Goal: Task Accomplishment & Management: Manage account settings

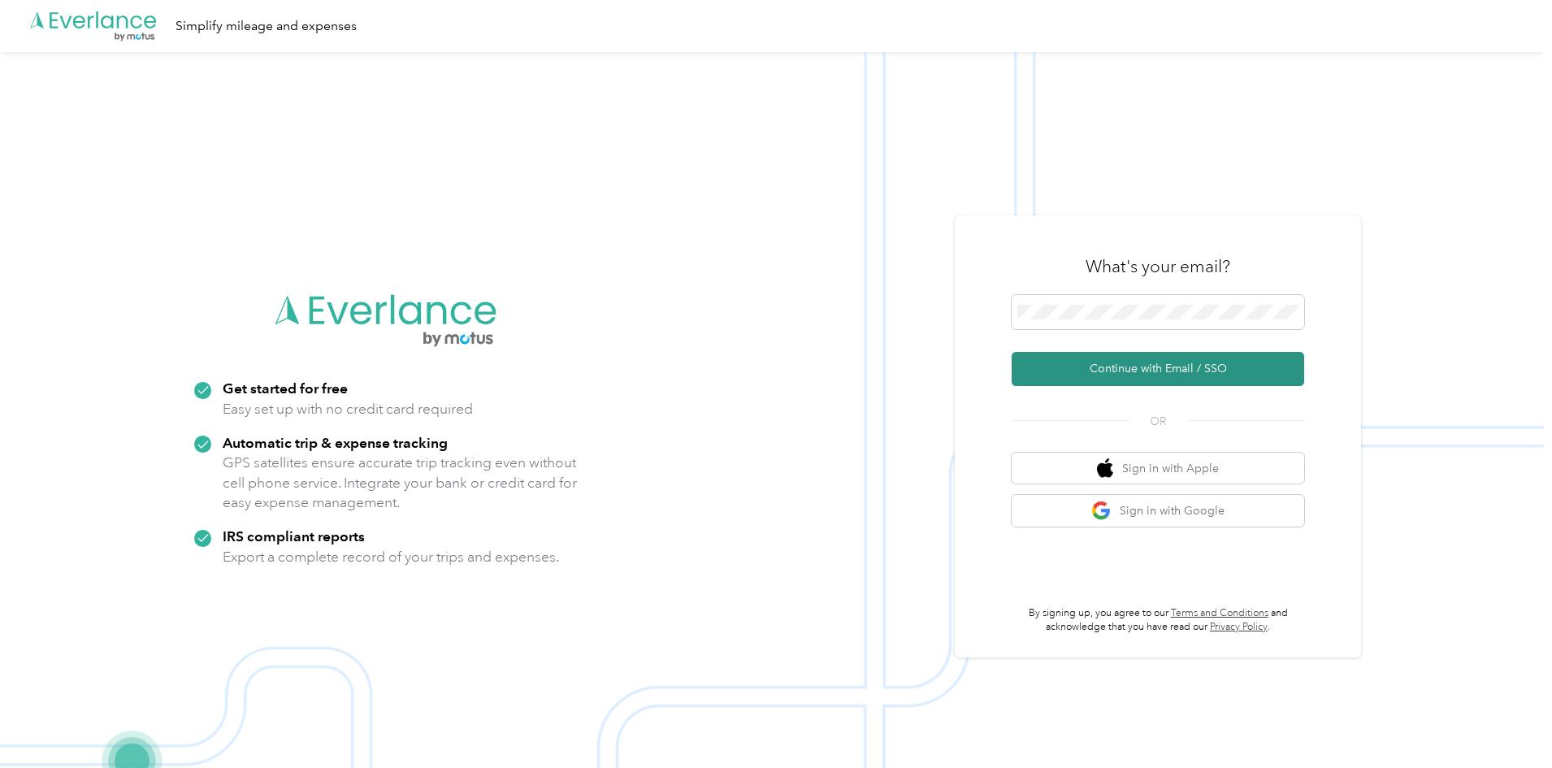
click at [1127, 358] on button "Continue with Email / SSO" at bounding box center [1158, 369] width 293 height 34
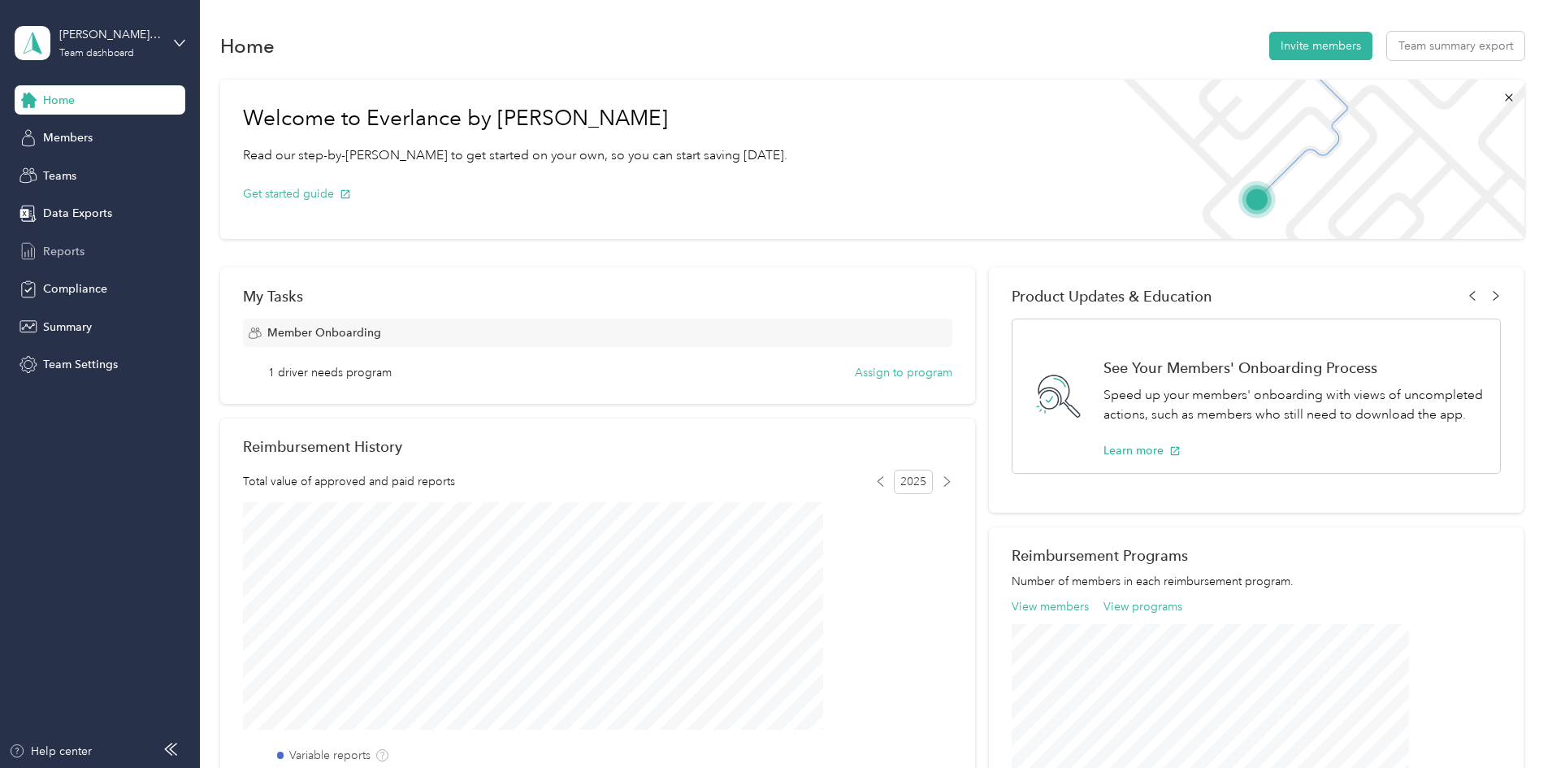
click at [46, 251] on span "Reports" at bounding box center [63, 251] width 41 height 17
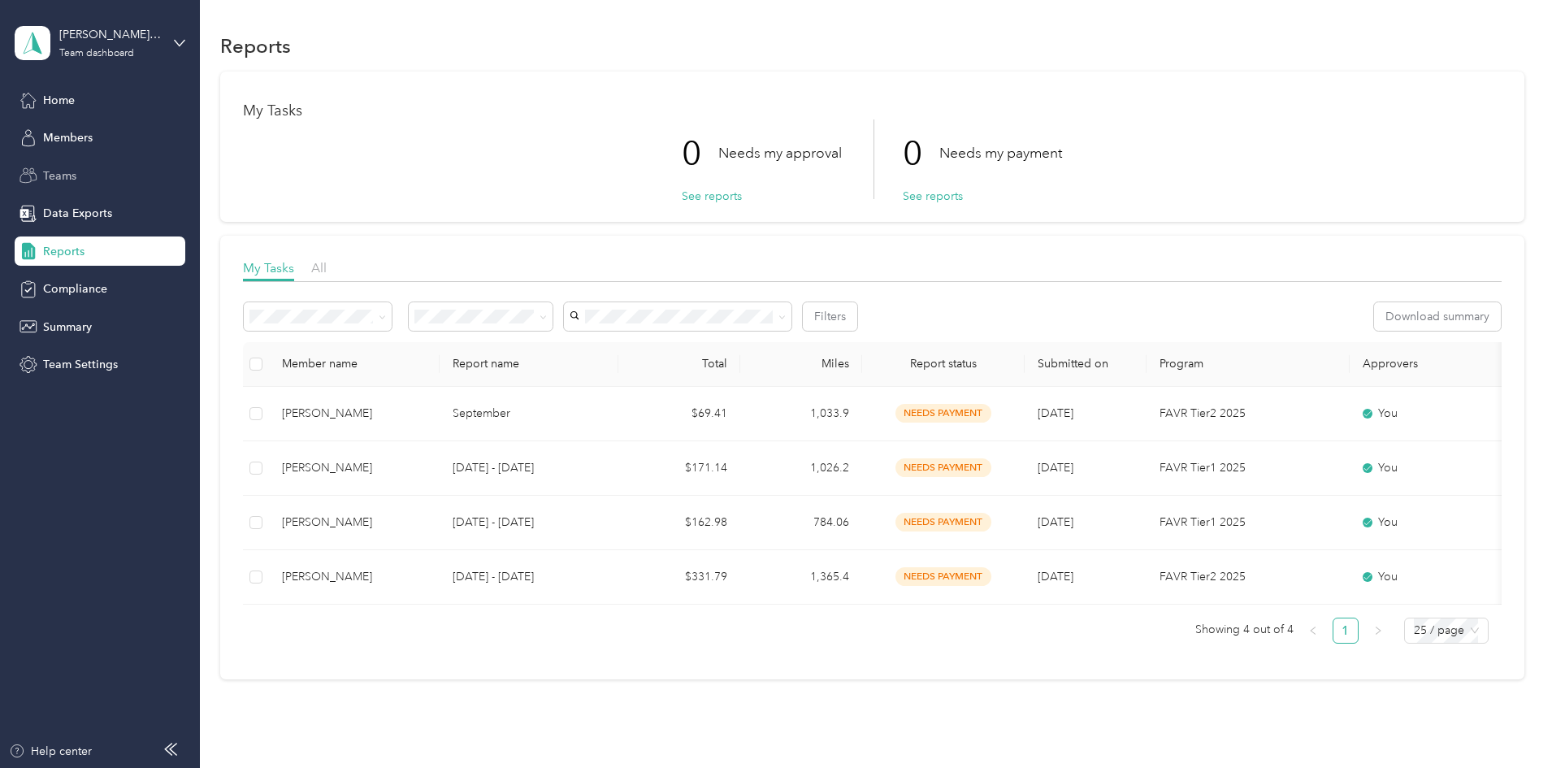
click at [59, 180] on span "Teams" at bounding box center [59, 175] width 33 height 17
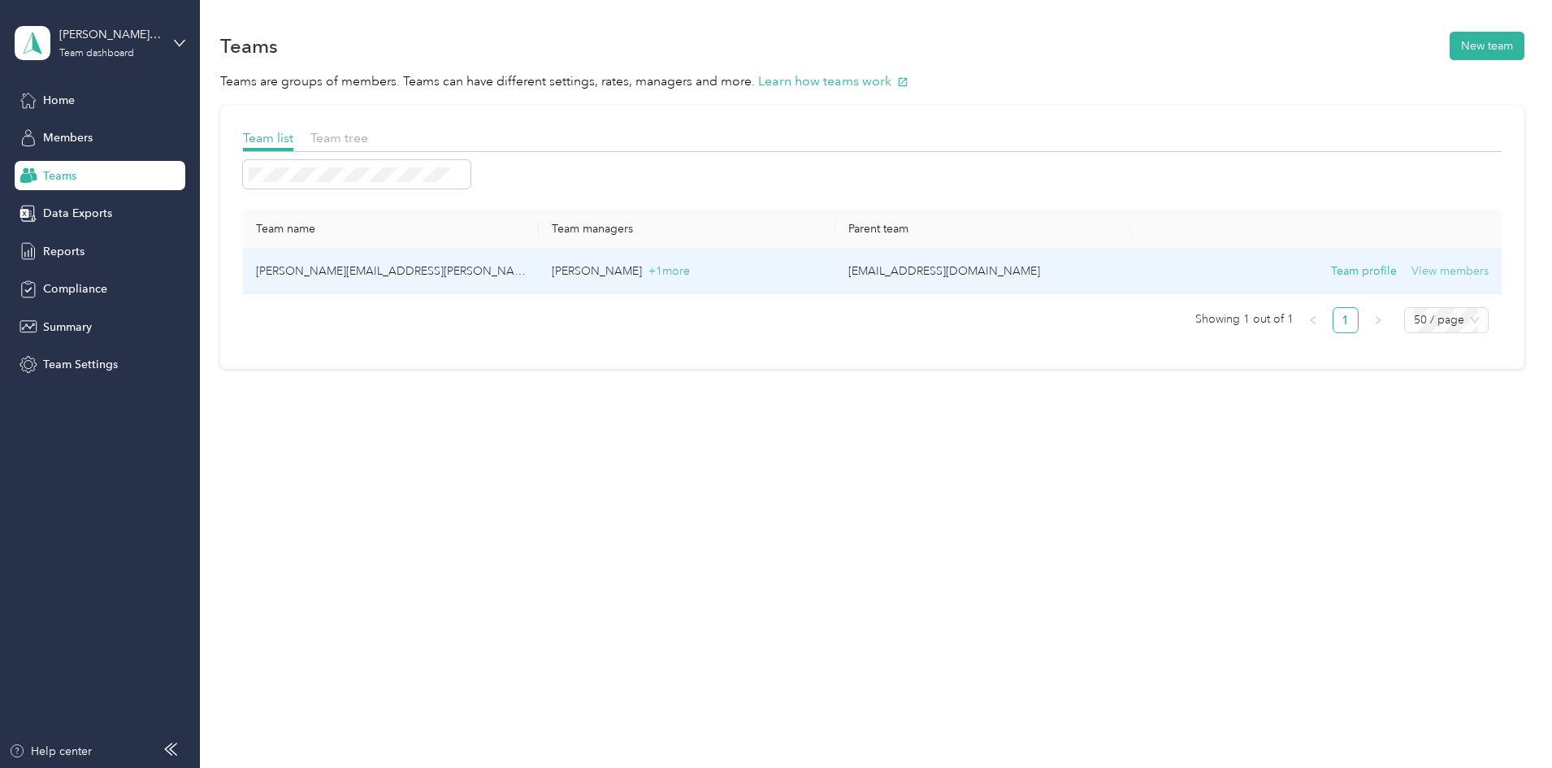
click at [1412, 271] on button "View members" at bounding box center [1450, 272] width 77 height 18
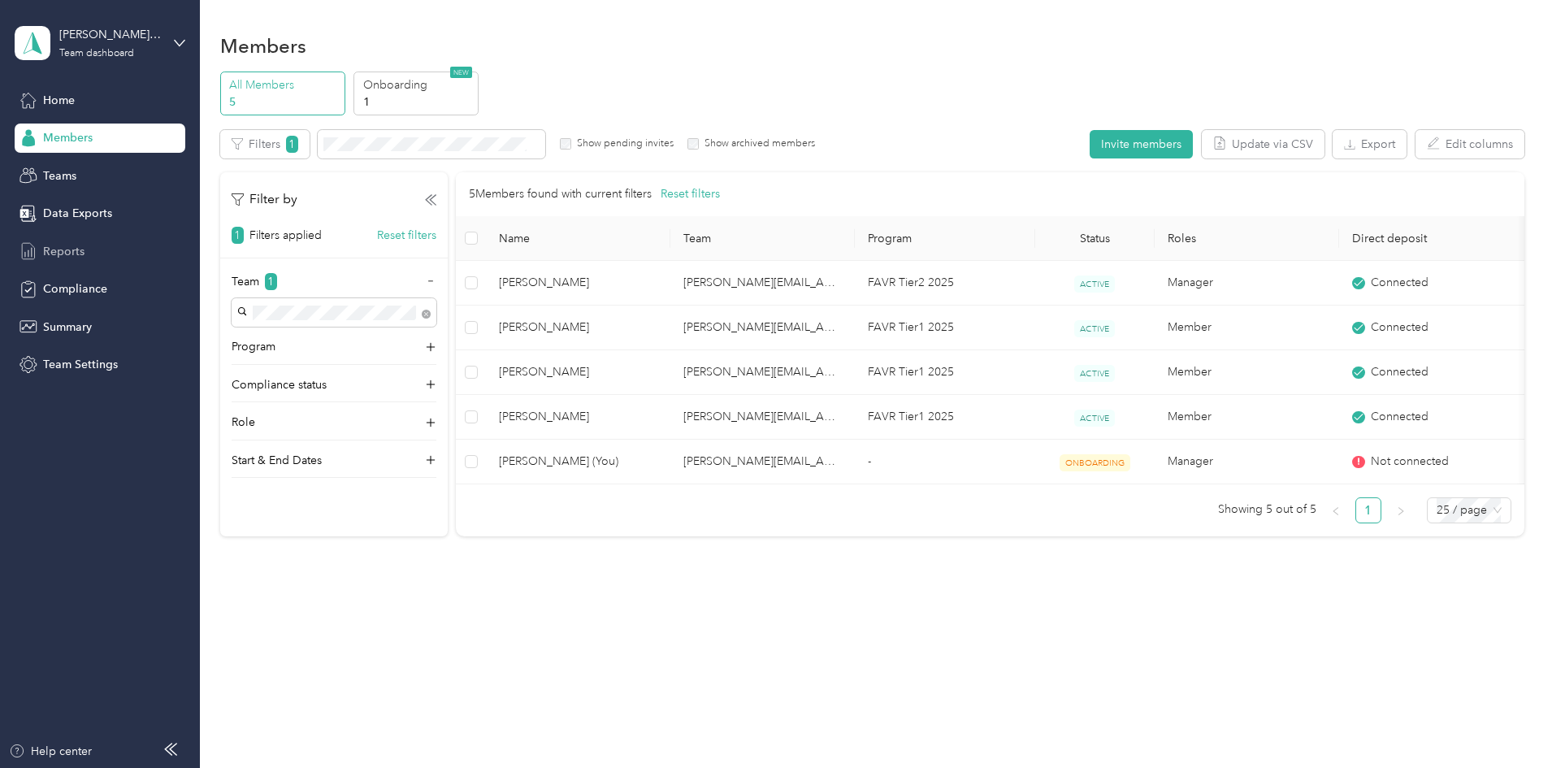
click at [52, 249] on span "Reports" at bounding box center [63, 251] width 41 height 17
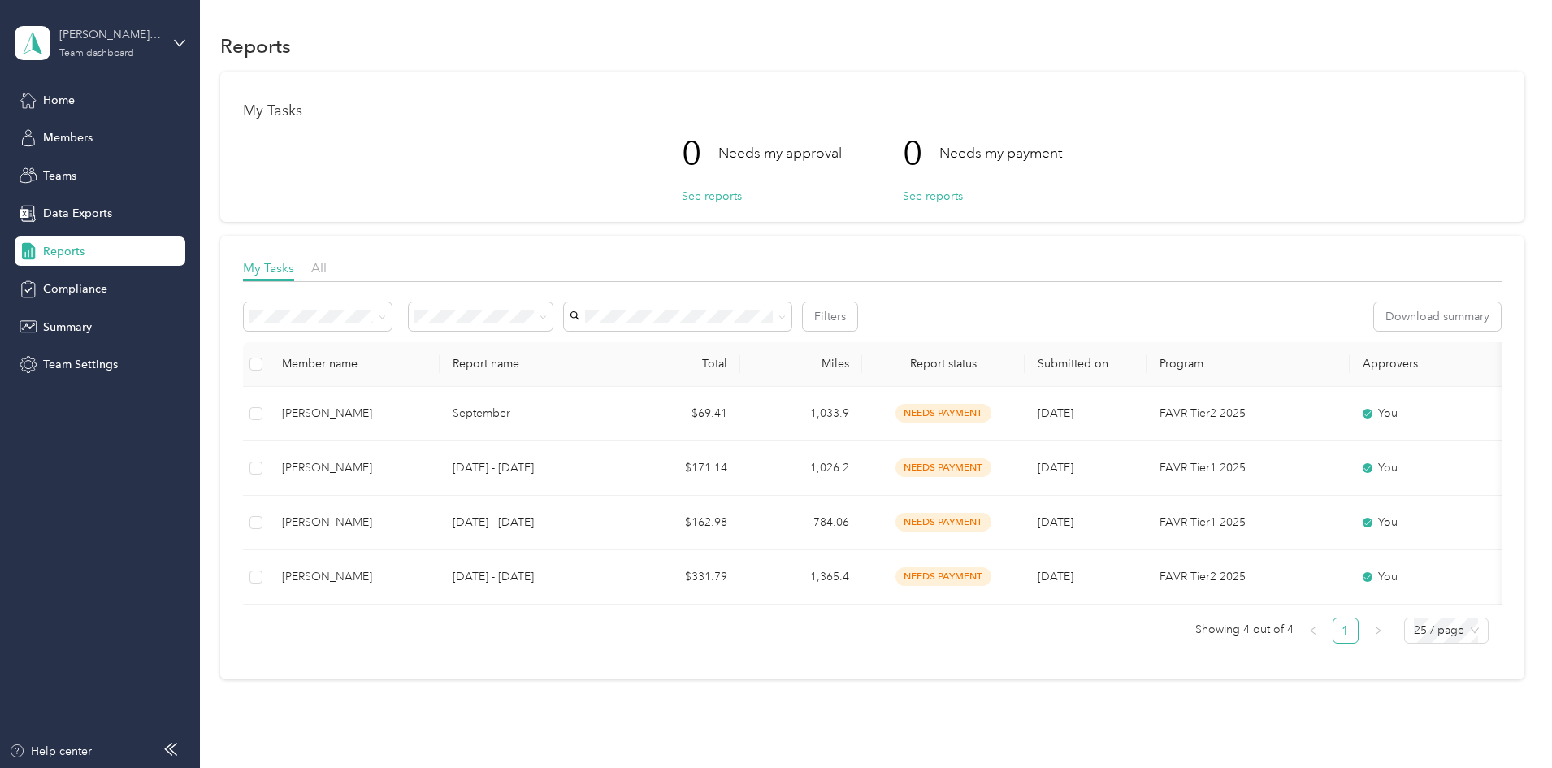
click at [80, 50] on div "Team dashboard" at bounding box center [96, 54] width 75 height 10
click at [83, 135] on div "Team dashboard" at bounding box center [185, 133] width 319 height 28
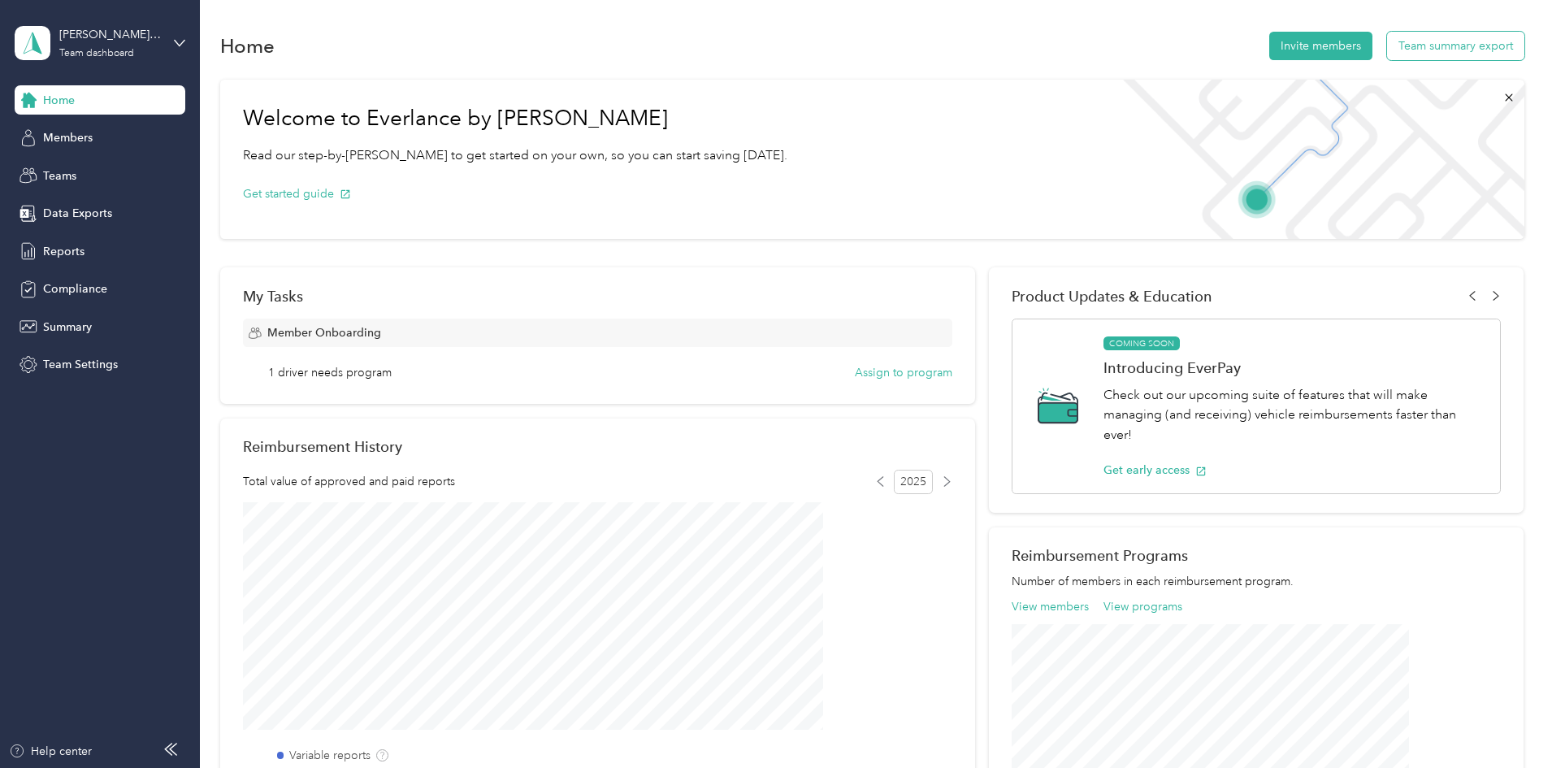
click at [1387, 51] on button "Team summary export" at bounding box center [1455, 46] width 137 height 28
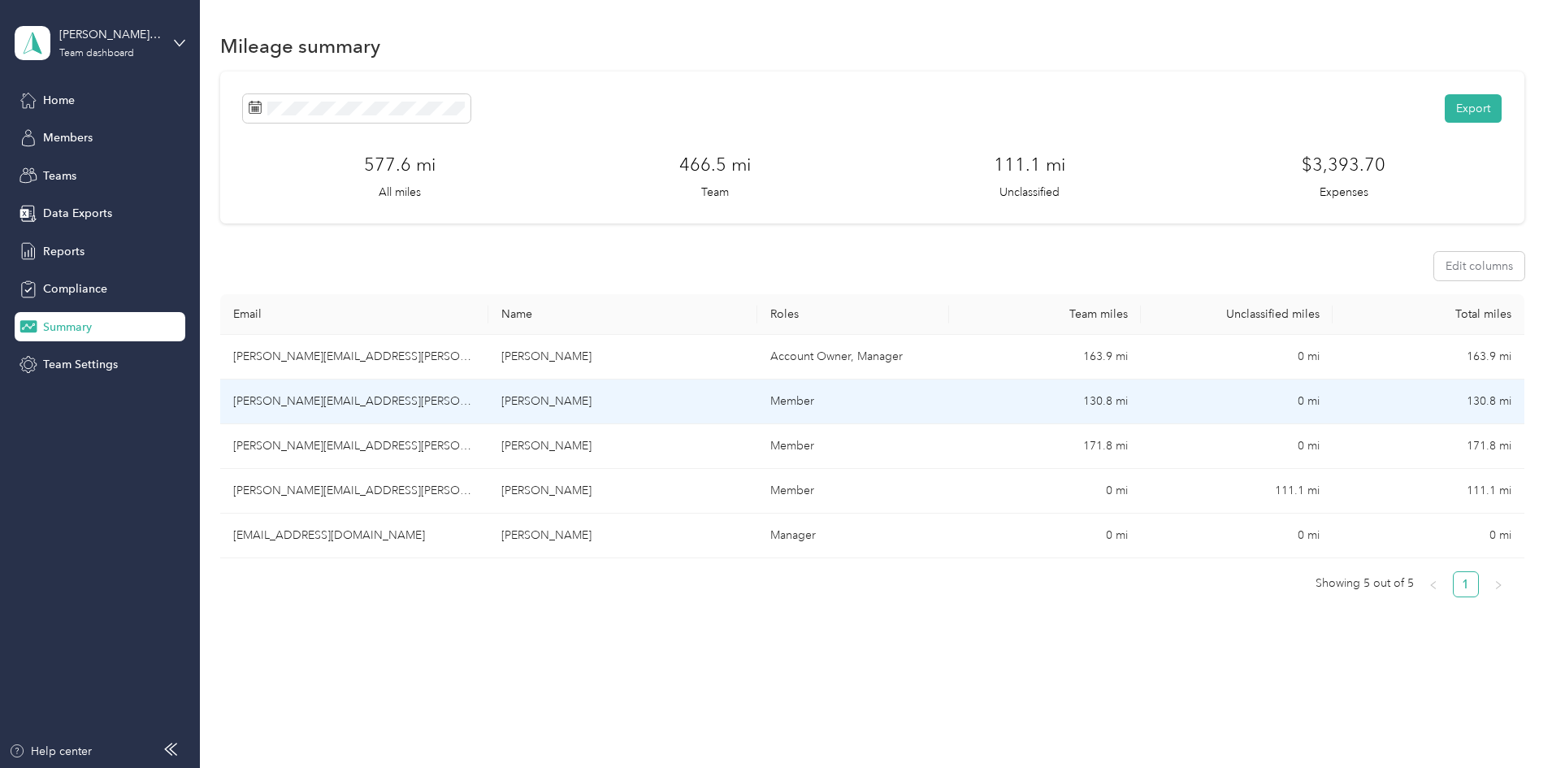
click at [403, 405] on td "[PERSON_NAME][EMAIL_ADDRESS][PERSON_NAME][DOMAIN_NAME]" at bounding box center [354, 402] width 268 height 45
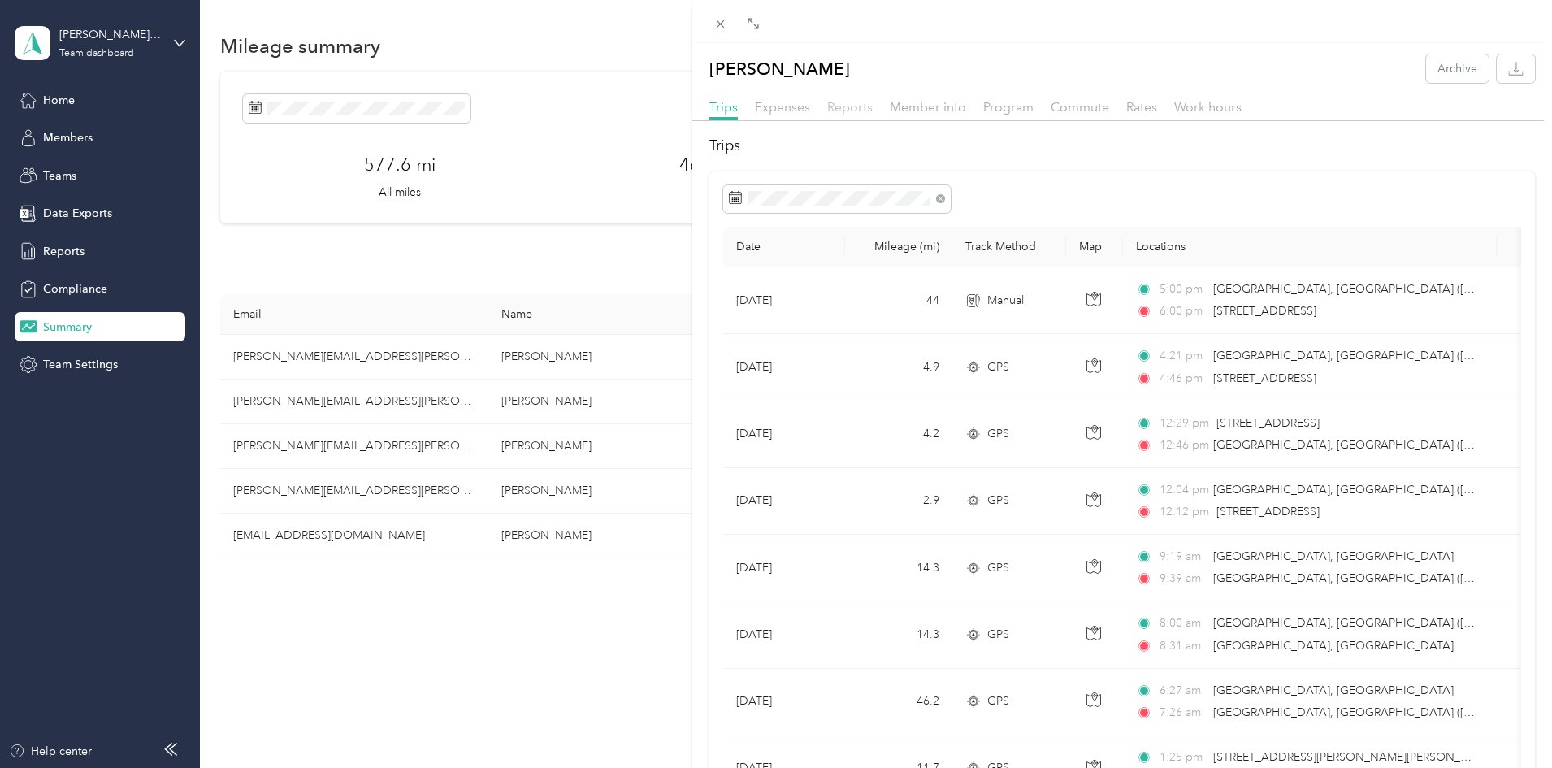
click at [852, 106] on span "Reports" at bounding box center [850, 106] width 46 height 15
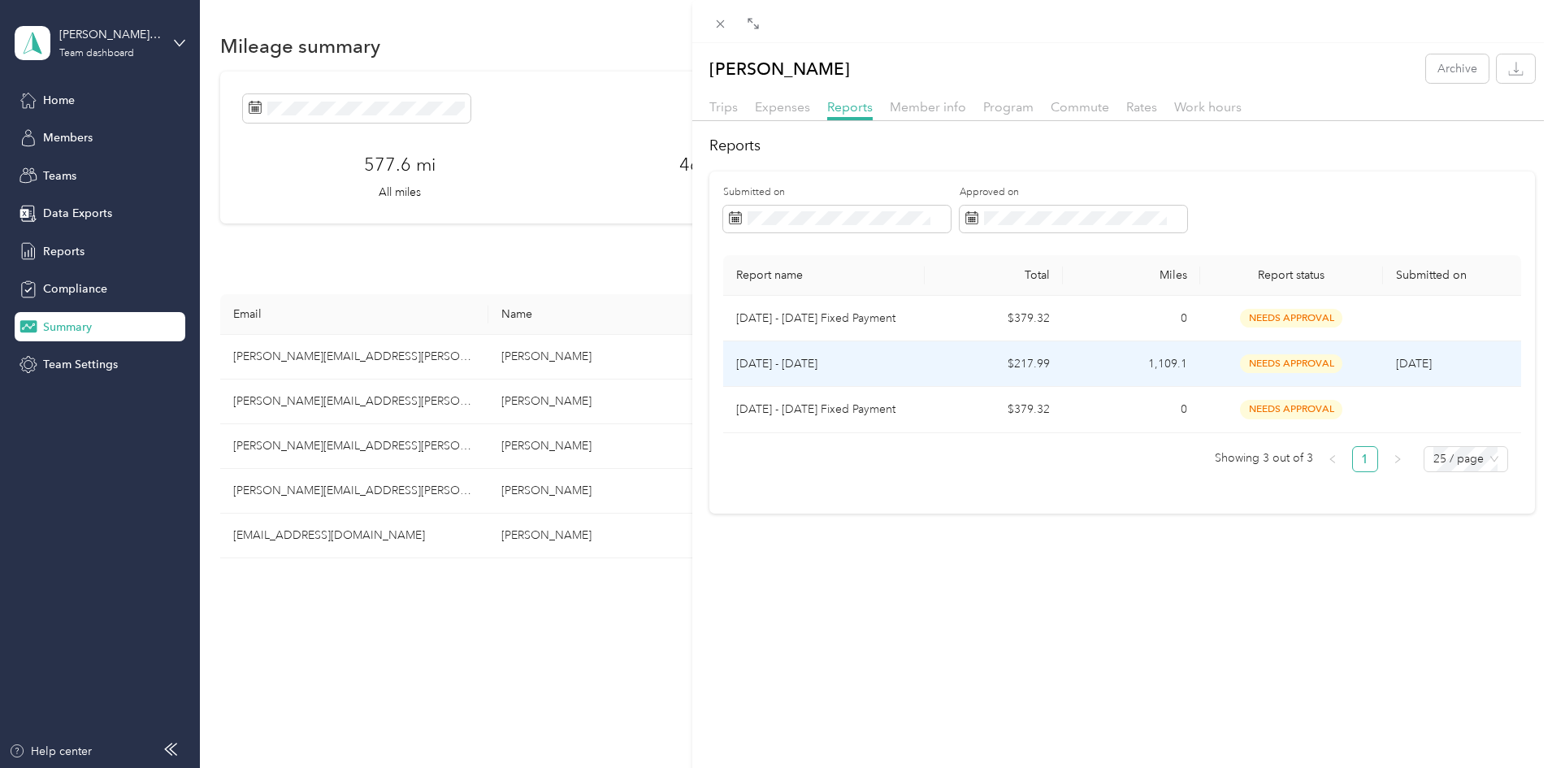
click at [1283, 369] on span "needs approval" at bounding box center [1291, 363] width 102 height 19
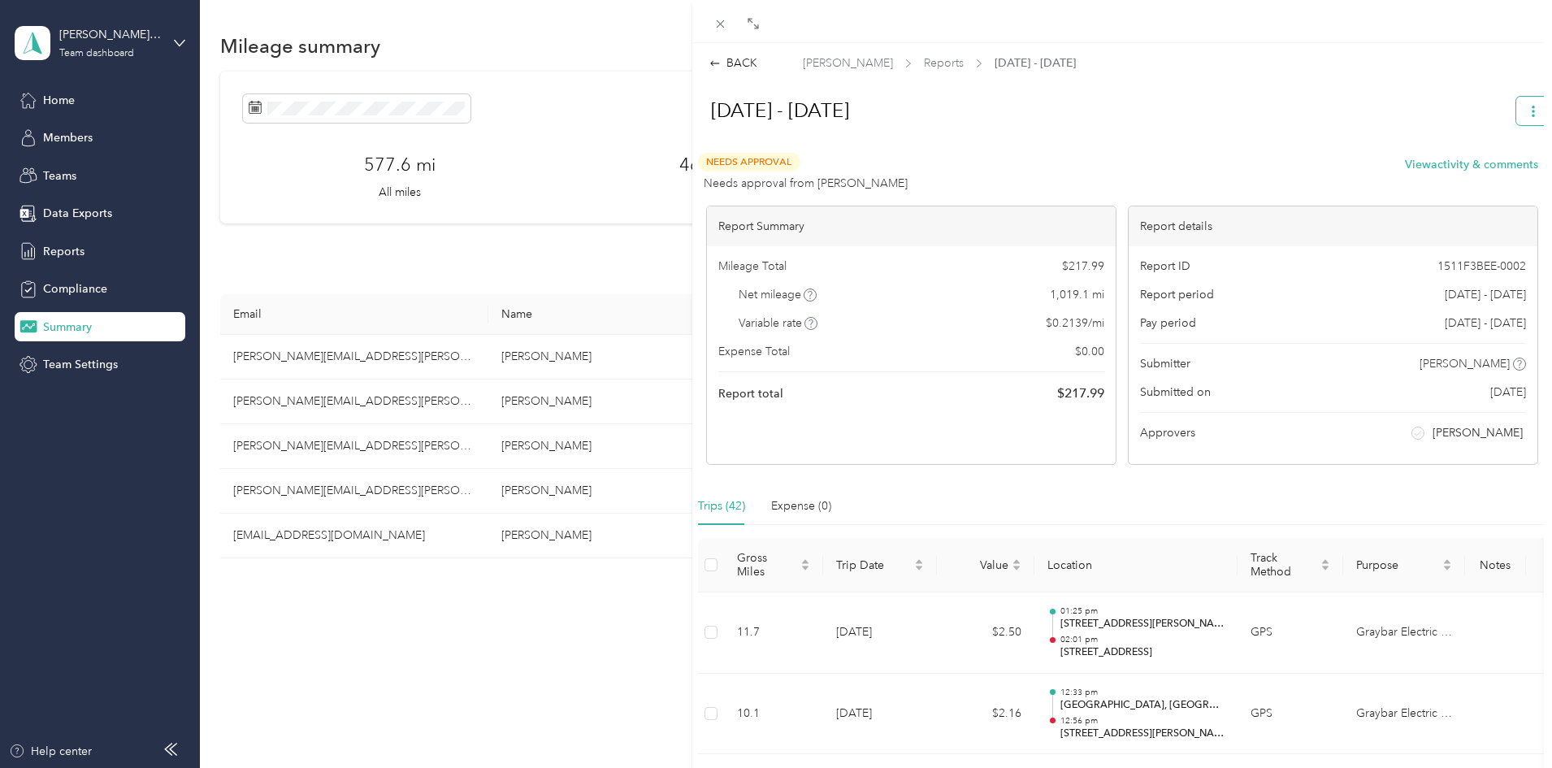
click at [1528, 107] on icon "button" at bounding box center [1533, 111] width 11 height 11
click at [1318, 98] on h1 "[DATE] - [DATE]" at bounding box center [1099, 110] width 811 height 39
click at [50, 176] on div "BACK [PERSON_NAME] Reports [DATE] - [DATE] [DATE] - [DATE] Needs Approval Needs…" at bounding box center [776, 384] width 1552 height 768
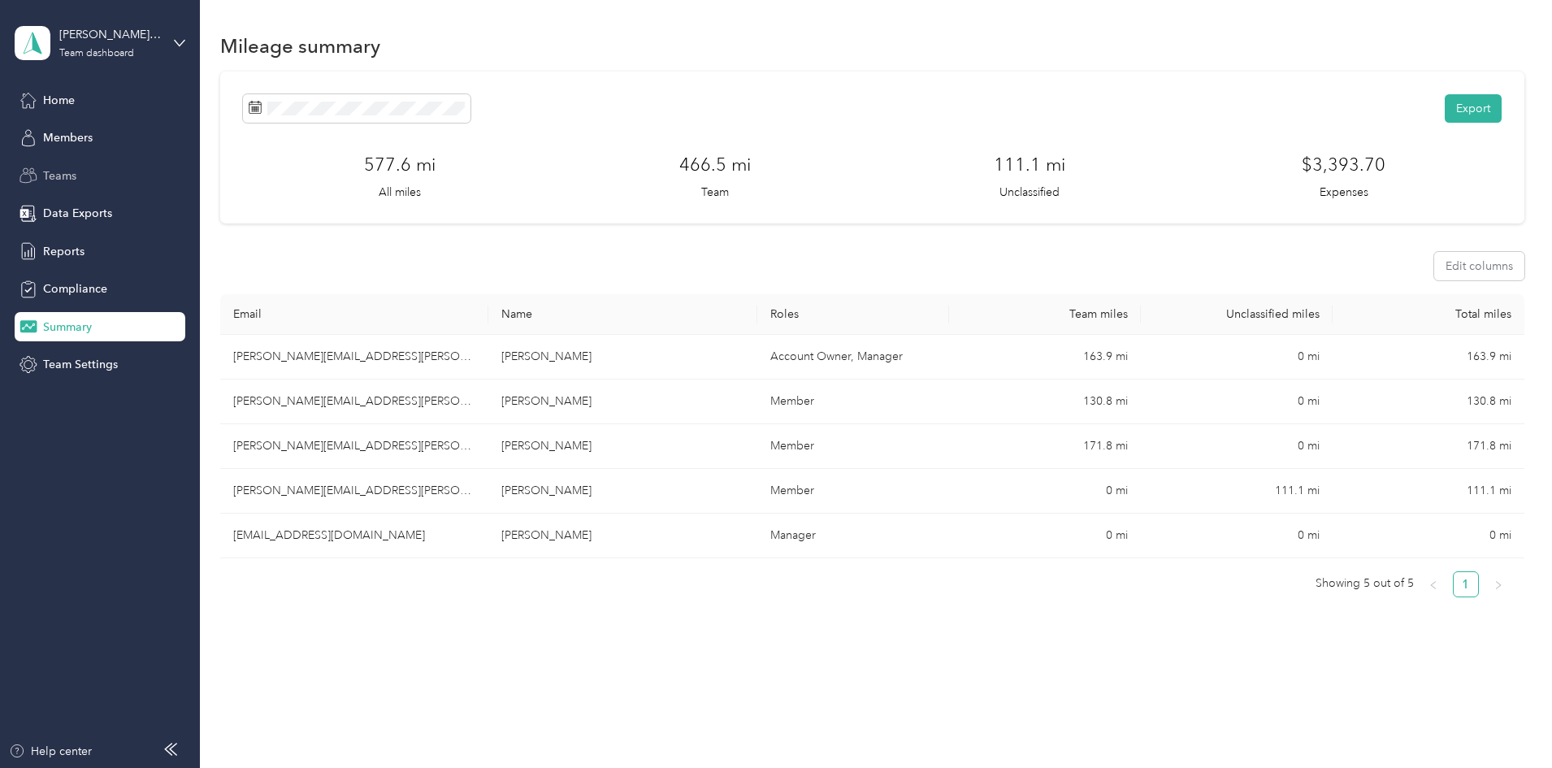
click at [50, 176] on span "Teams" at bounding box center [59, 175] width 33 height 17
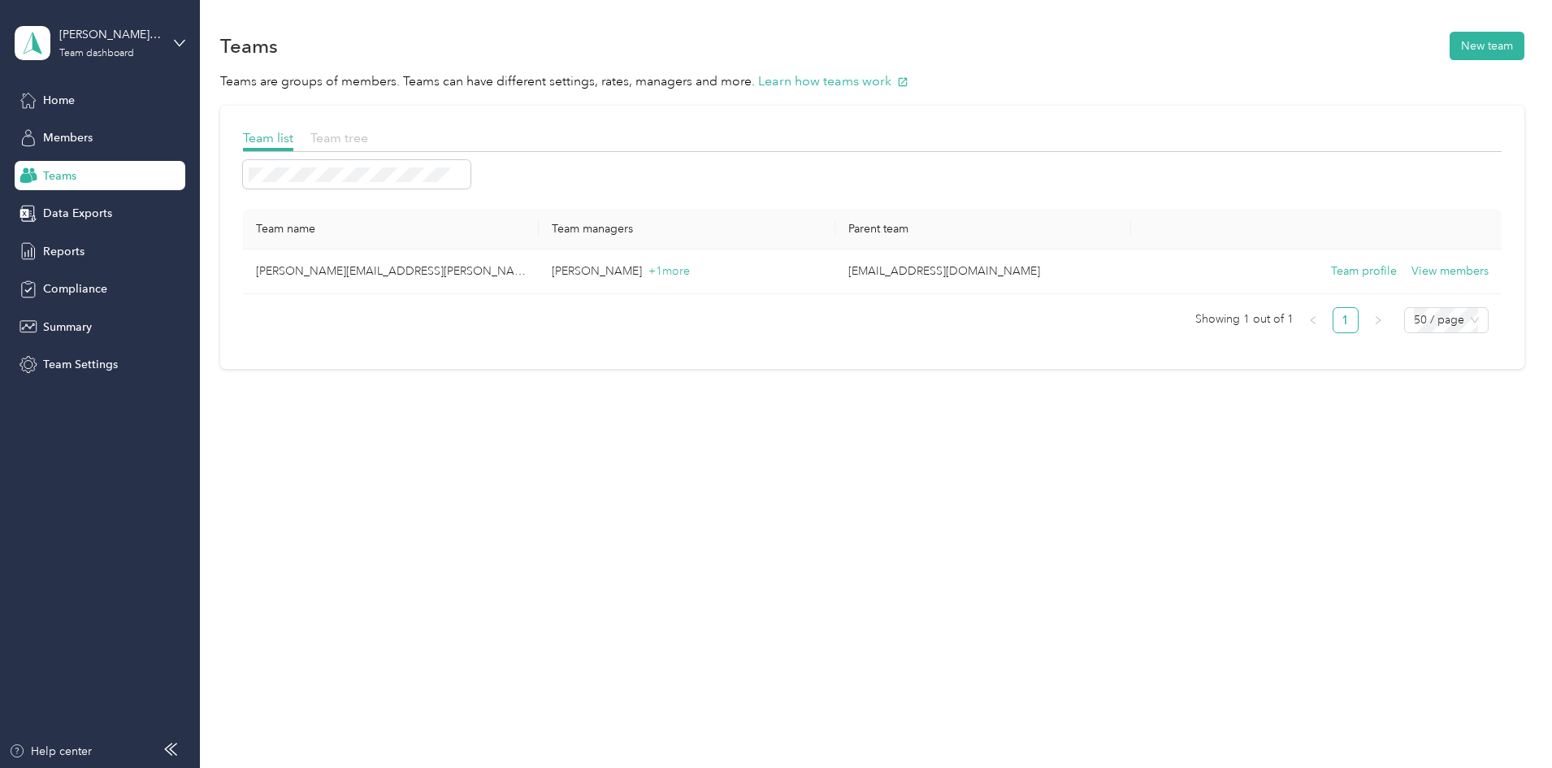
click at [368, 138] on span "Team tree" at bounding box center [339, 137] width 58 height 15
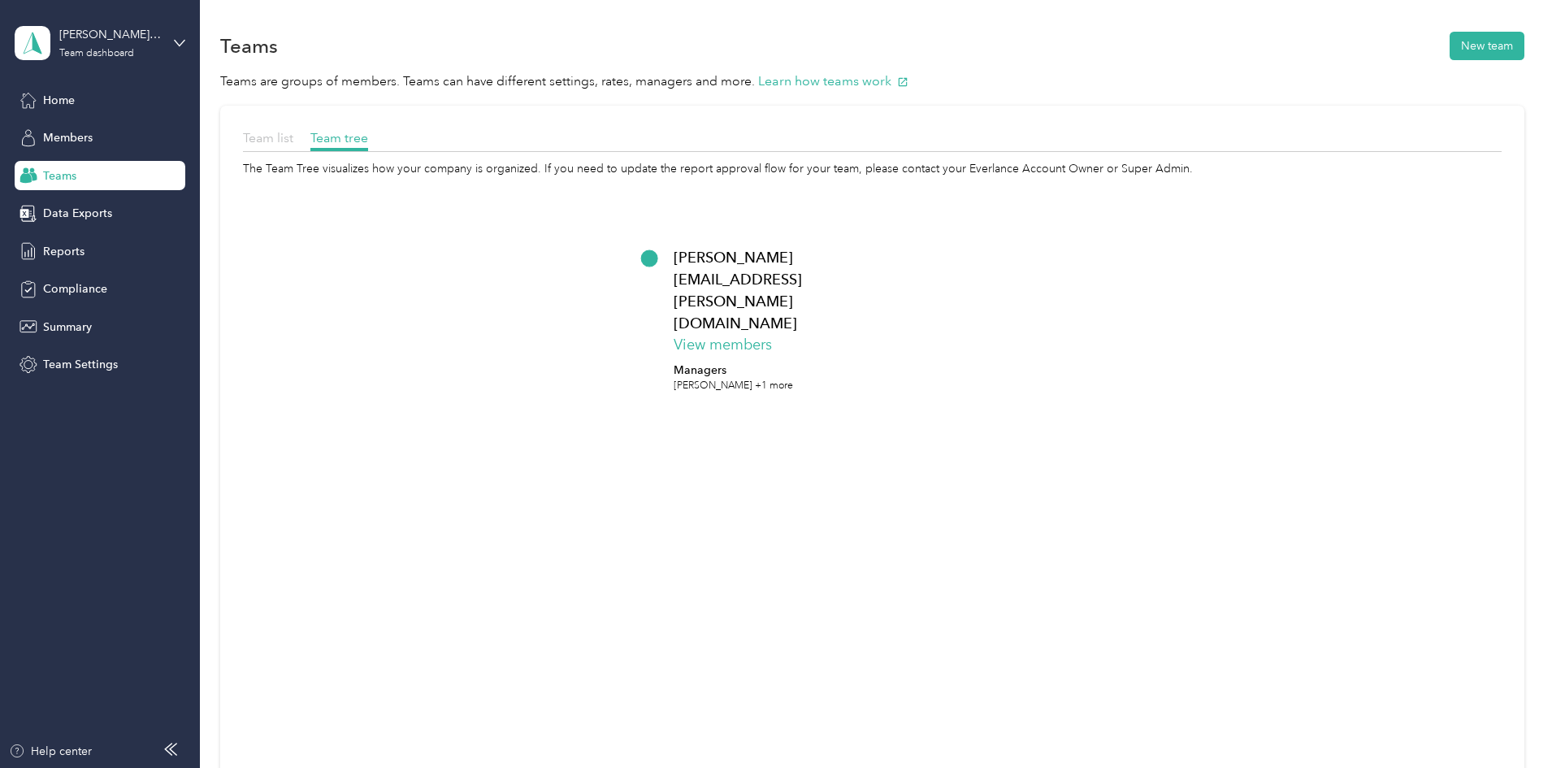
click at [293, 141] on span "Team list" at bounding box center [268, 137] width 50 height 15
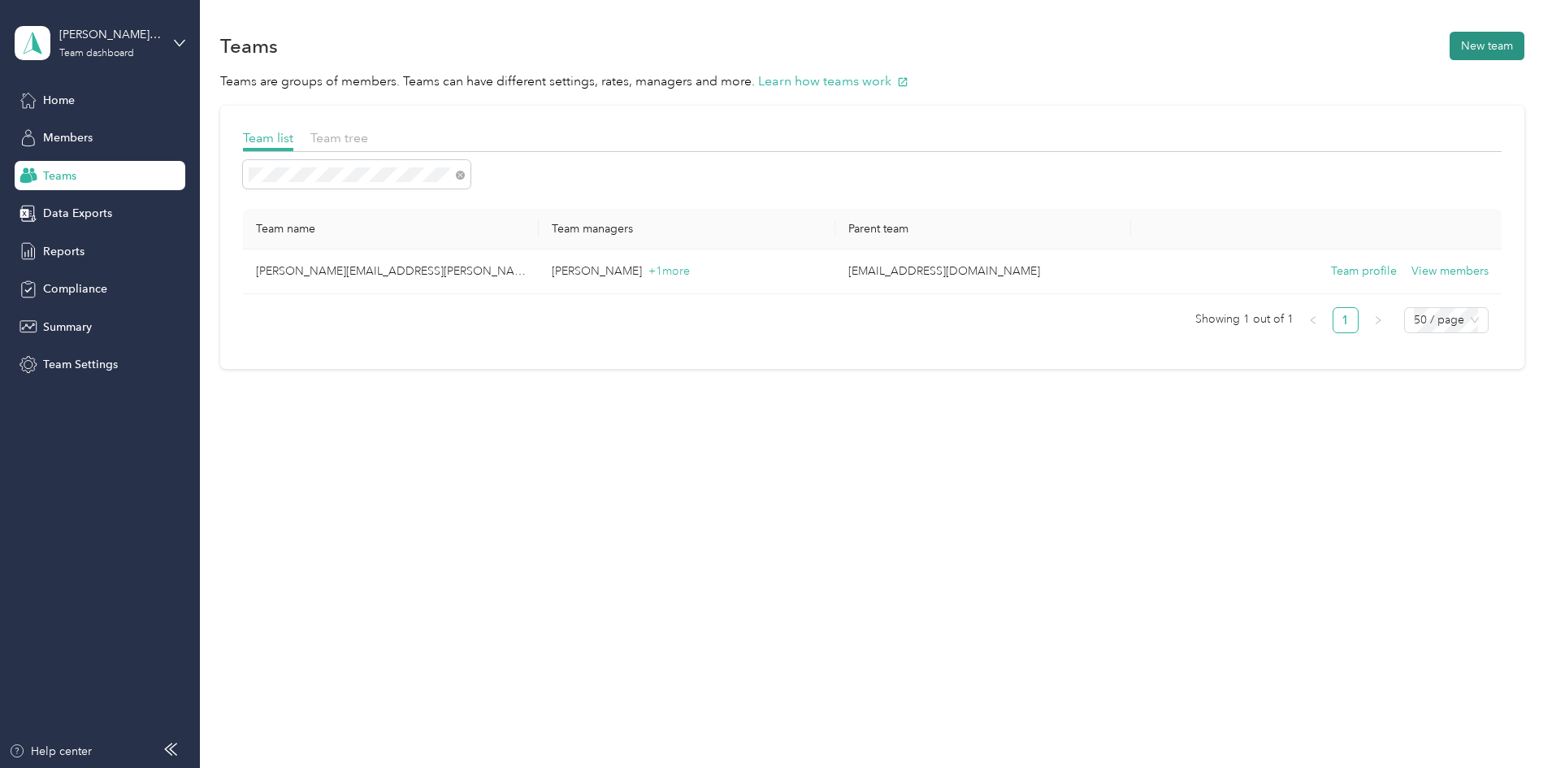
click at [1450, 49] on button "New team" at bounding box center [1487, 46] width 75 height 28
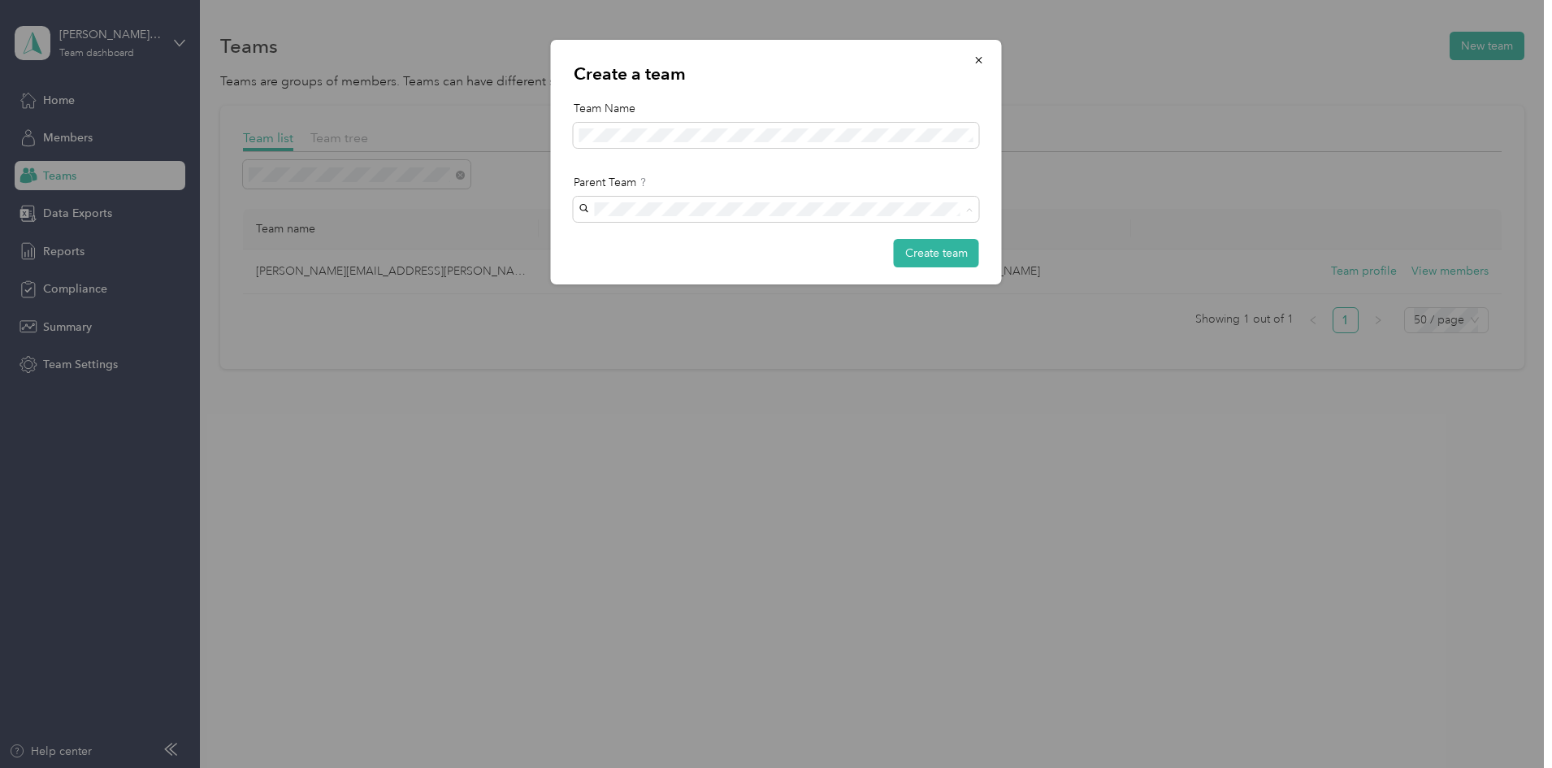
click at [652, 262] on li "[PERSON_NAME][EMAIL_ADDRESS][PERSON_NAME][DOMAIN_NAME] [PERSON_NAME] +1 more" at bounding box center [777, 257] width 406 height 66
click at [595, 263] on p "[PERSON_NAME] +1 more" at bounding box center [767, 271] width 364 height 17
drag, startPoint x: 798, startPoint y: 218, endPoint x: 584, endPoint y: 208, distance: 214.0
click at [584, 208] on span at bounding box center [777, 210] width 406 height 26
click at [718, 125] on span at bounding box center [777, 136] width 406 height 26
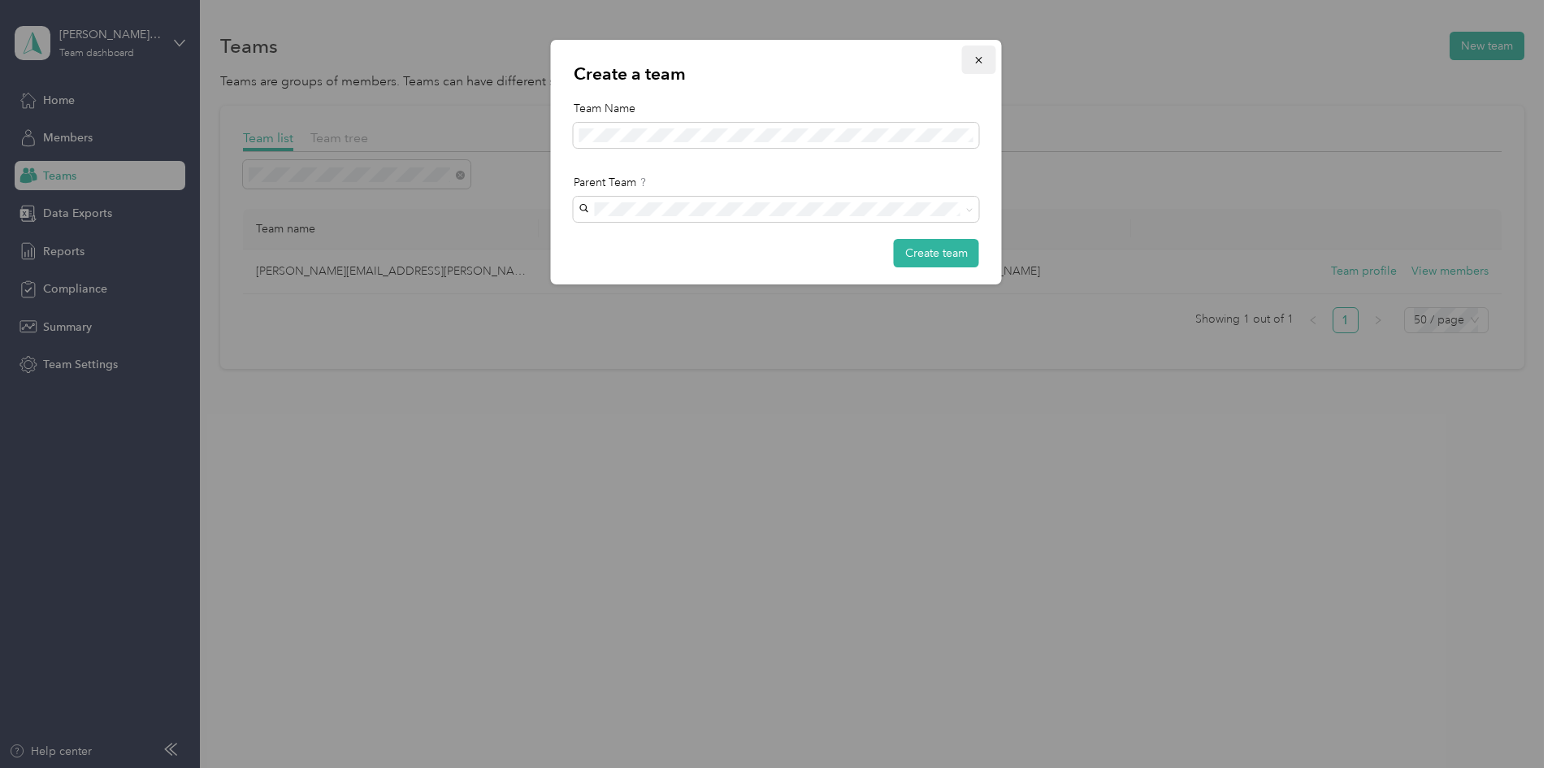
click at [978, 58] on icon "button" at bounding box center [979, 59] width 11 height 11
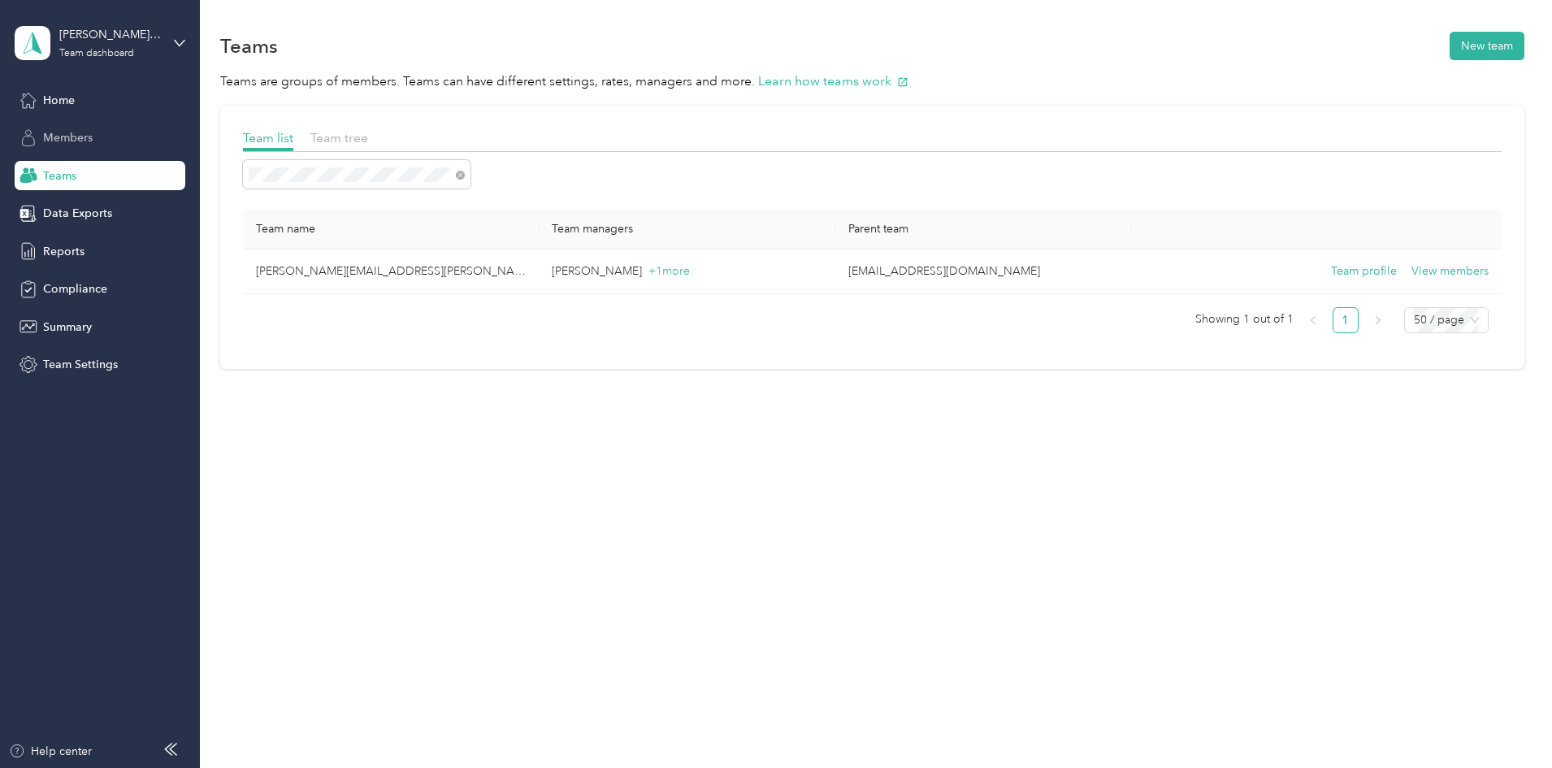
click at [63, 138] on span "Members" at bounding box center [68, 137] width 50 height 17
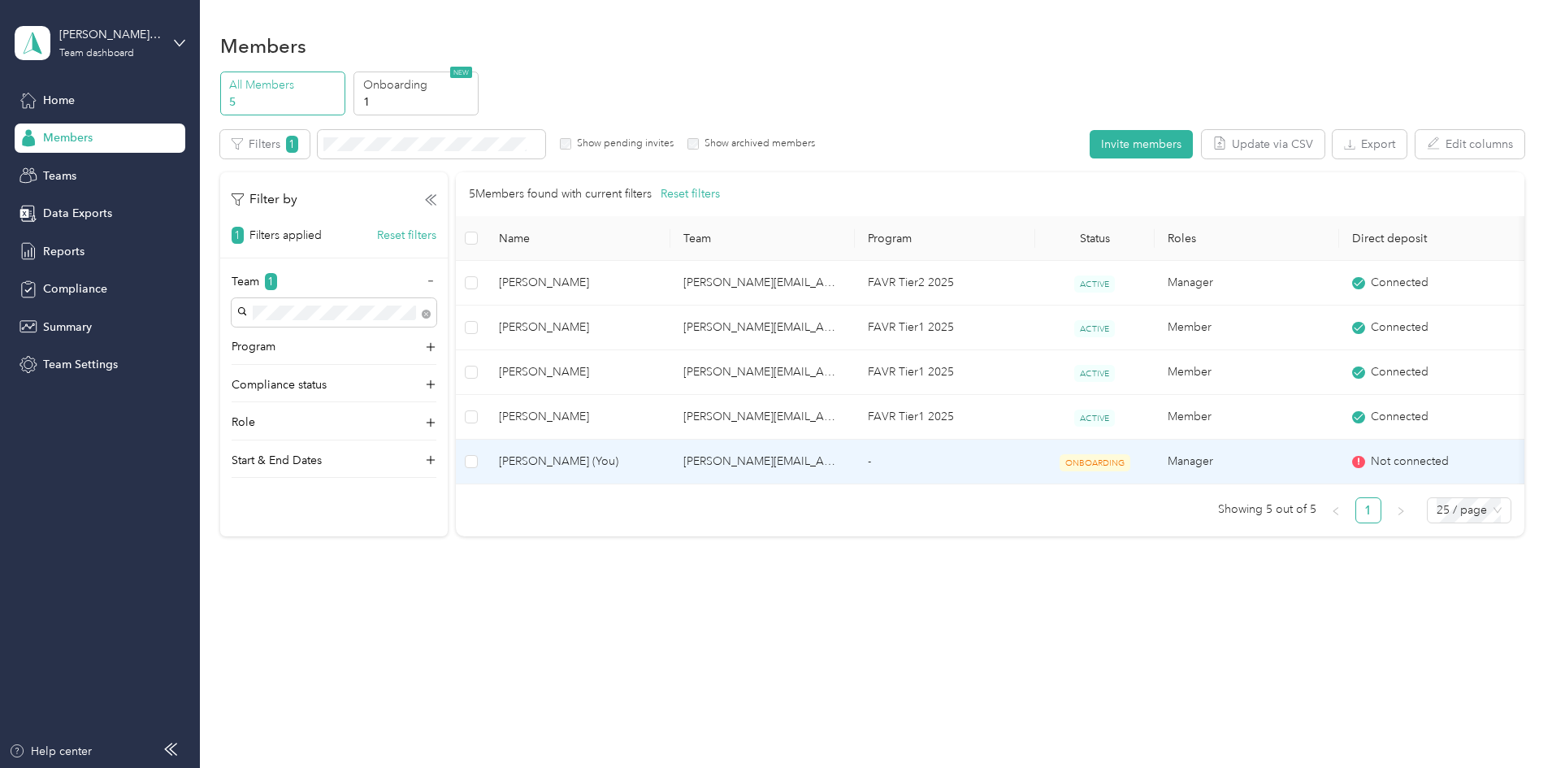
click at [658, 459] on span "[PERSON_NAME] (You)" at bounding box center [578, 462] width 158 height 18
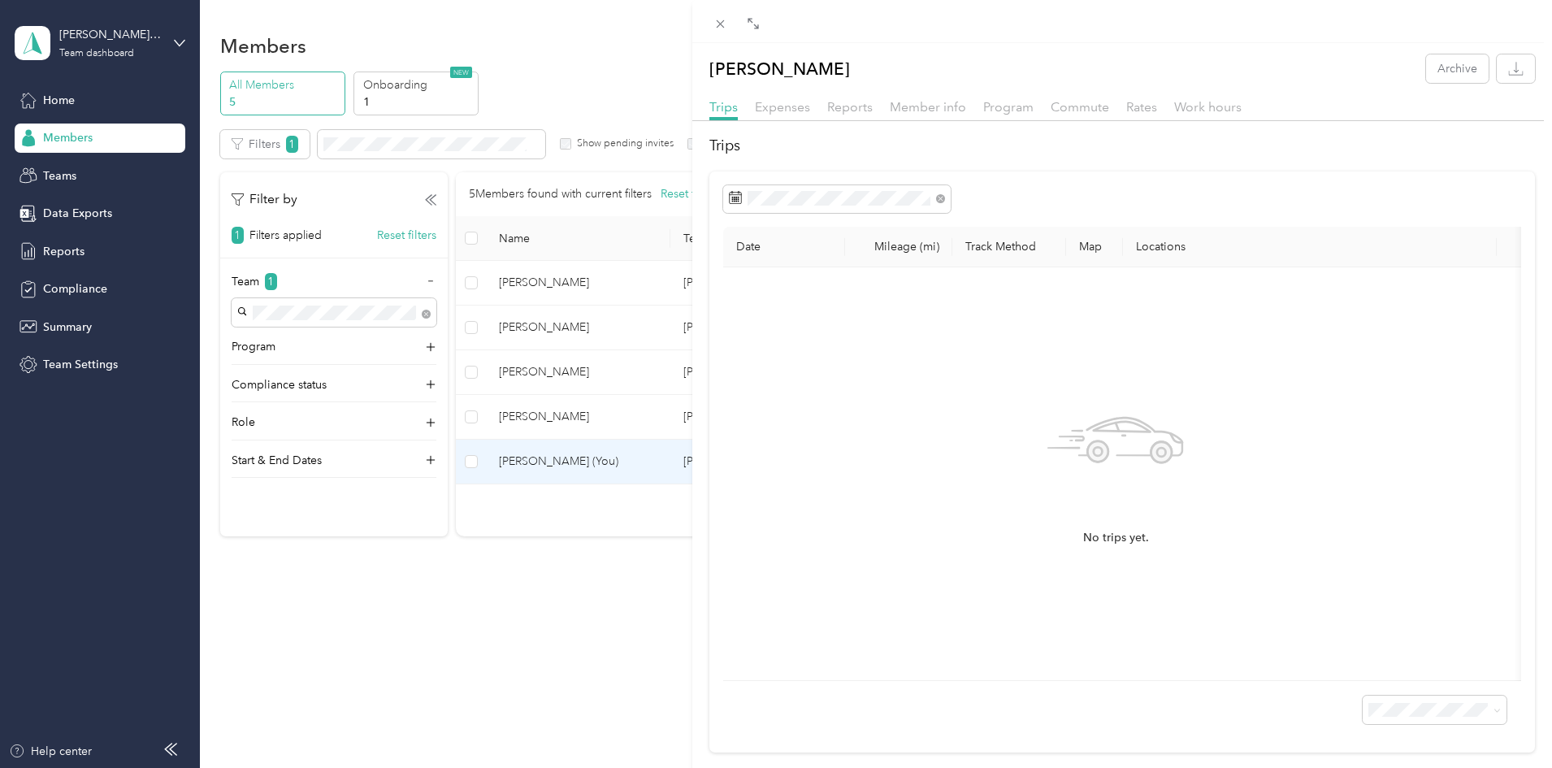
click at [67, 182] on div "[PERSON_NAME] Archive Trips Expenses Reports Member info Program Commute Rates …" at bounding box center [776, 384] width 1552 height 768
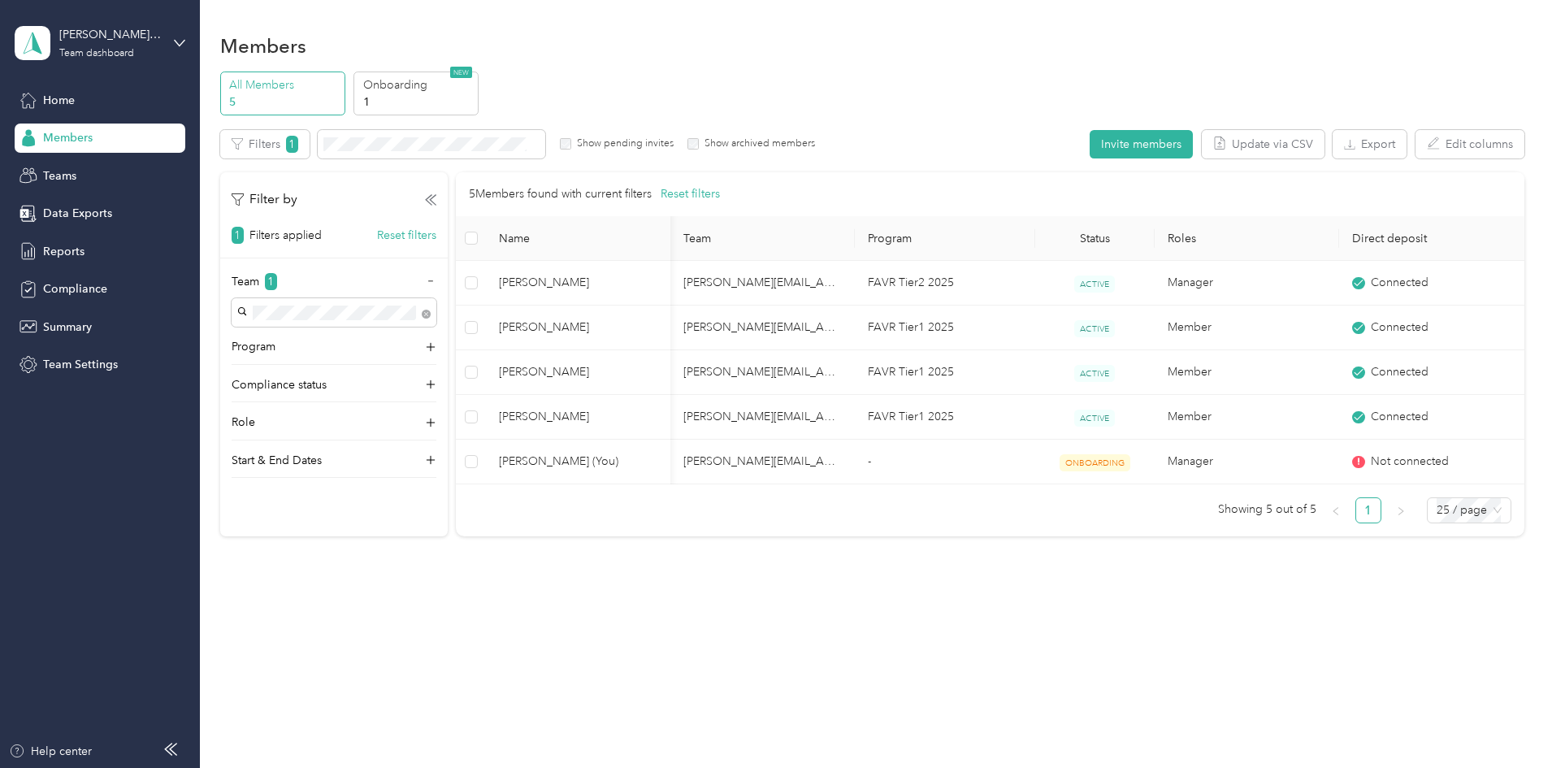
scroll to position [0, 83]
click at [1416, 144] on button "Edit columns" at bounding box center [1470, 144] width 109 height 28
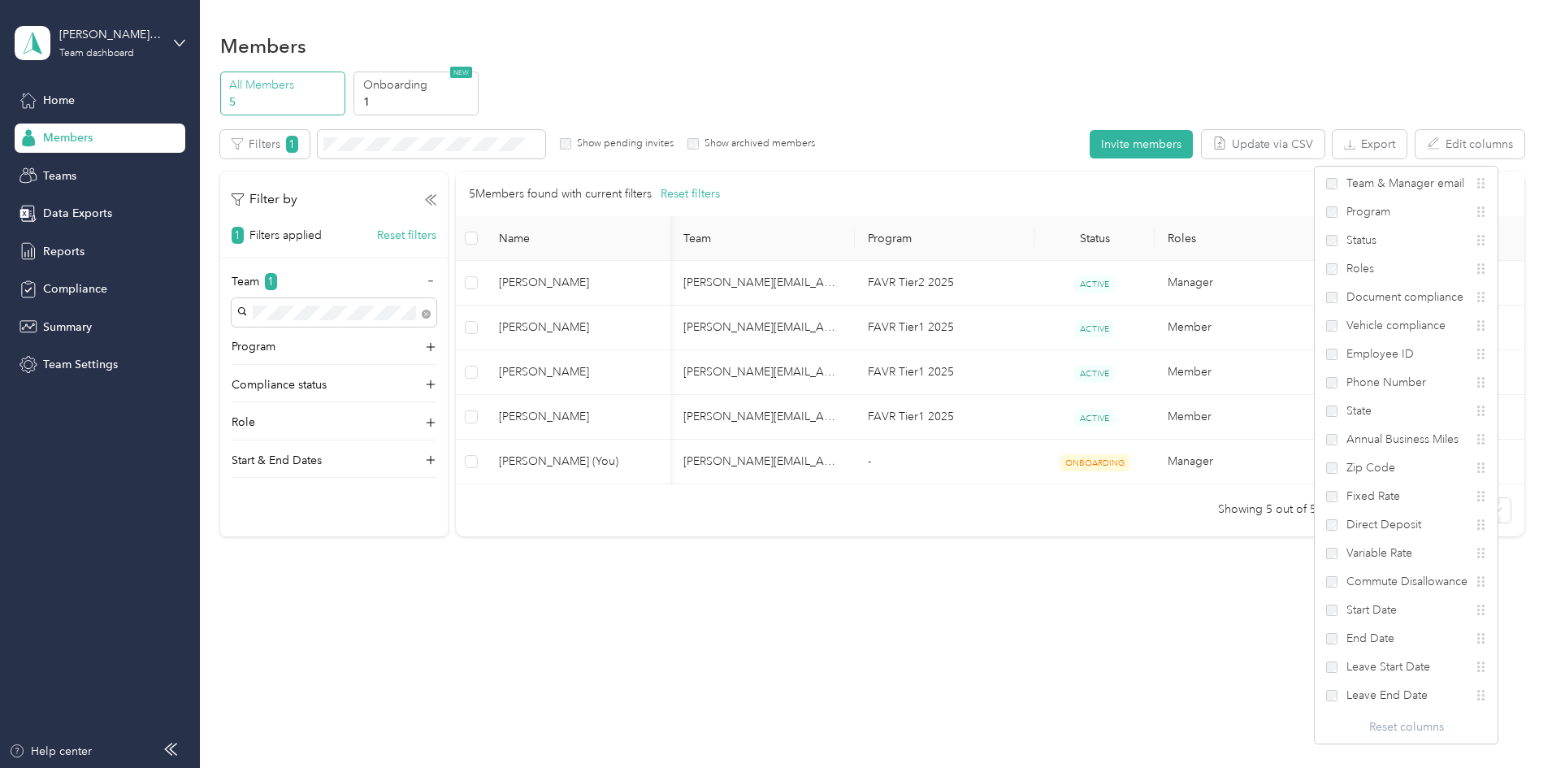
click at [960, 655] on div "Members All Members 5 Onboarding 1 NEW Edit role Edit team Export Selected 0 of…" at bounding box center [872, 384] width 1344 height 768
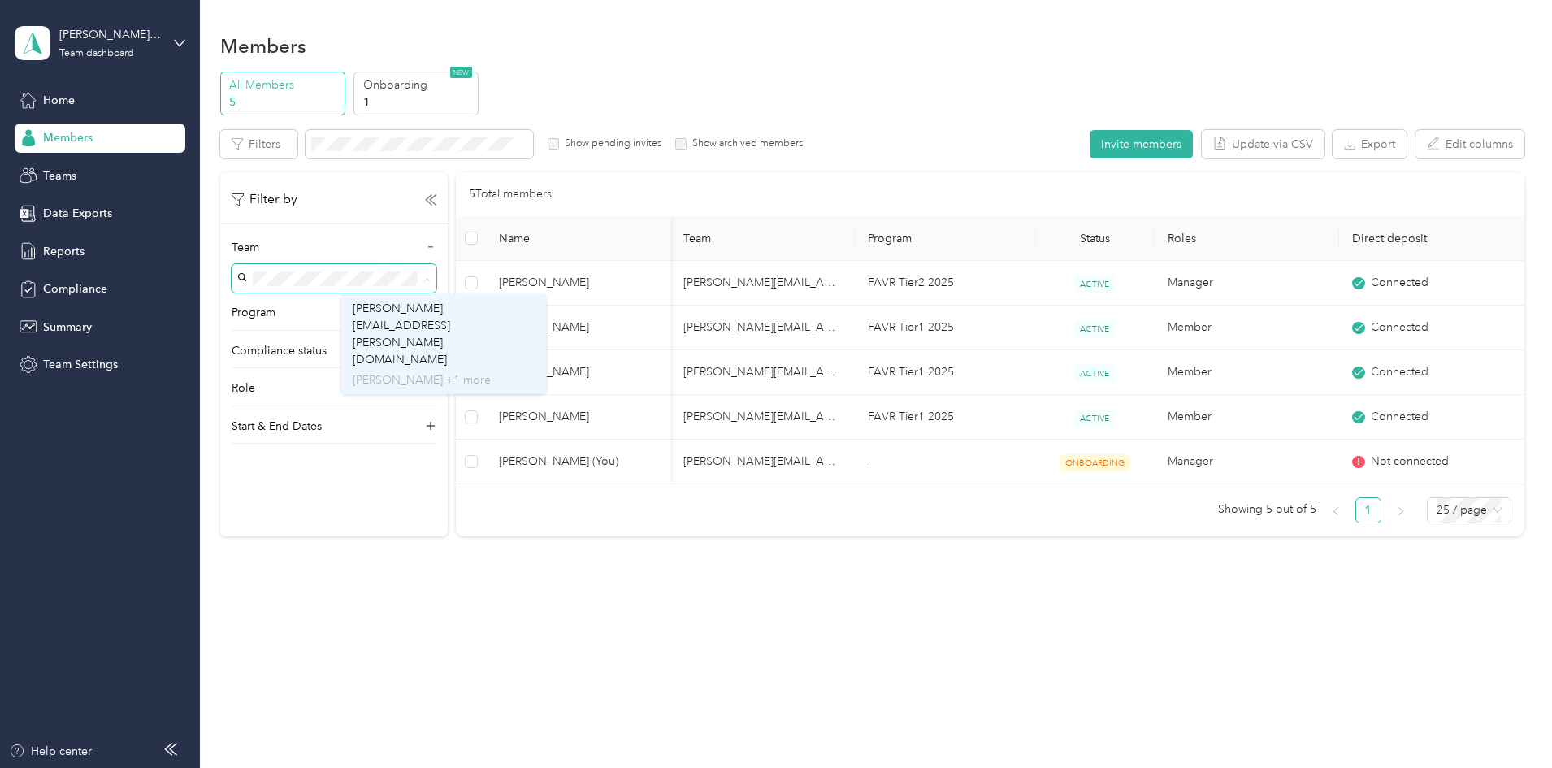
click at [422, 371] on p "[PERSON_NAME] +1 more" at bounding box center [444, 379] width 182 height 17
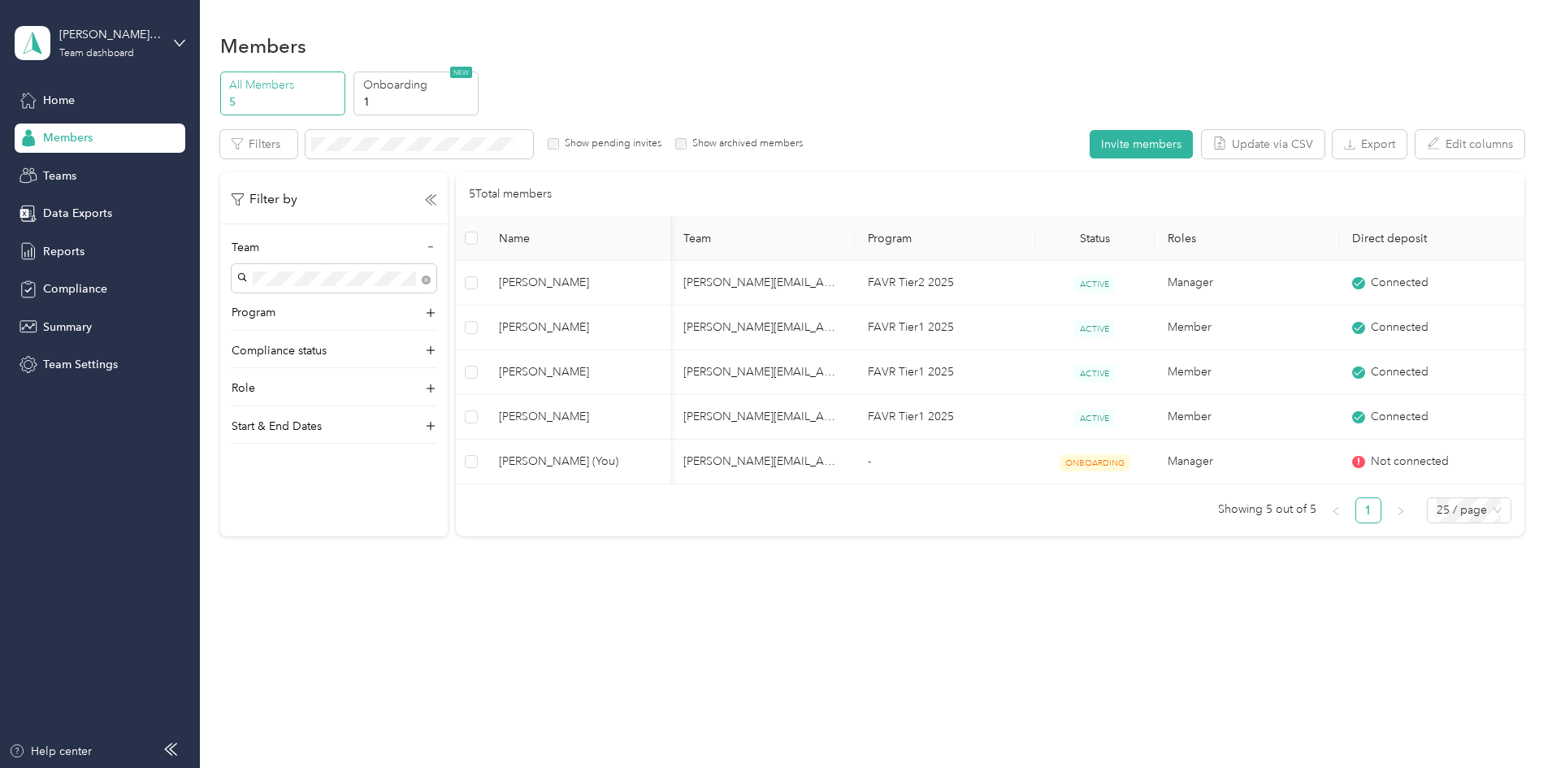
click at [406, 329] on li "[PERSON_NAME][EMAIL_ADDRESS][PERSON_NAME][DOMAIN_NAME] [PERSON_NAME] +1 more" at bounding box center [443, 344] width 205 height 100
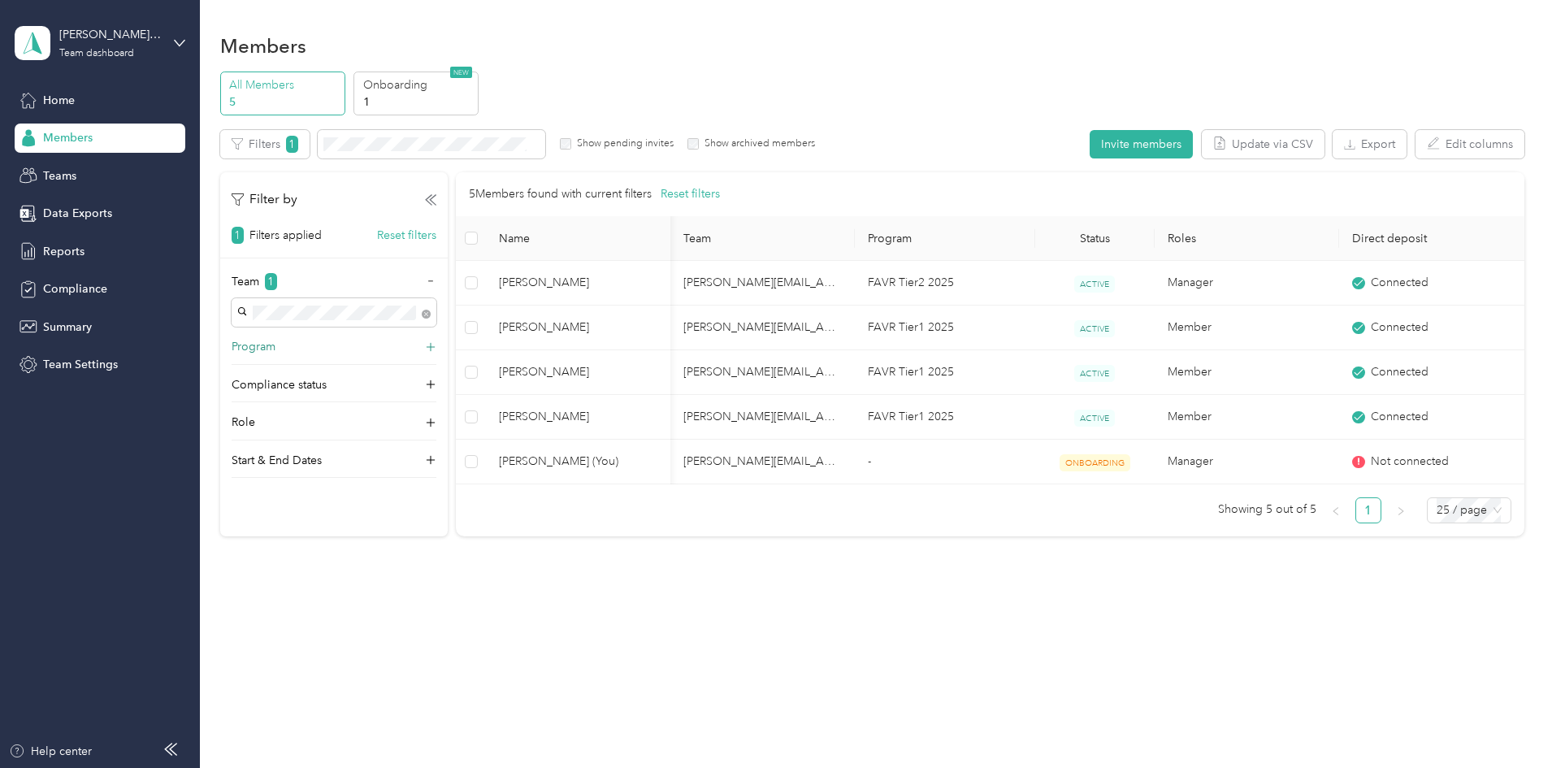
click at [399, 357] on div "Program" at bounding box center [334, 351] width 205 height 26
click at [65, 251] on span "Reports" at bounding box center [63, 251] width 41 height 17
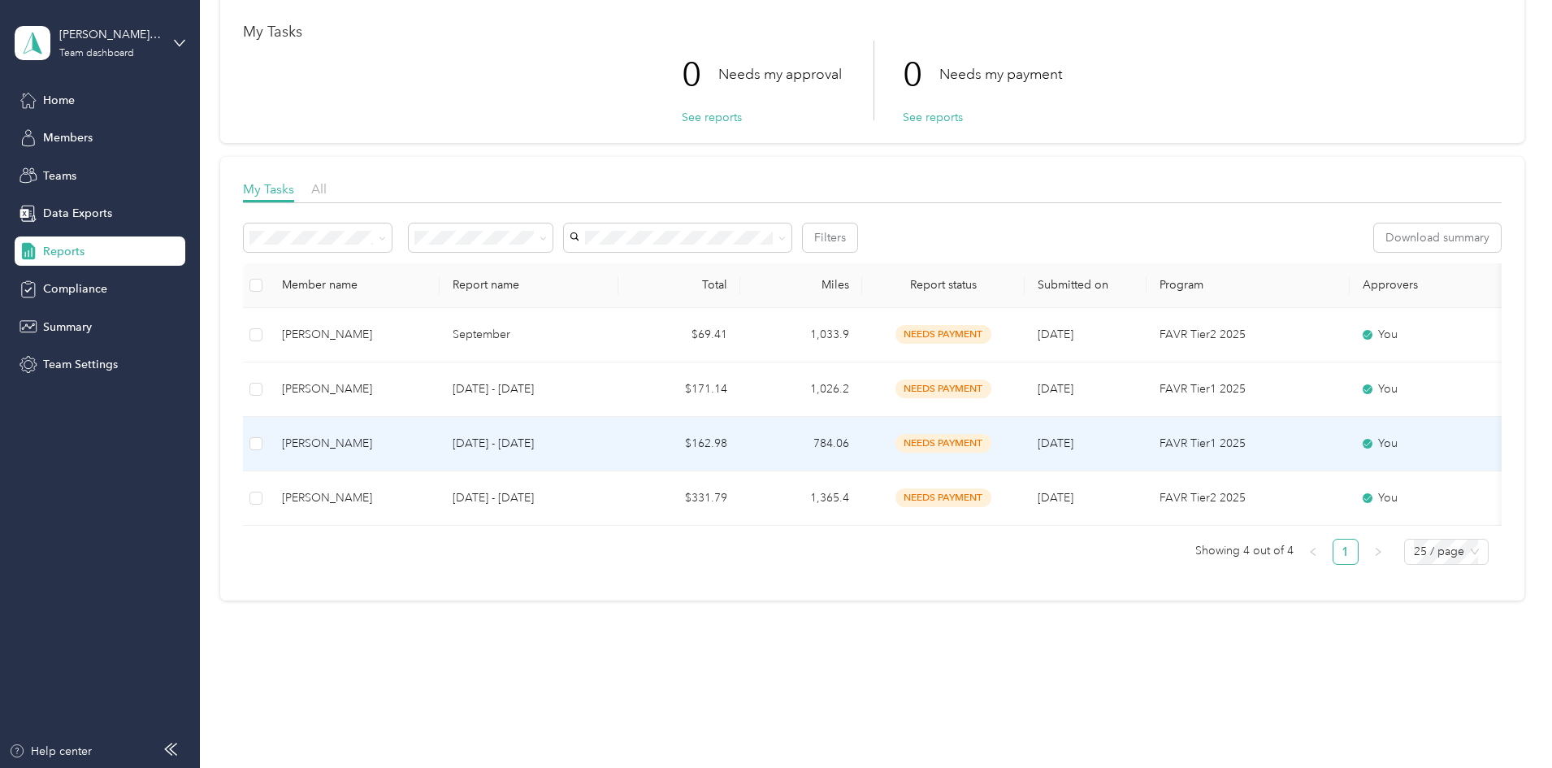
scroll to position [91, 0]
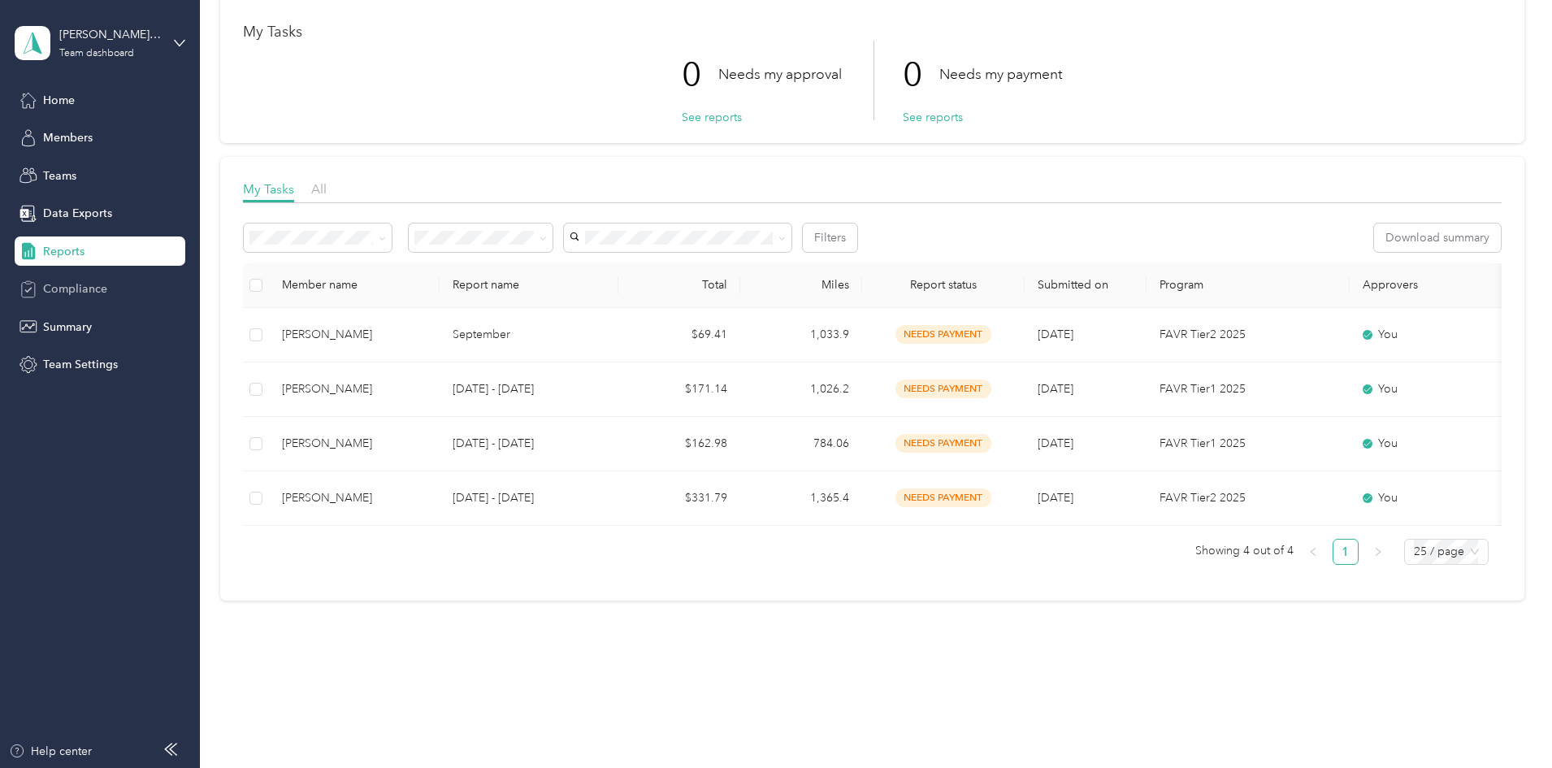
click at [76, 286] on span "Compliance" at bounding box center [75, 288] width 64 height 17
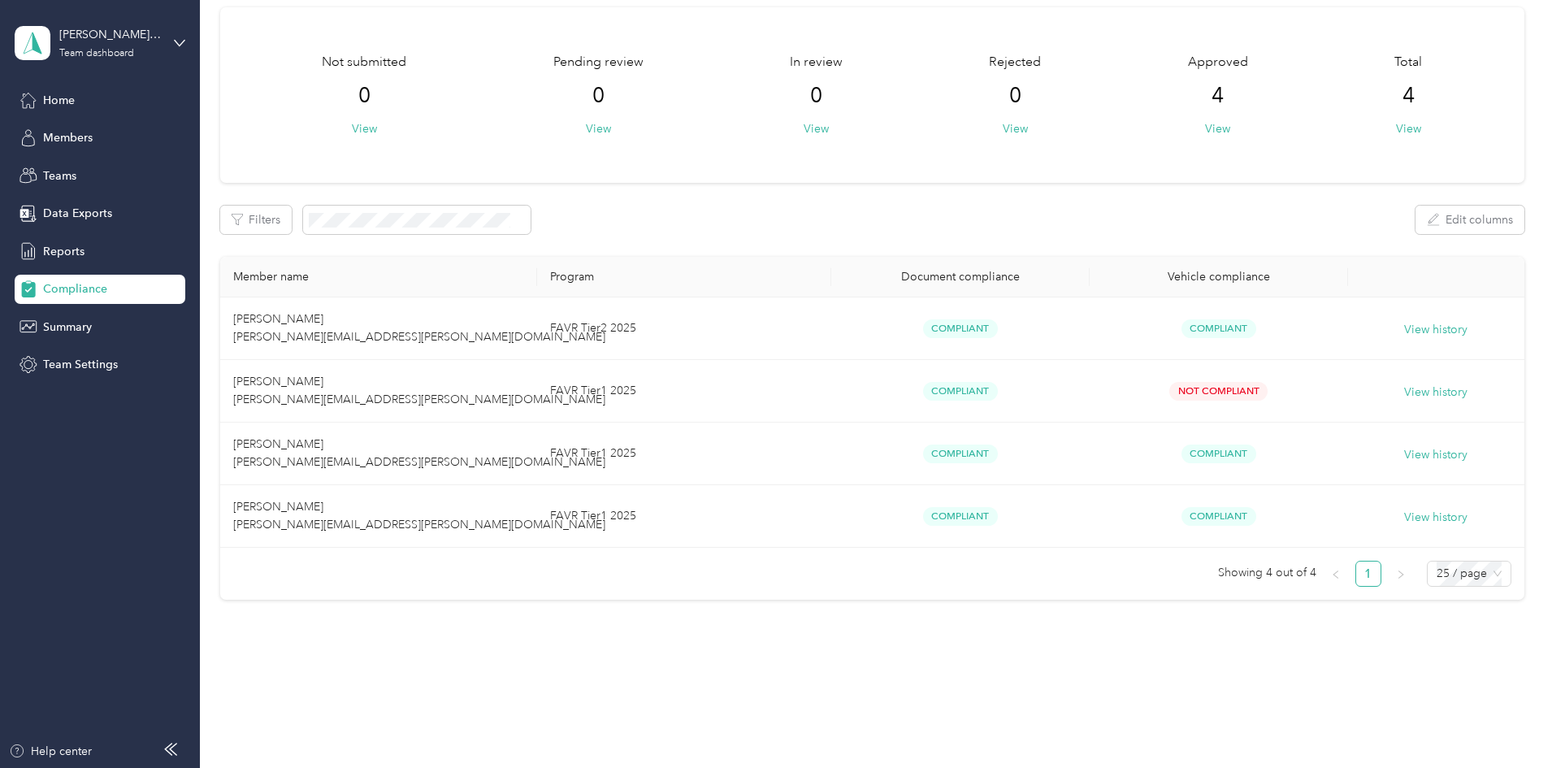
scroll to position [64, 0]
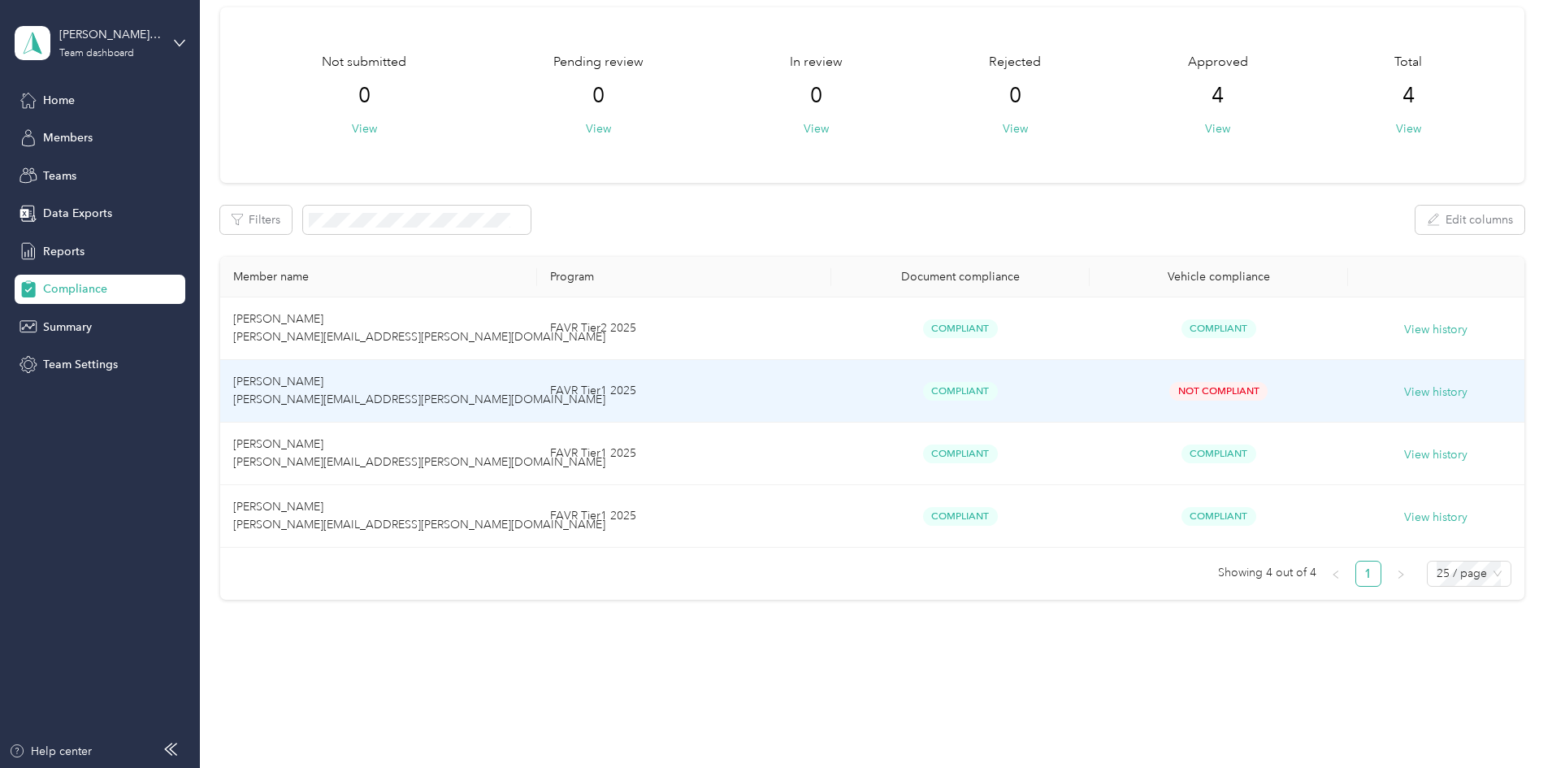
click at [1170, 391] on span "Not Compliant" at bounding box center [1219, 391] width 98 height 19
click at [1404, 393] on button "View history" at bounding box center [1435, 393] width 63 height 18
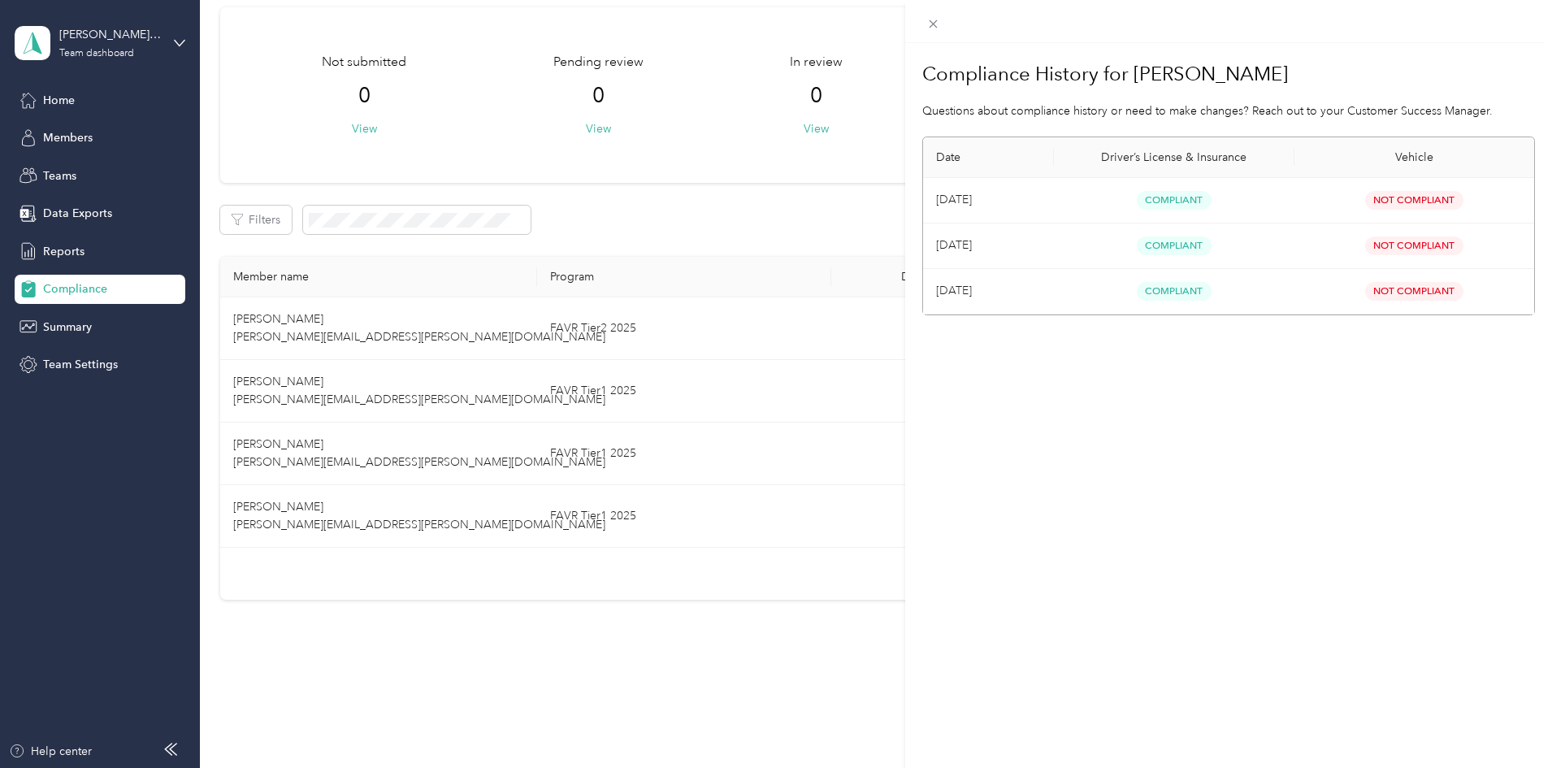
click at [1391, 201] on span "Not Compliant" at bounding box center [1414, 200] width 98 height 19
click at [1183, 194] on span "Compliant" at bounding box center [1174, 200] width 75 height 19
drag, startPoint x: 1253, startPoint y: 599, endPoint x: 1216, endPoint y: 581, distance: 40.7
click at [1253, 600] on div "Compliance History for [PERSON_NAME] Questions about compliance history or need…" at bounding box center [1228, 427] width 647 height 768
click at [226, 114] on div "Compliance History for [PERSON_NAME] Questions about compliance history or need…" at bounding box center [776, 384] width 1552 height 768
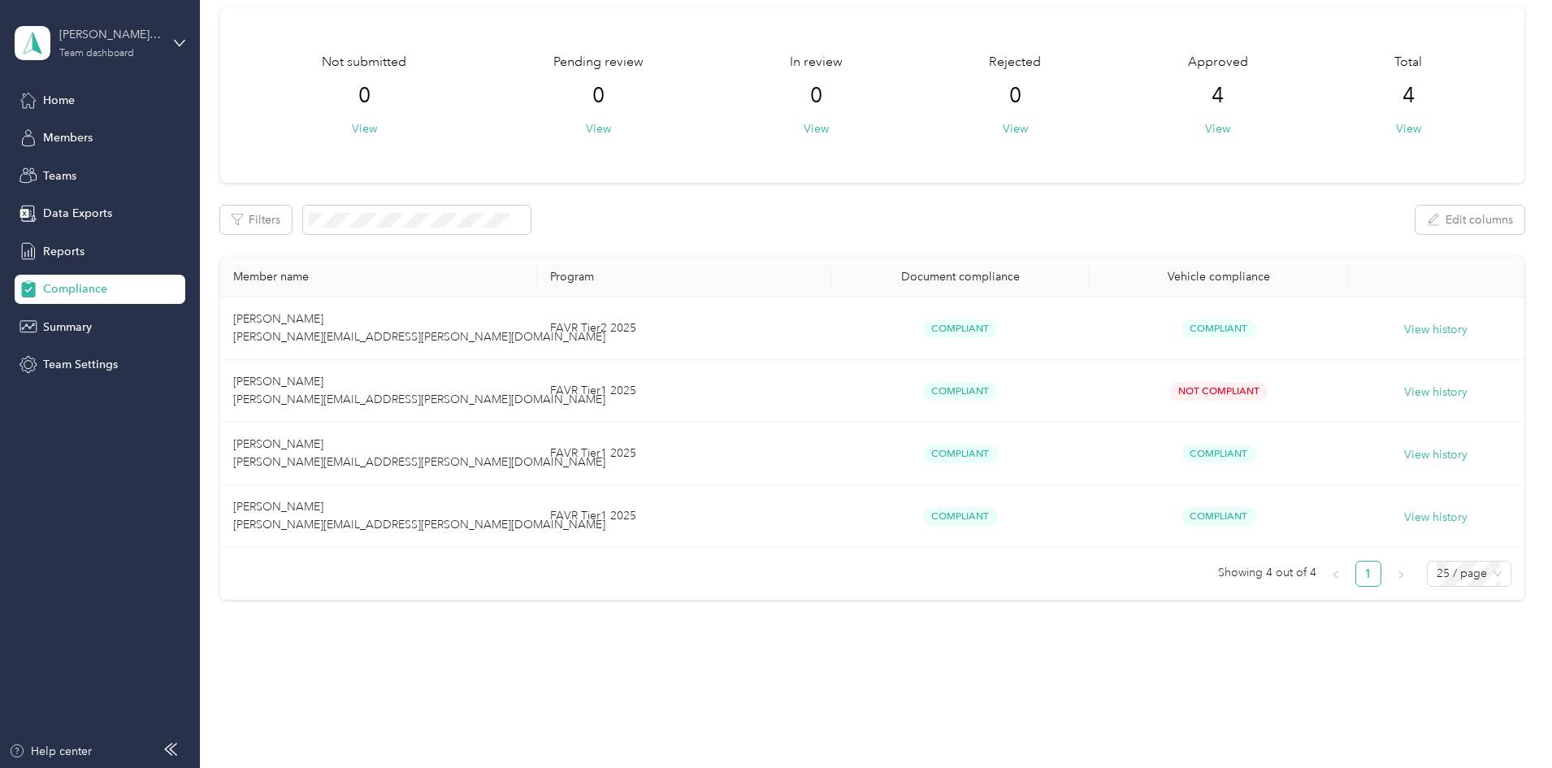
click at [125, 50] on div "Team dashboard" at bounding box center [96, 54] width 75 height 10
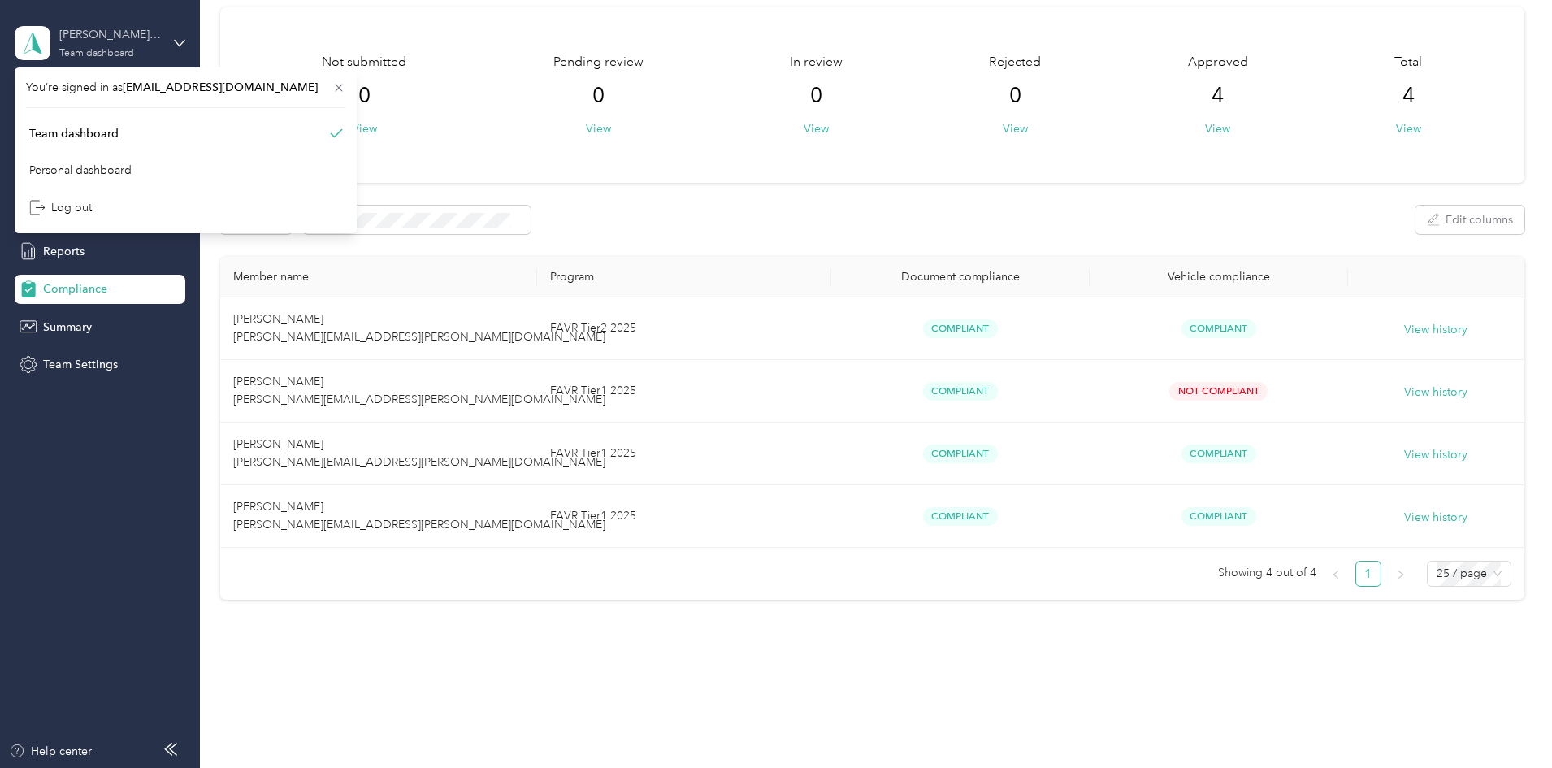
click at [145, 35] on div "[PERSON_NAME][EMAIL_ADDRESS][PERSON_NAME][DOMAIN_NAME]" at bounding box center [110, 34] width 102 height 17
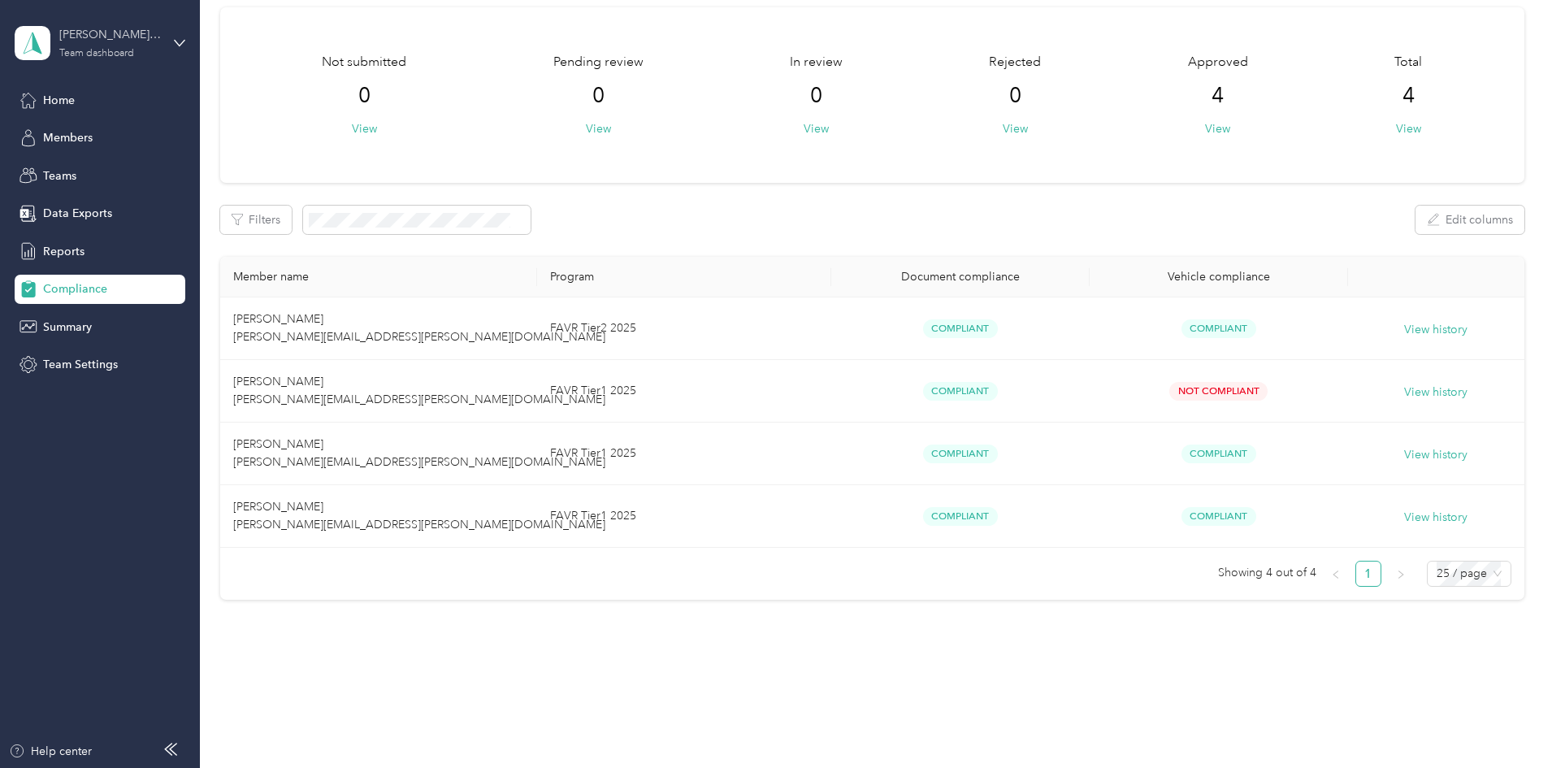
click at [138, 35] on div "[PERSON_NAME][EMAIL_ADDRESS][PERSON_NAME][DOMAIN_NAME]" at bounding box center [110, 34] width 102 height 17
click at [137, 89] on div "You’re signed in as [EMAIL_ADDRESS][DOMAIN_NAME] Team dashboard Personal dashbo…" at bounding box center [186, 150] width 342 height 166
click at [65, 177] on span "Teams" at bounding box center [59, 175] width 33 height 17
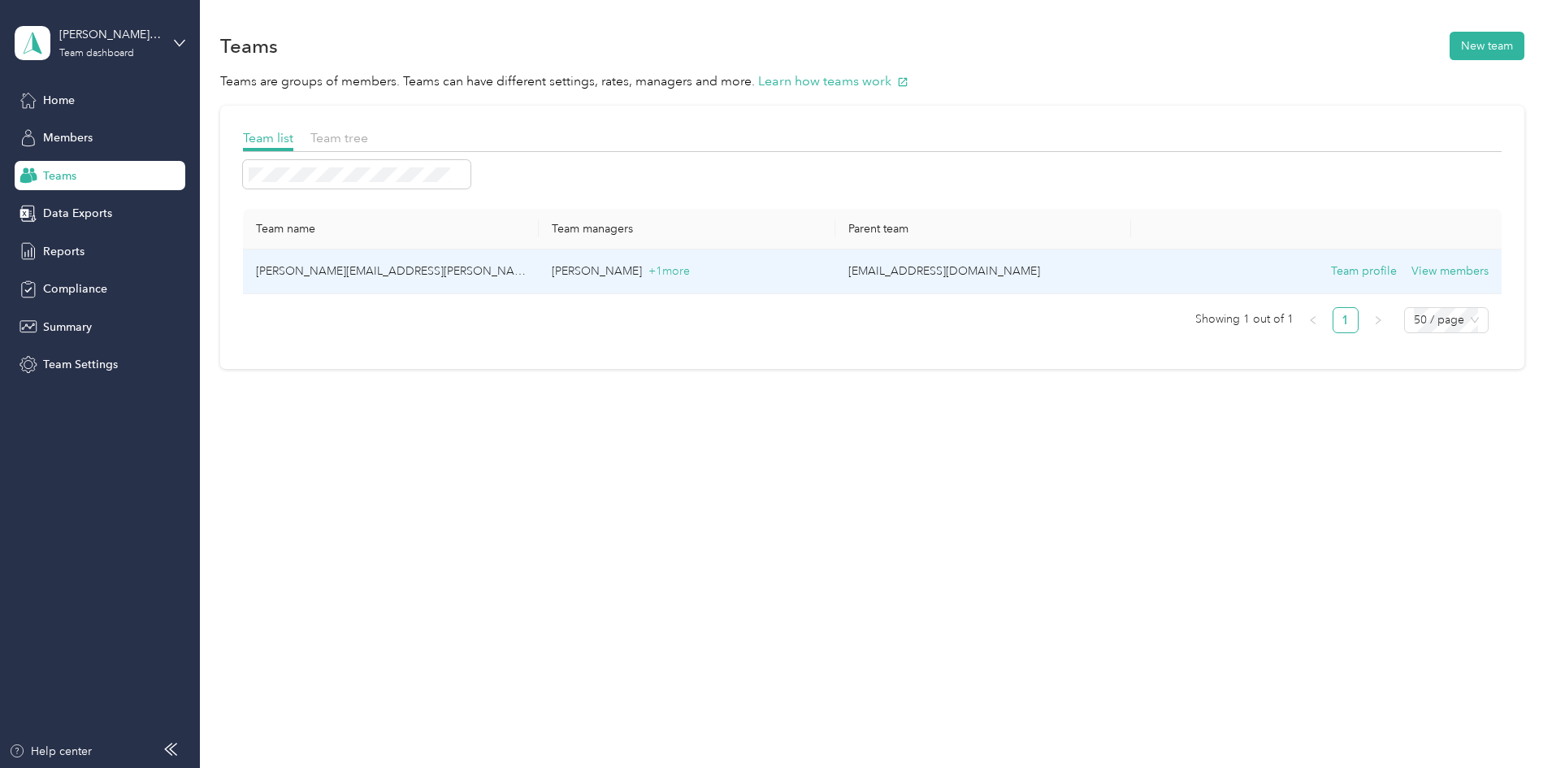
click at [409, 276] on td "[PERSON_NAME][EMAIL_ADDRESS][PERSON_NAME][DOMAIN_NAME]" at bounding box center [391, 272] width 296 height 45
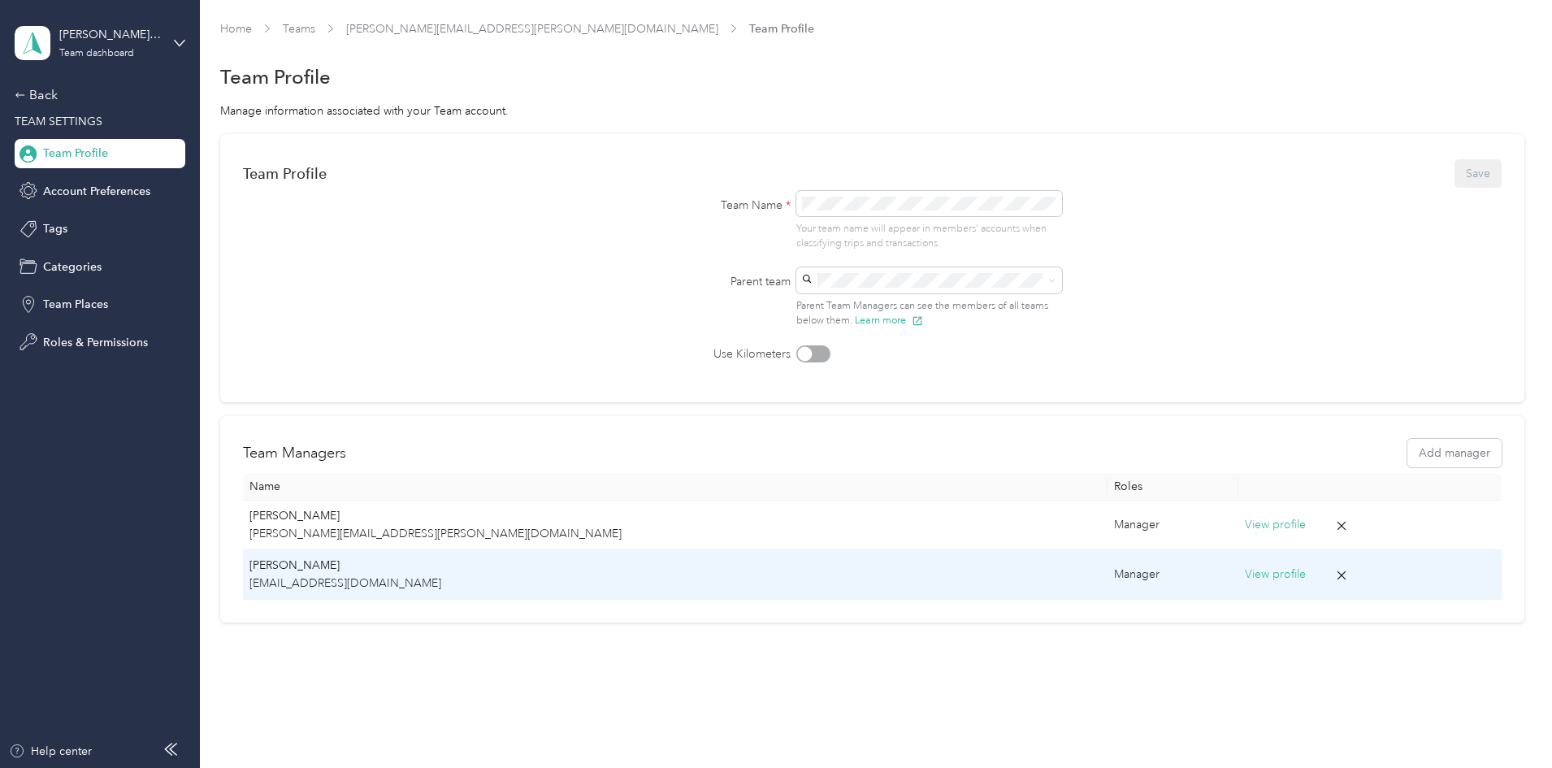
click at [445, 569] on p "[PERSON_NAME]" at bounding box center [676, 566] width 852 height 18
click at [445, 568] on p "[PERSON_NAME]" at bounding box center [676, 566] width 852 height 18
click at [1245, 573] on button "View profile" at bounding box center [1275, 575] width 61 height 18
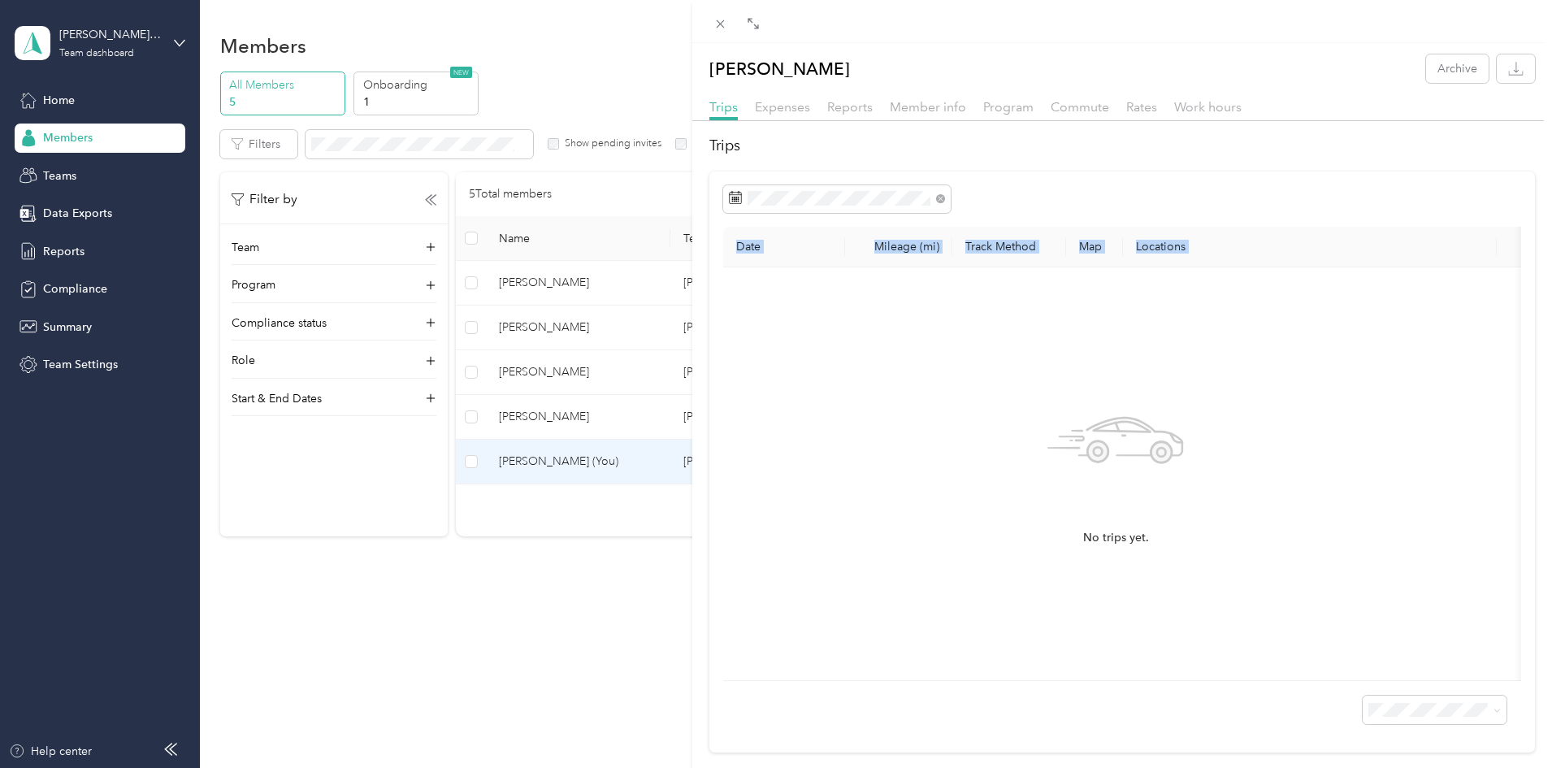
drag, startPoint x: 696, startPoint y: 291, endPoint x: 796, endPoint y: 312, distance: 102.2
click at [796, 312] on div "Trips Date Mileage (mi) Track Method Map Locations Mileage value Purpose No tri…" at bounding box center [1122, 444] width 860 height 618
click at [722, 22] on icon at bounding box center [721, 24] width 14 height 14
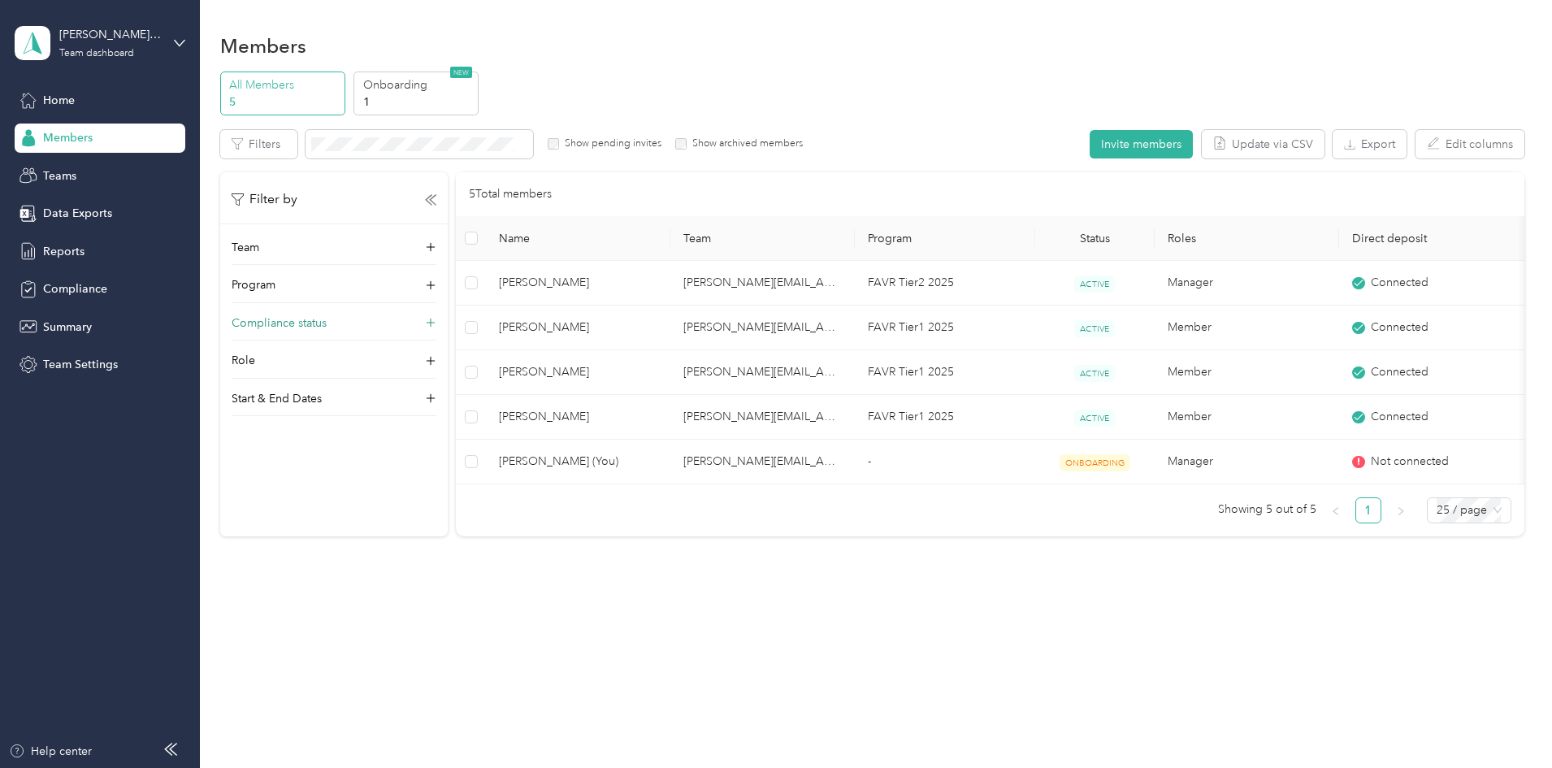
click at [436, 323] on div "Compliance status" at bounding box center [334, 328] width 205 height 26
click at [57, 285] on span "Compliance" at bounding box center [75, 288] width 64 height 17
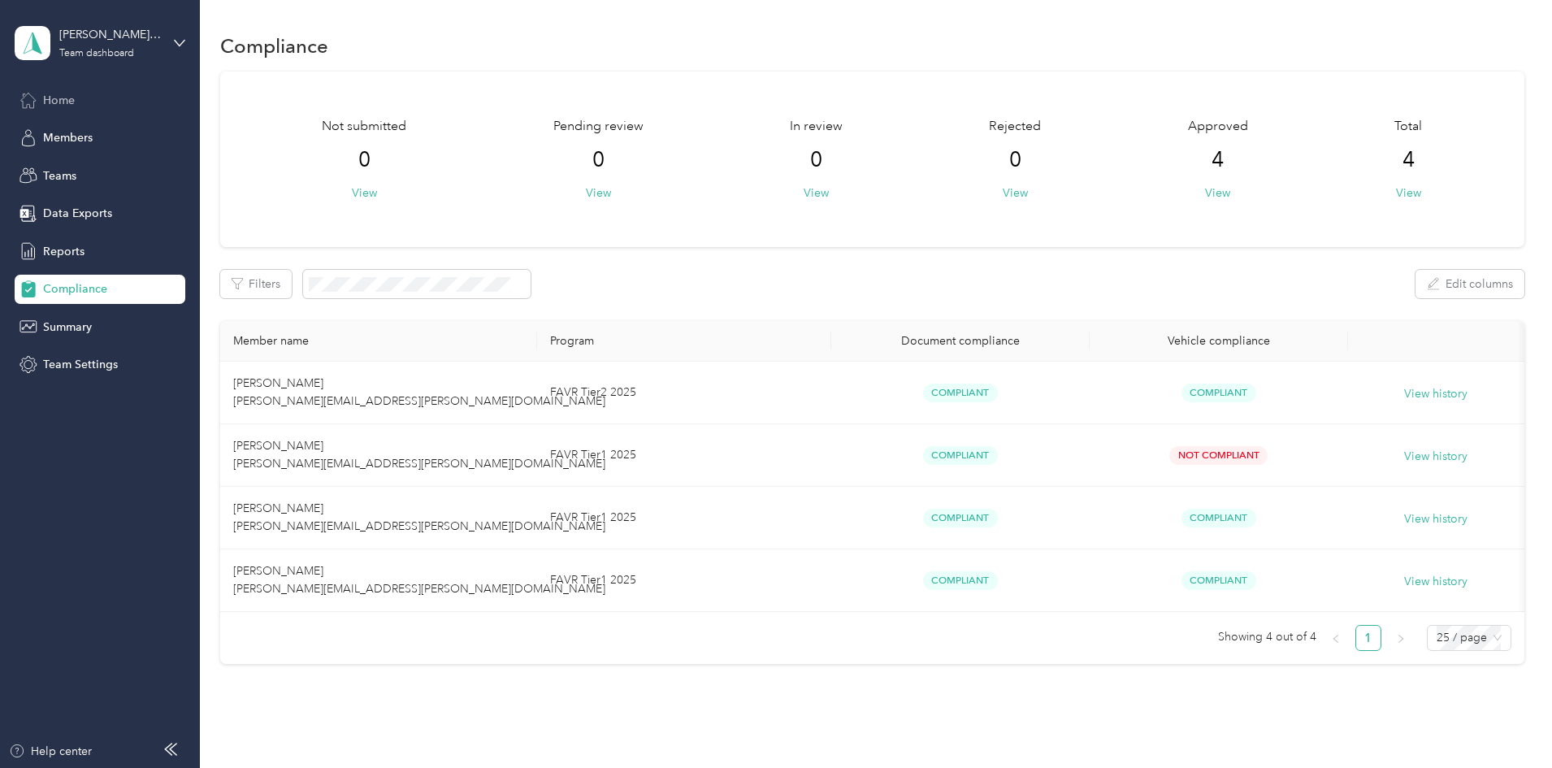
click at [71, 96] on span "Home" at bounding box center [59, 100] width 32 height 17
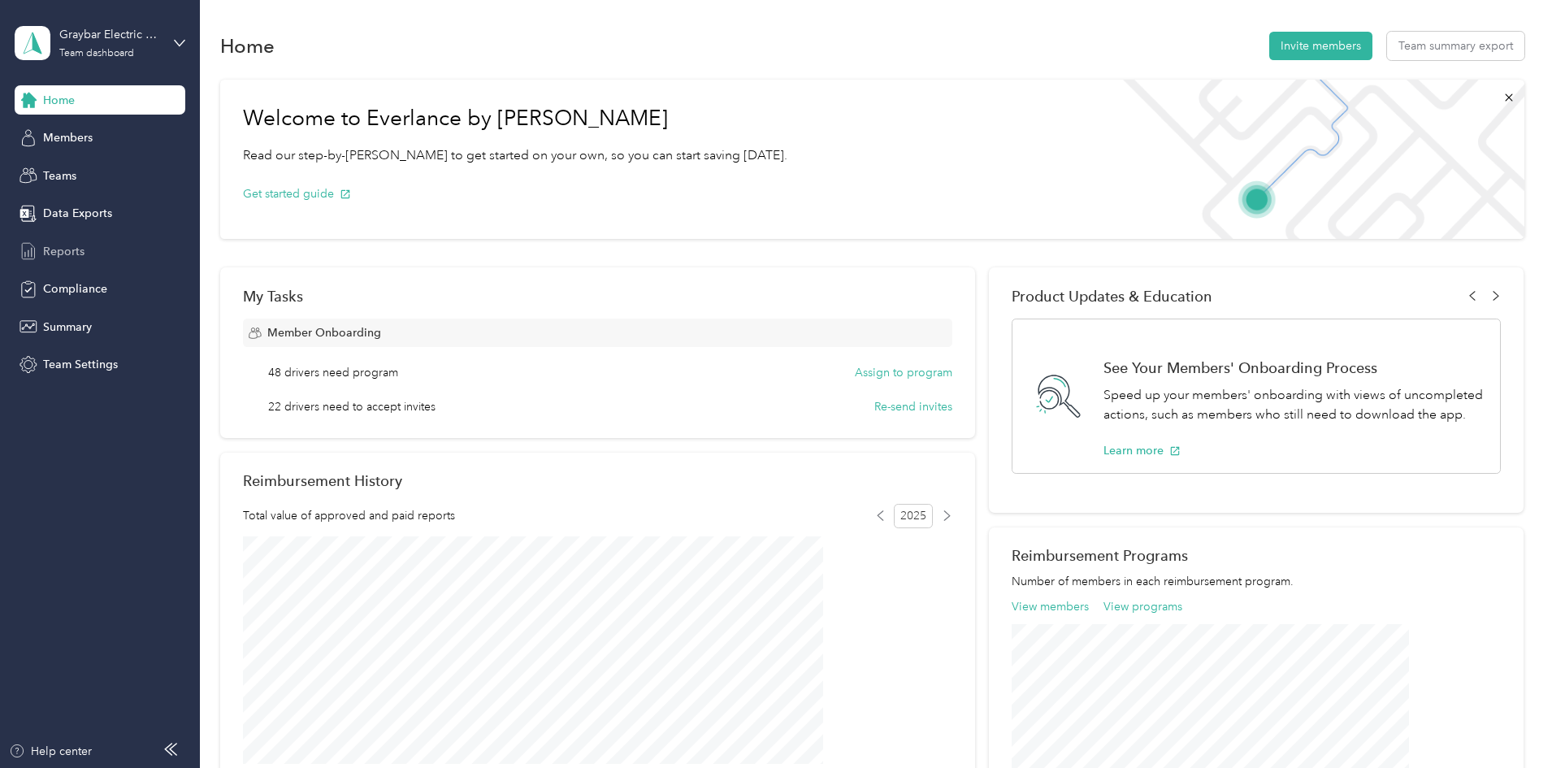
click at [59, 249] on span "Reports" at bounding box center [63, 251] width 41 height 17
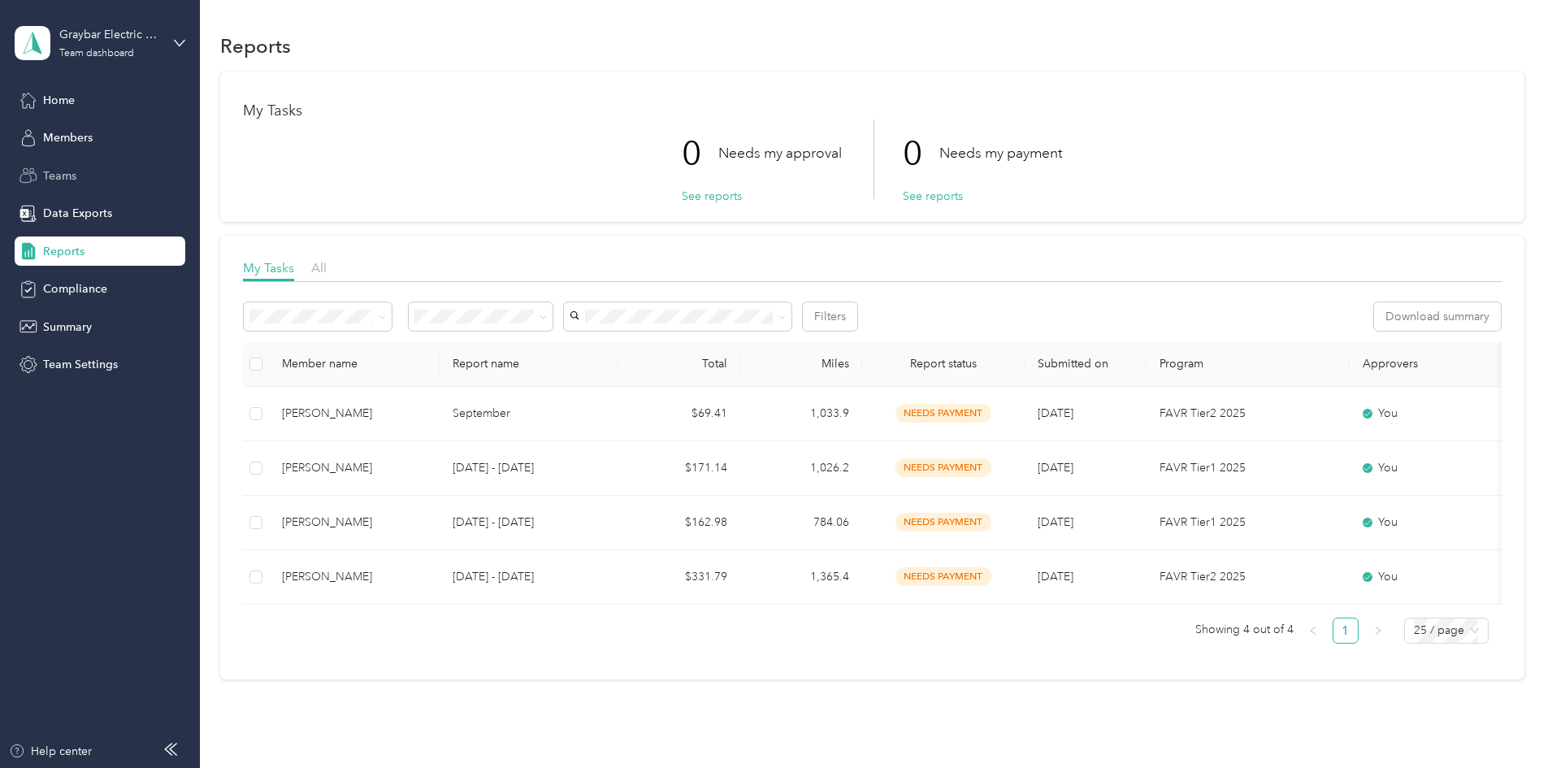
click at [75, 178] on span "Teams" at bounding box center [59, 175] width 33 height 17
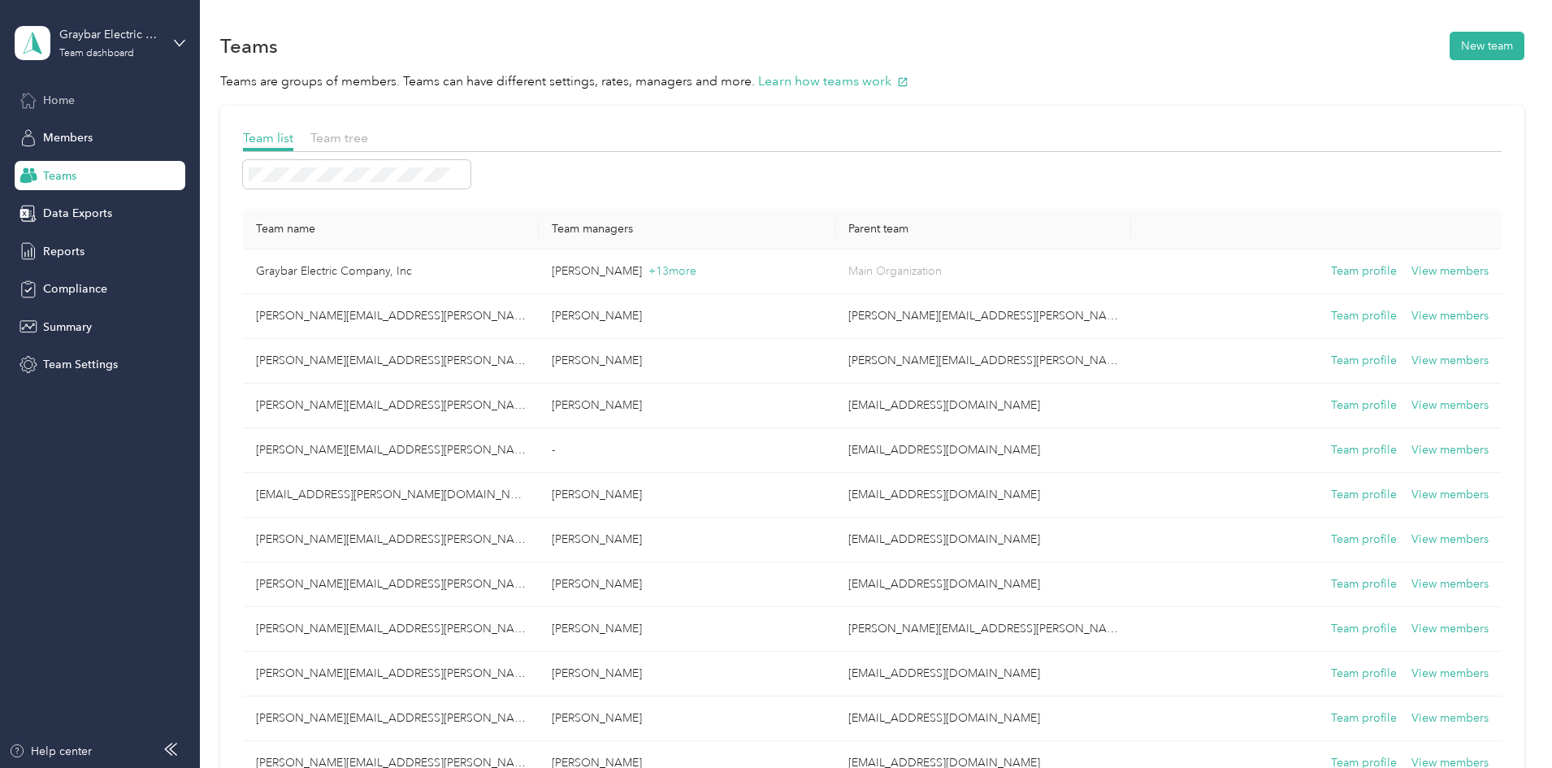
click at [46, 102] on span "Home" at bounding box center [59, 100] width 32 height 17
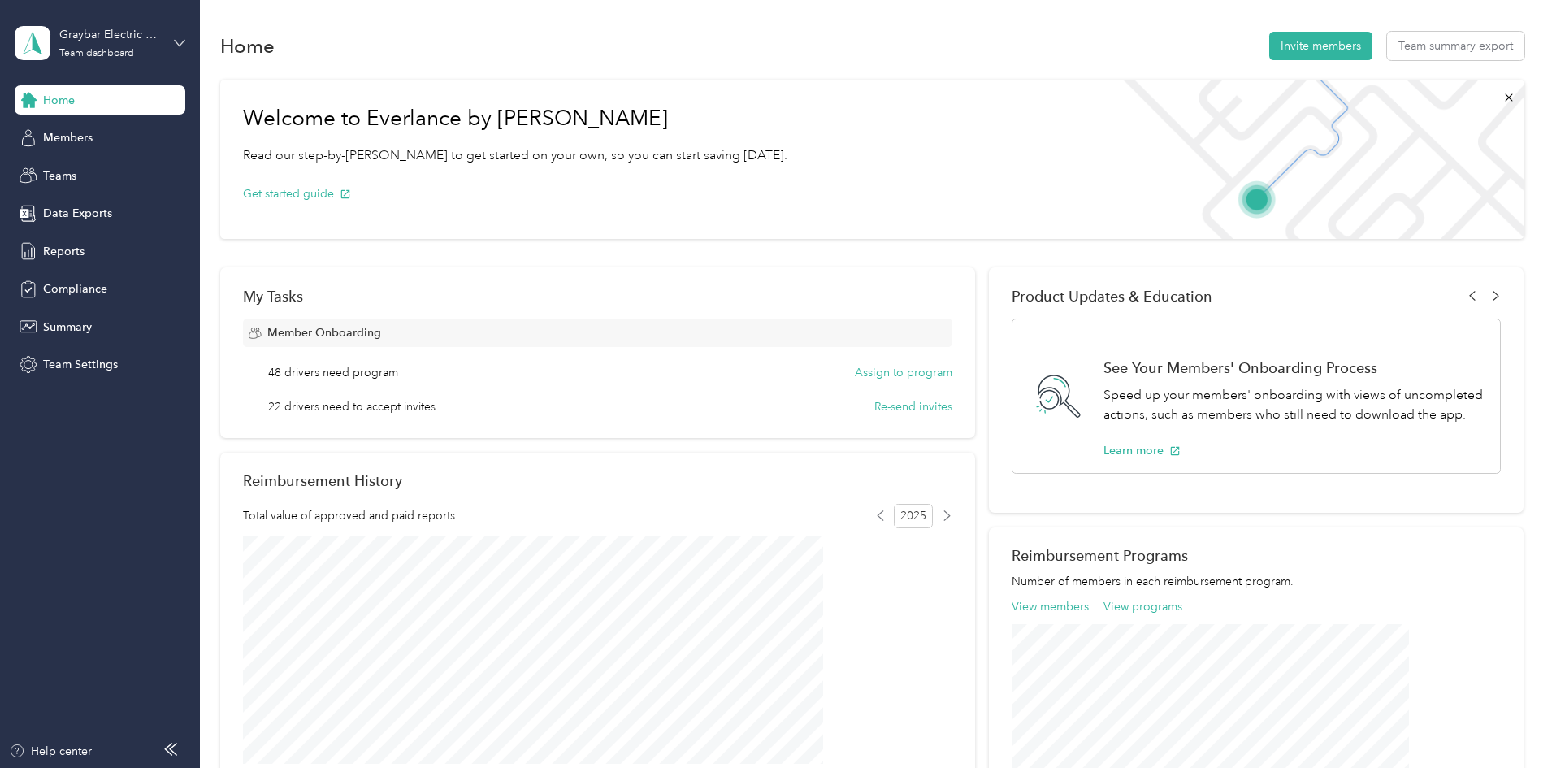
click at [176, 45] on icon at bounding box center [179, 42] width 11 height 11
click at [93, 141] on div "Team dashboard" at bounding box center [185, 133] width 319 height 28
click at [67, 132] on span "Members" at bounding box center [68, 137] width 50 height 17
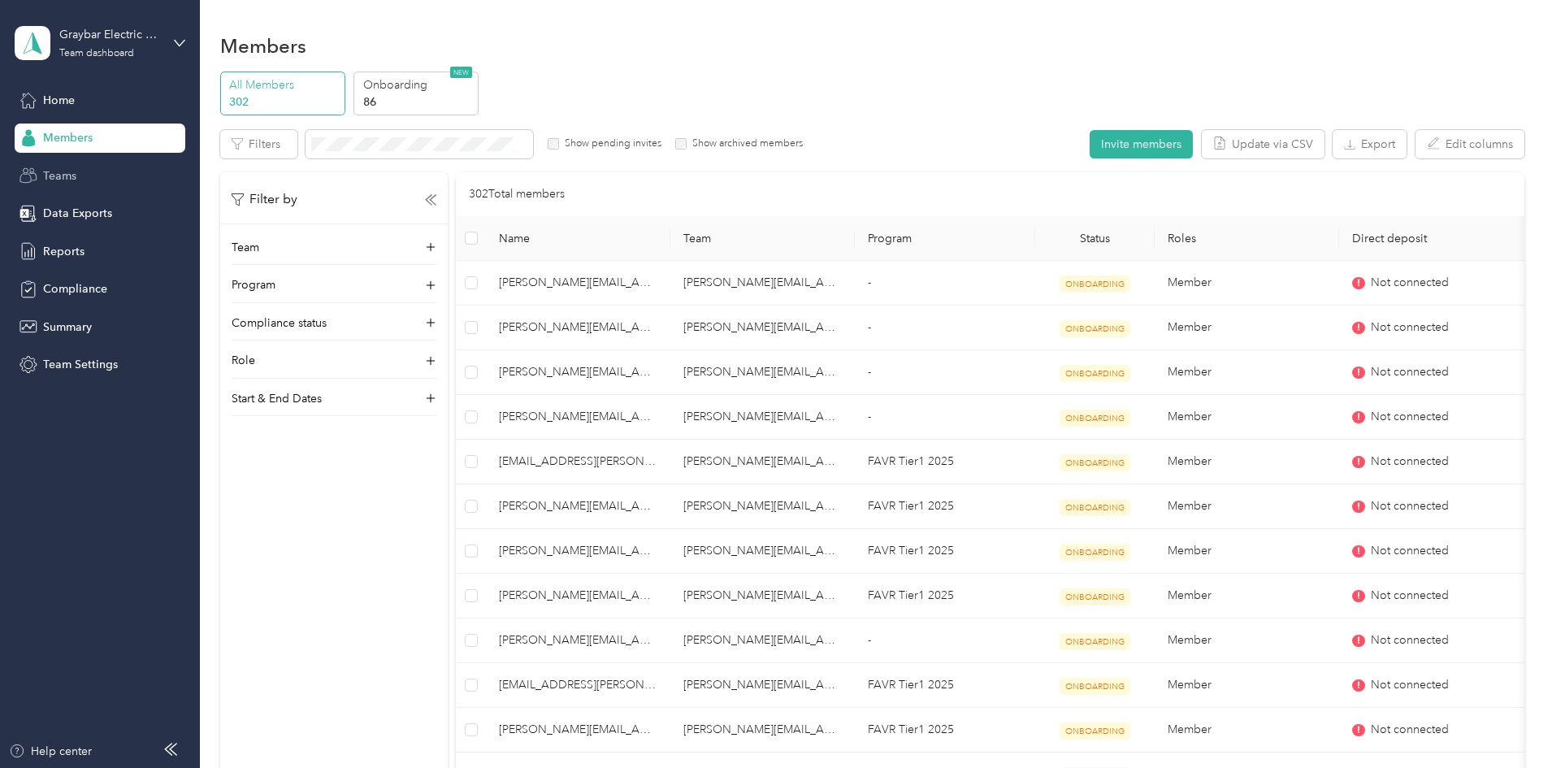
click at [63, 179] on span "Teams" at bounding box center [59, 175] width 33 height 17
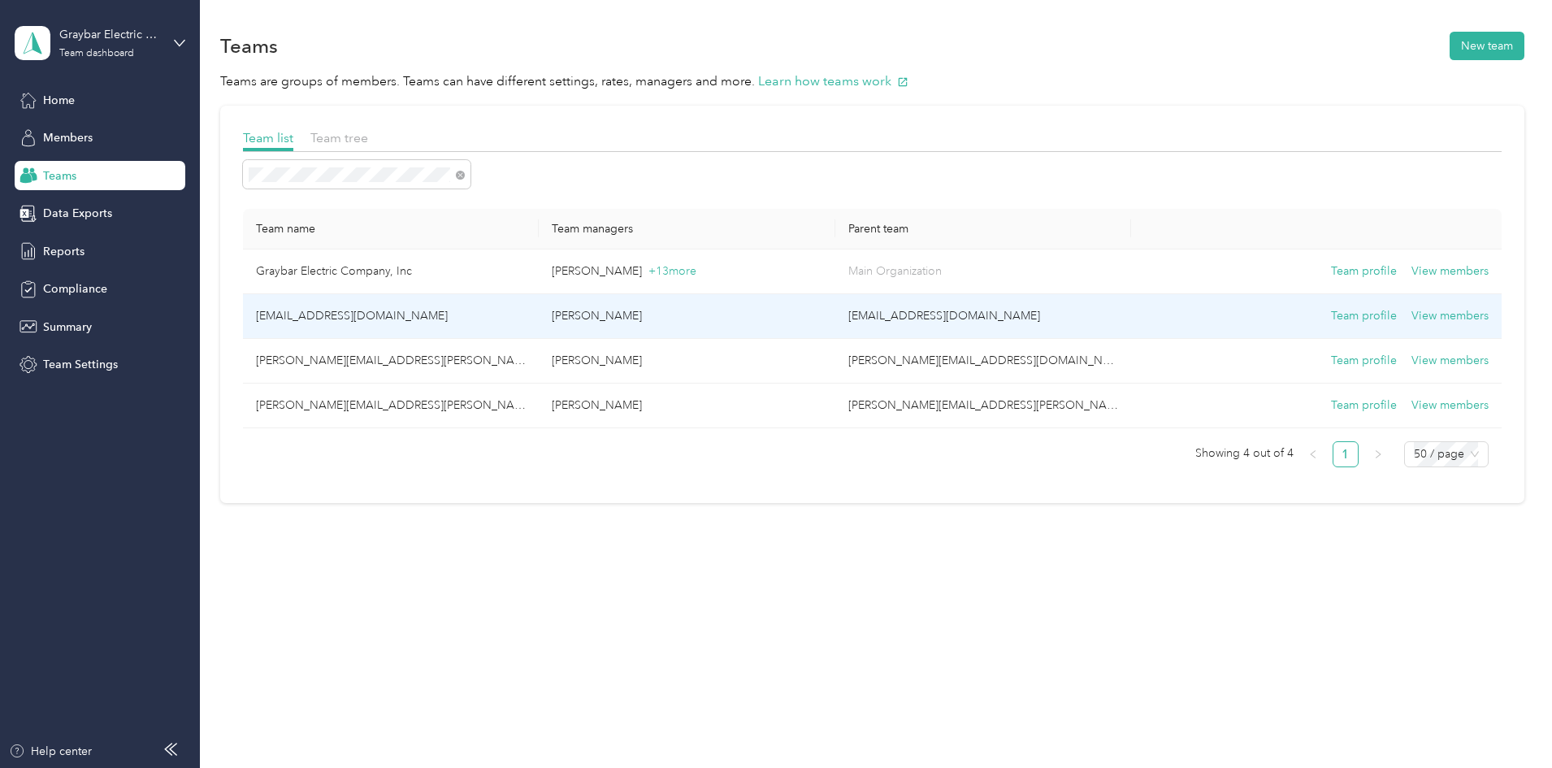
click at [426, 319] on td "[EMAIL_ADDRESS][DOMAIN_NAME]" at bounding box center [391, 316] width 296 height 45
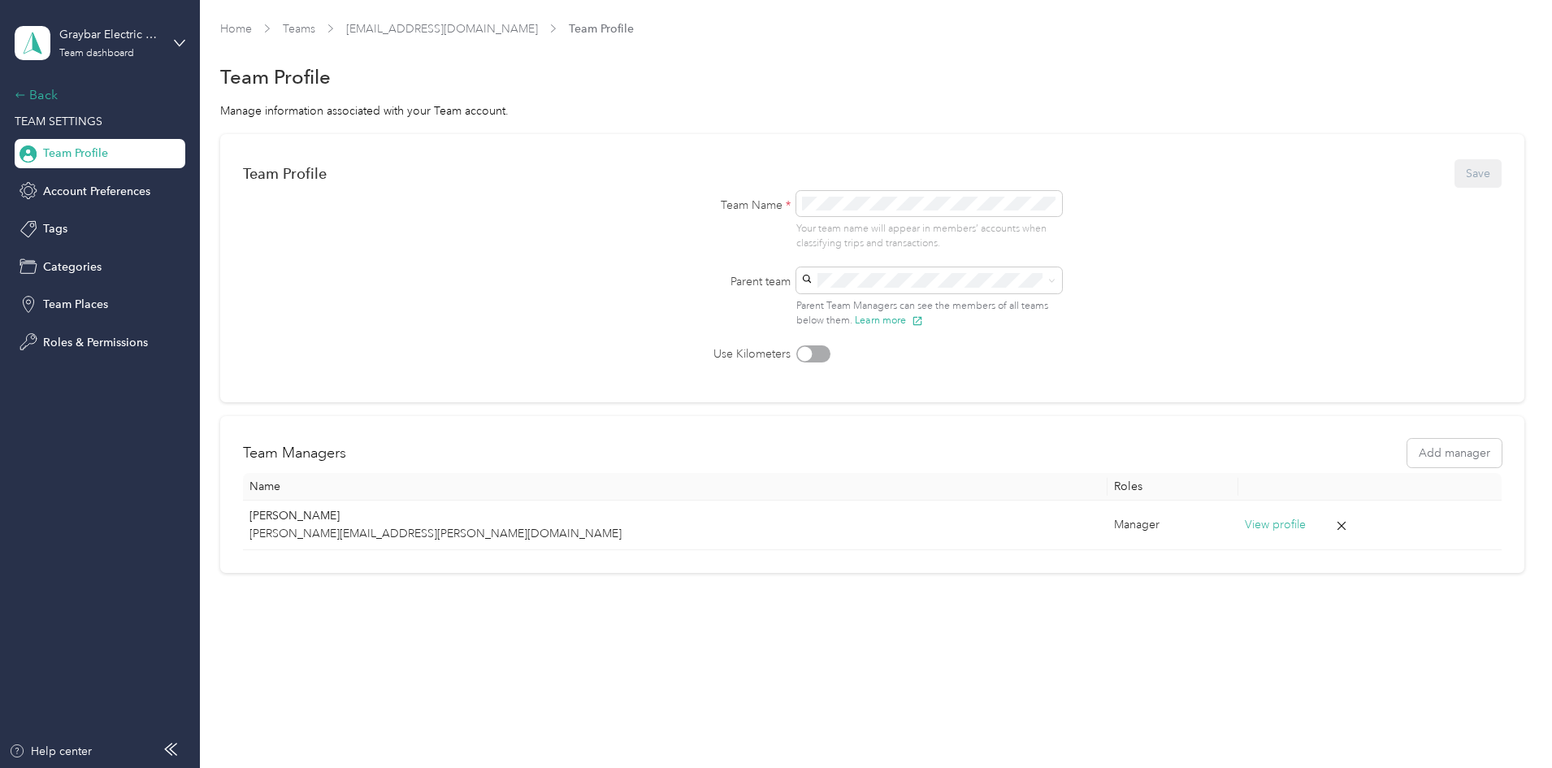
click at [21, 87] on div "Back" at bounding box center [96, 95] width 163 height 20
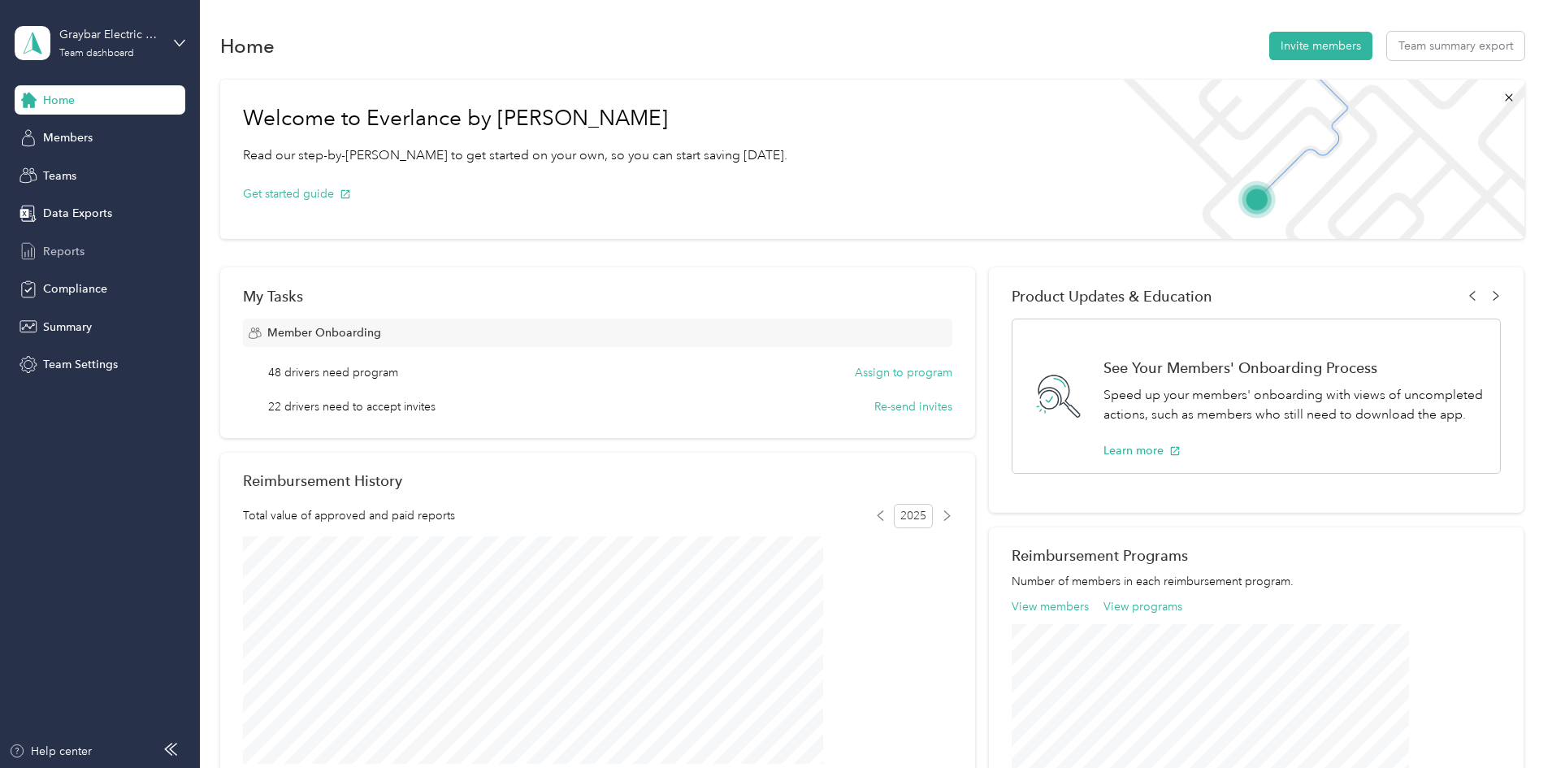
click at [76, 246] on span "Reports" at bounding box center [63, 251] width 41 height 17
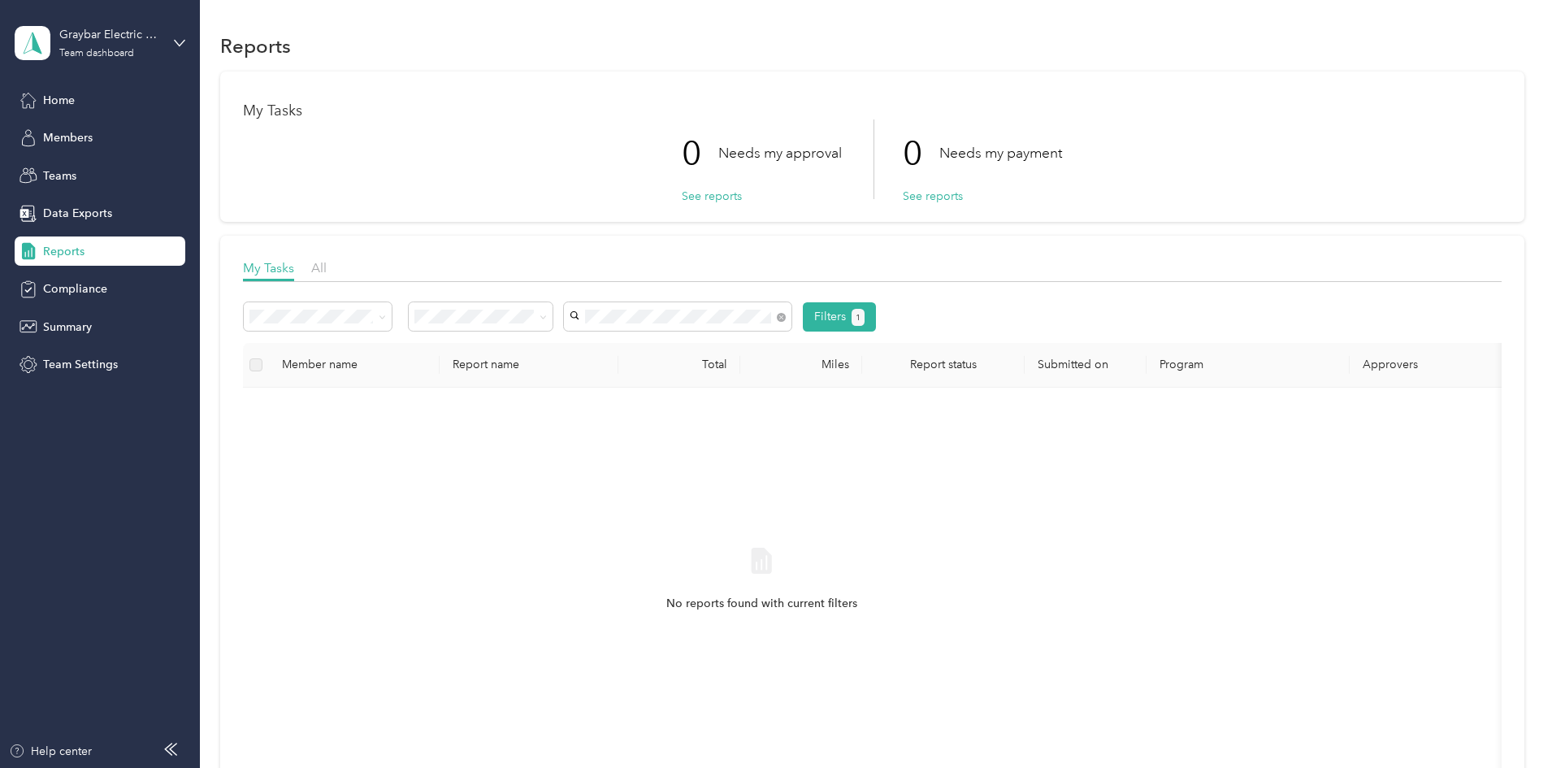
click at [745, 373] on span "[PERSON_NAME]" at bounding box center [729, 375] width 90 height 14
click at [327, 265] on span "All" at bounding box center [318, 267] width 15 height 15
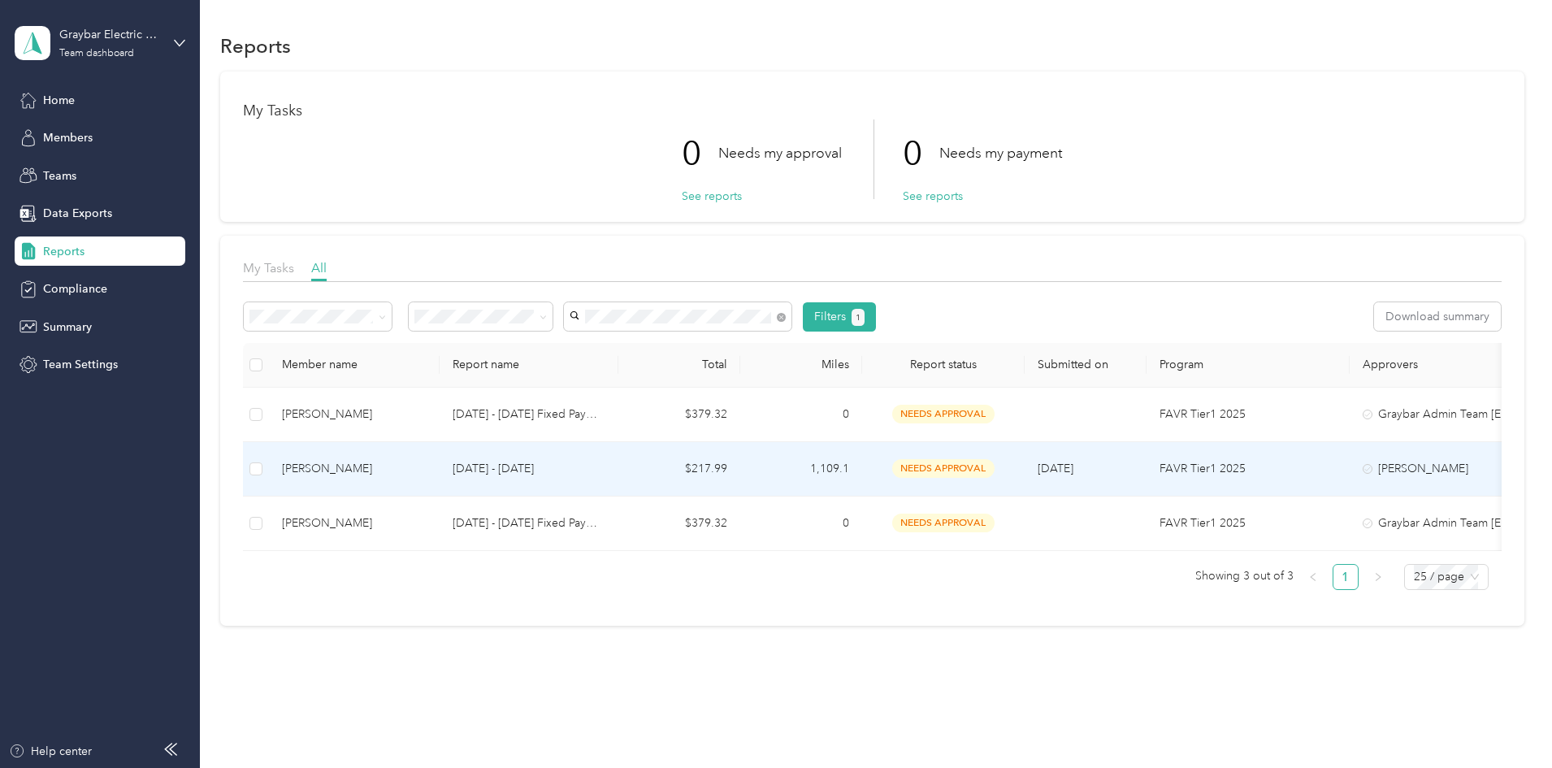
click at [995, 465] on span "needs approval" at bounding box center [943, 468] width 102 height 19
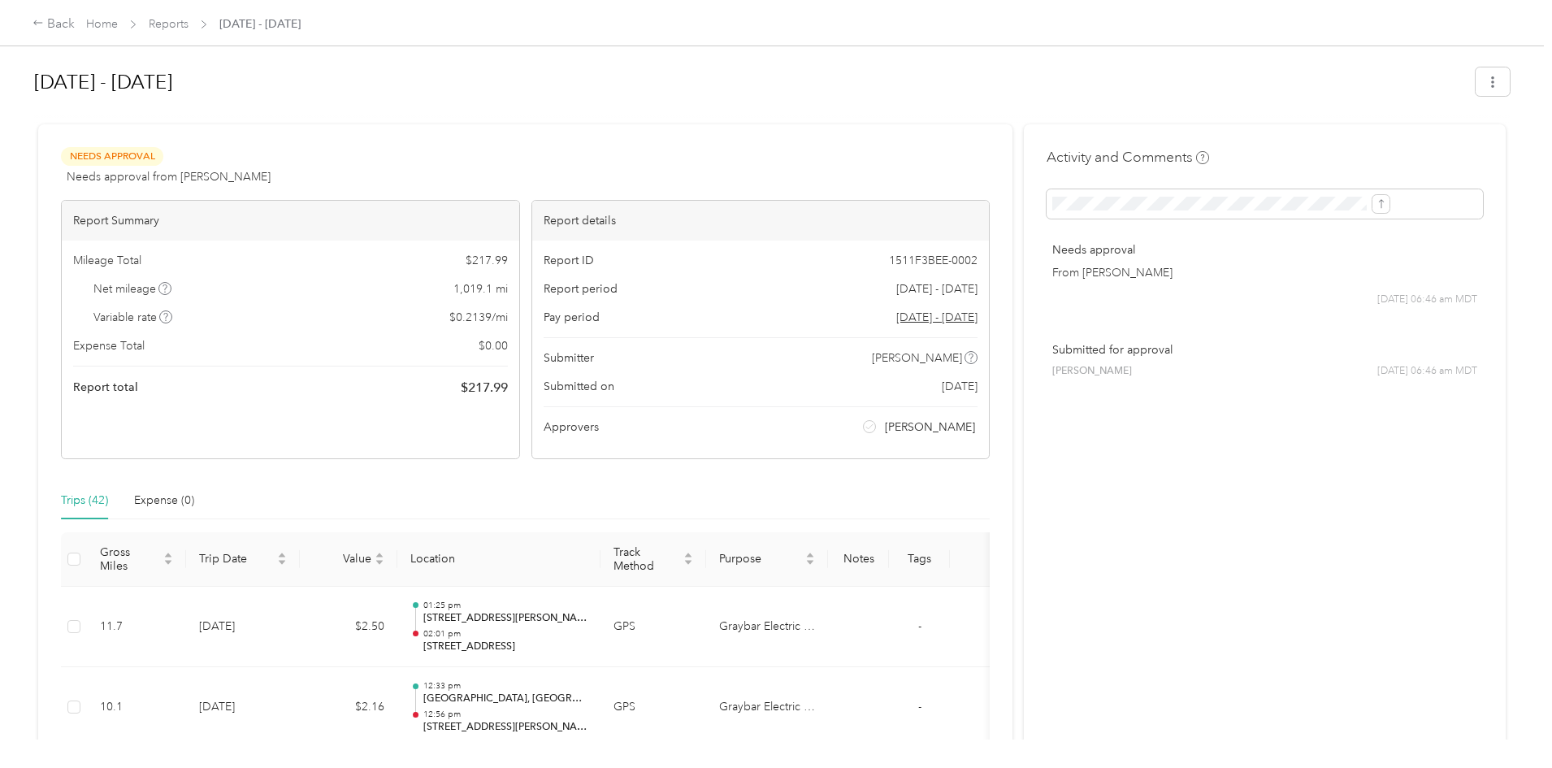
click at [87, 561] on th at bounding box center [74, 559] width 26 height 54
click at [75, 20] on div "Back" at bounding box center [54, 25] width 42 height 20
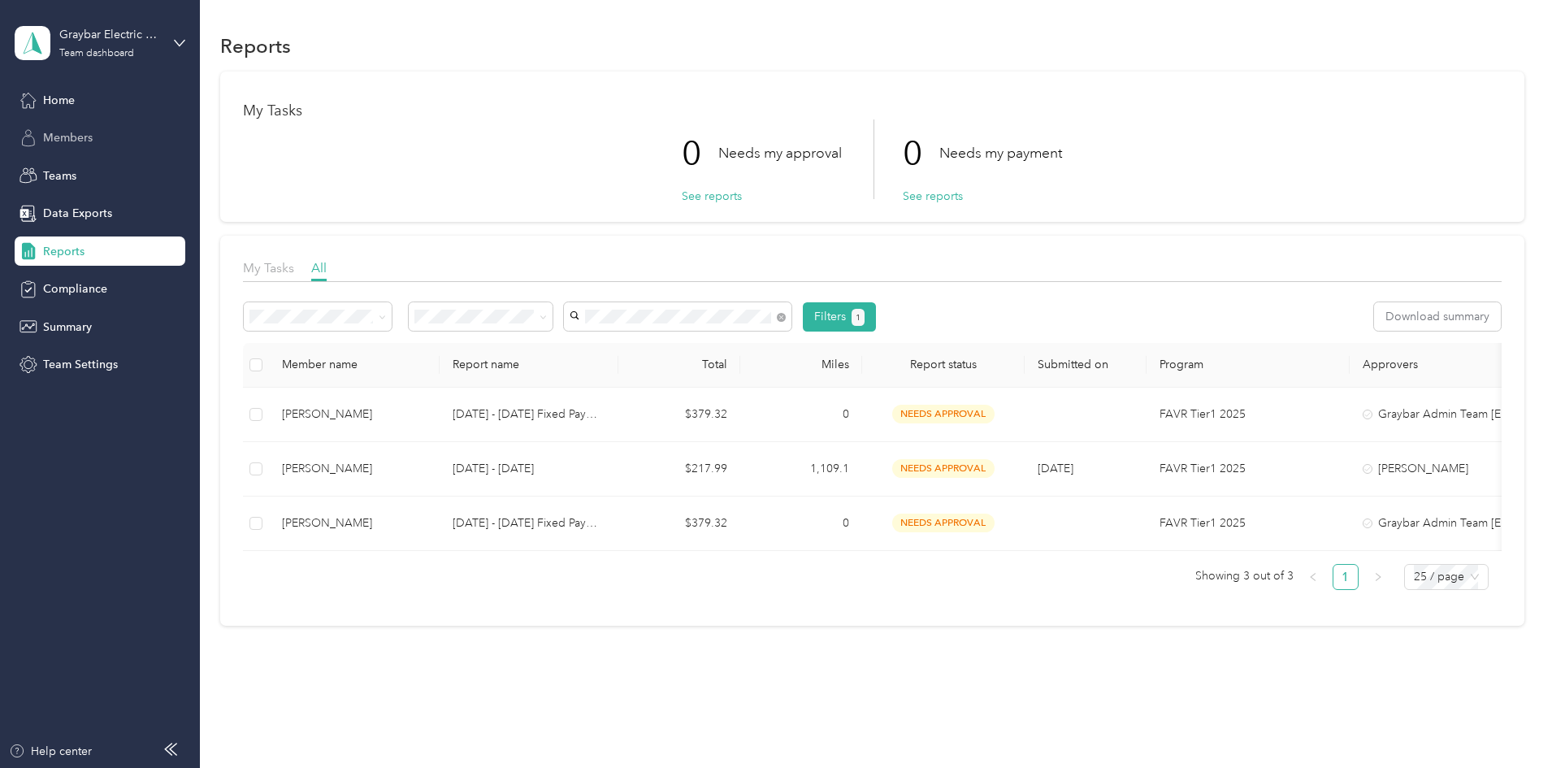
click at [67, 144] on span "Members" at bounding box center [68, 137] width 50 height 17
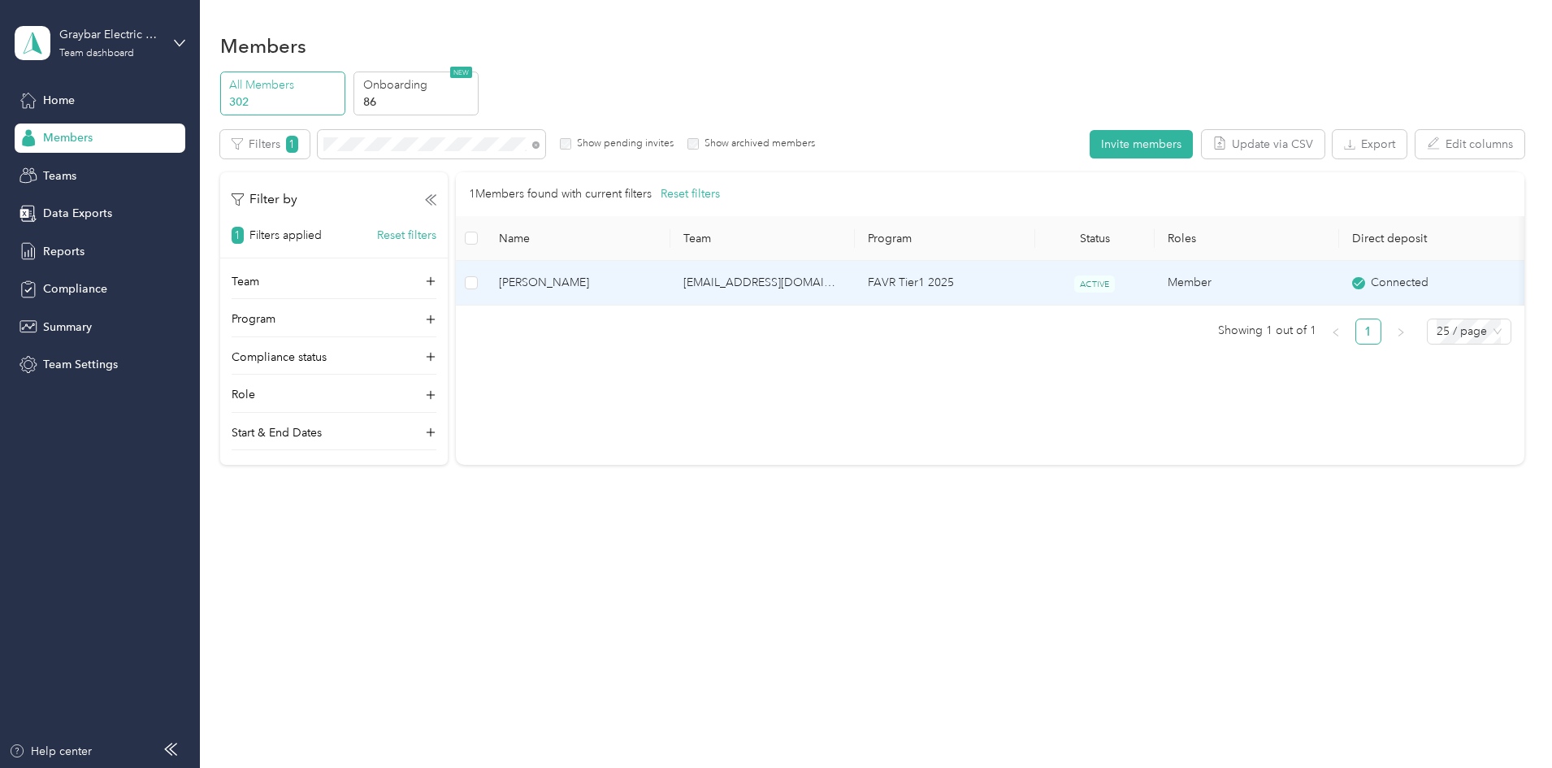
click at [640, 280] on span "[PERSON_NAME]" at bounding box center [578, 283] width 158 height 18
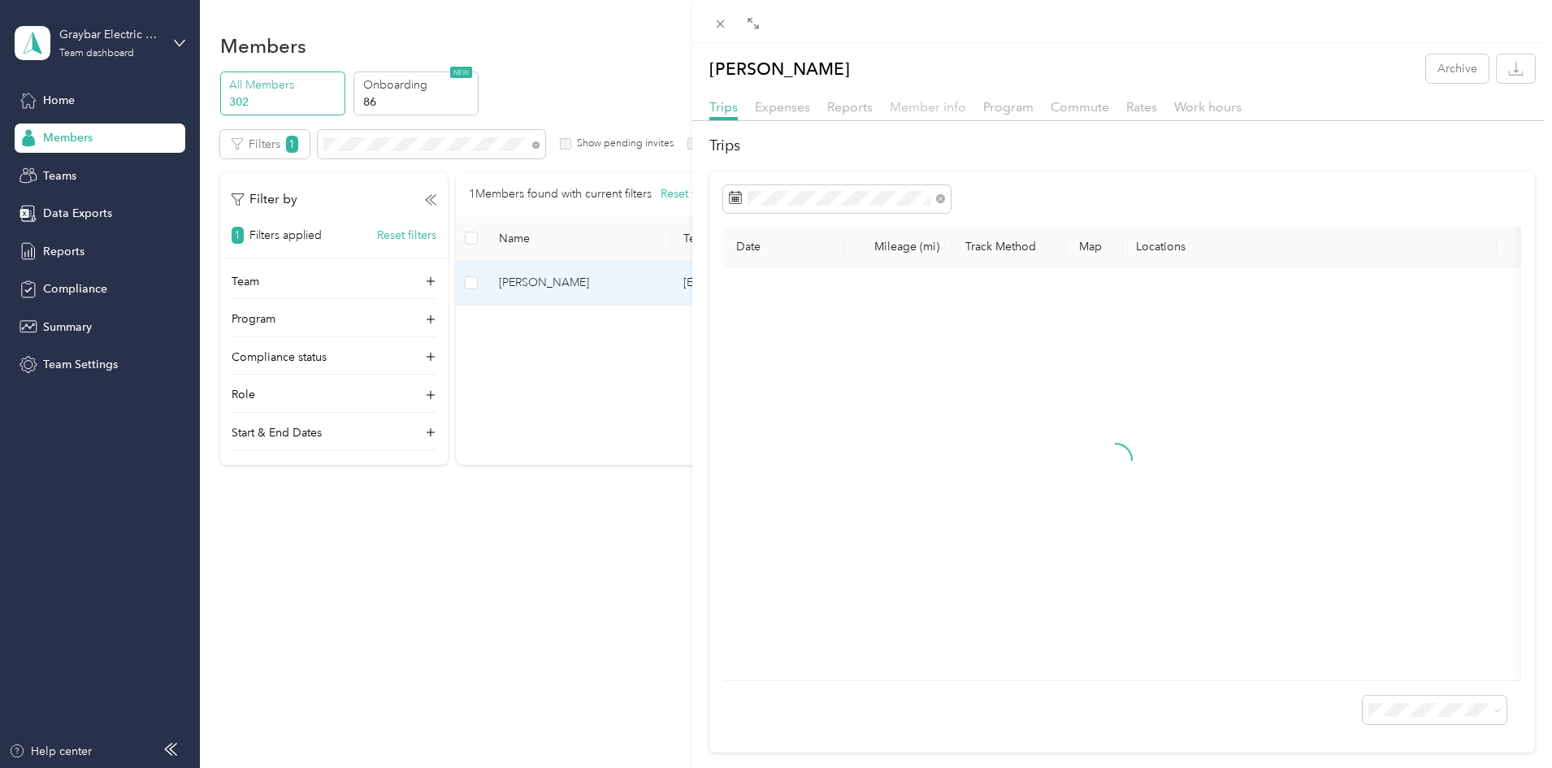
click at [923, 102] on span "Member info" at bounding box center [928, 106] width 76 height 15
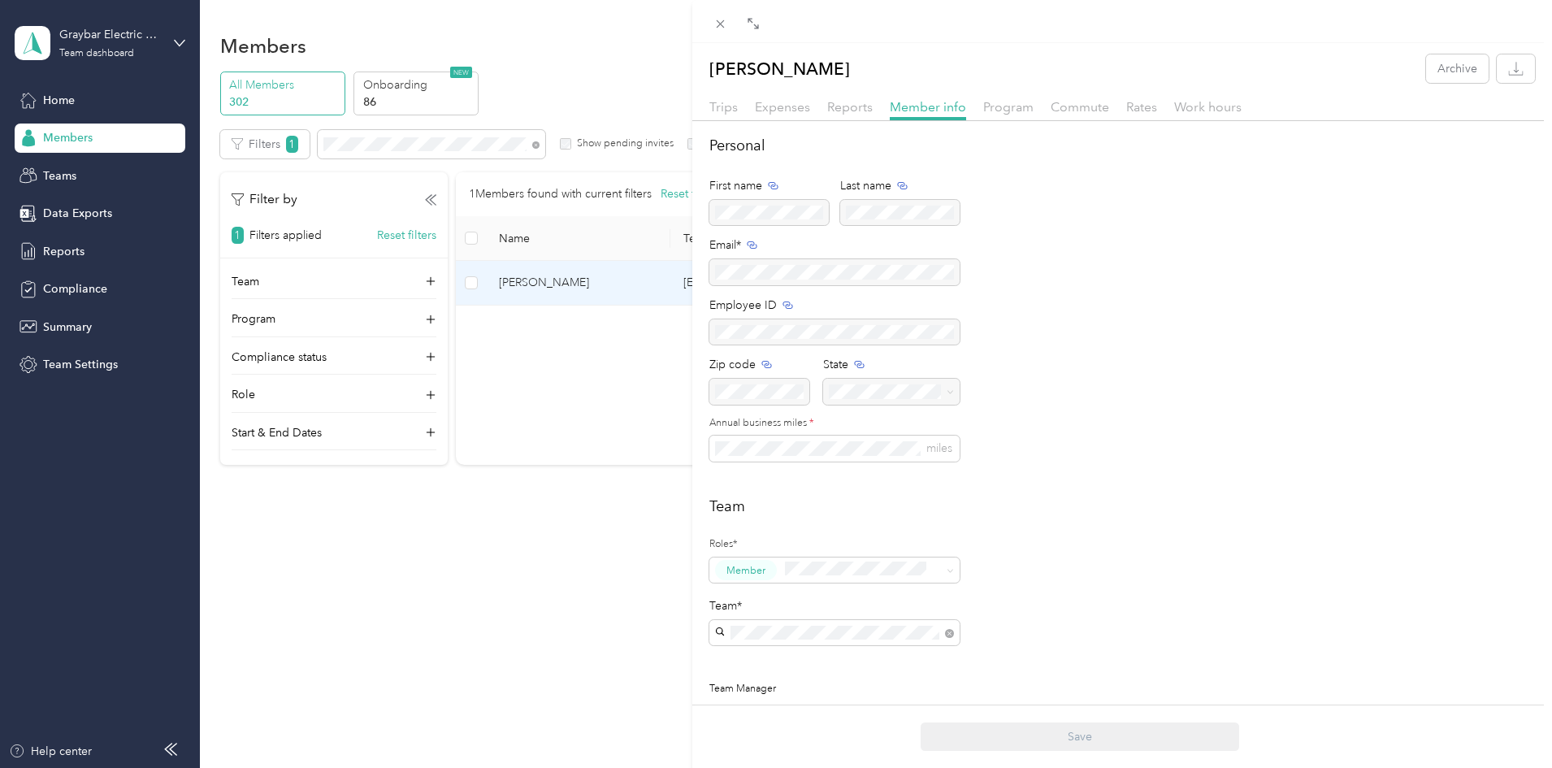
click at [66, 98] on div "[PERSON_NAME] Archive Trips Expenses Reports Member info Program Commute Rates …" at bounding box center [776, 384] width 1552 height 768
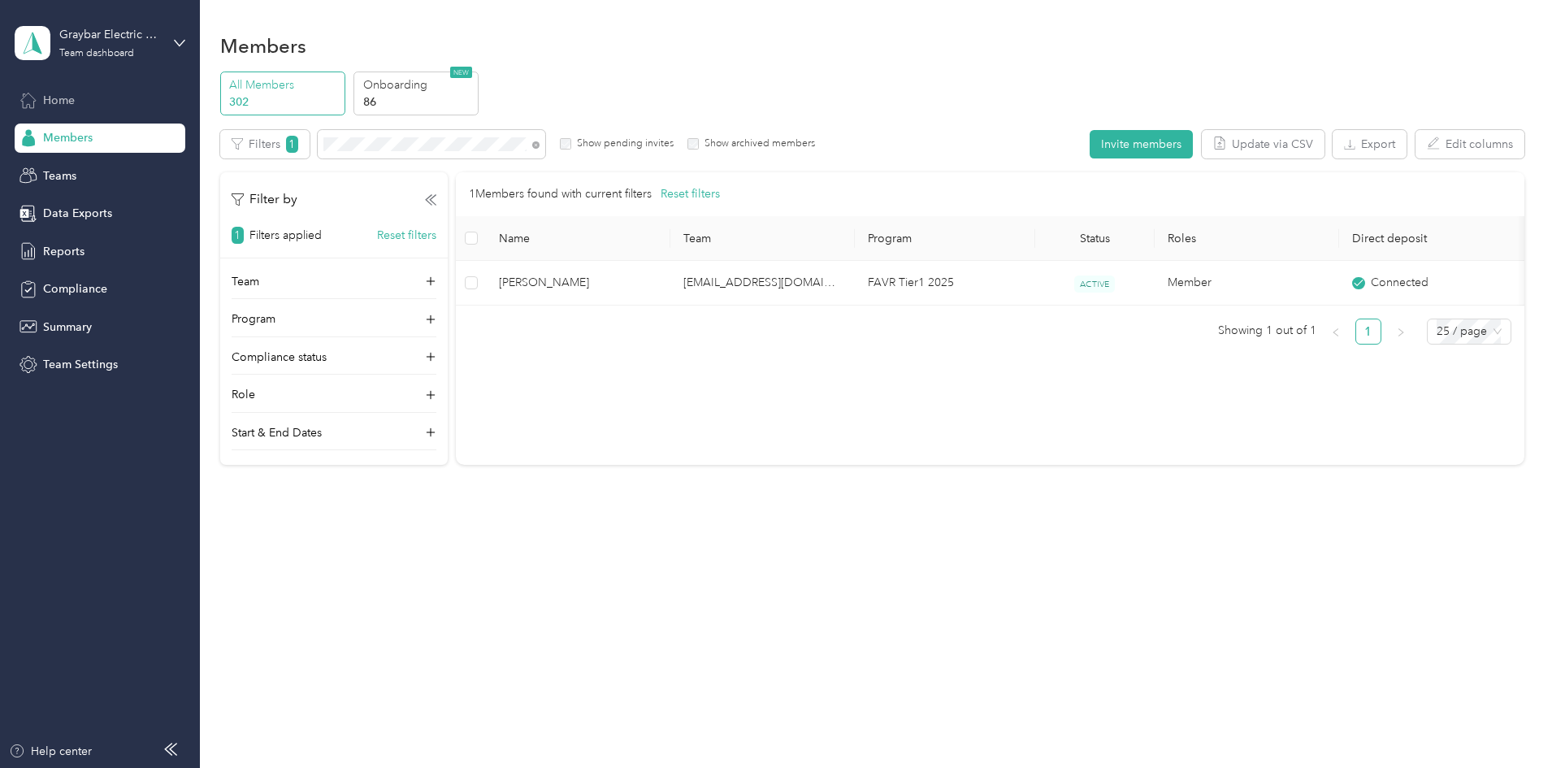
click at [59, 102] on span "Home" at bounding box center [59, 100] width 32 height 17
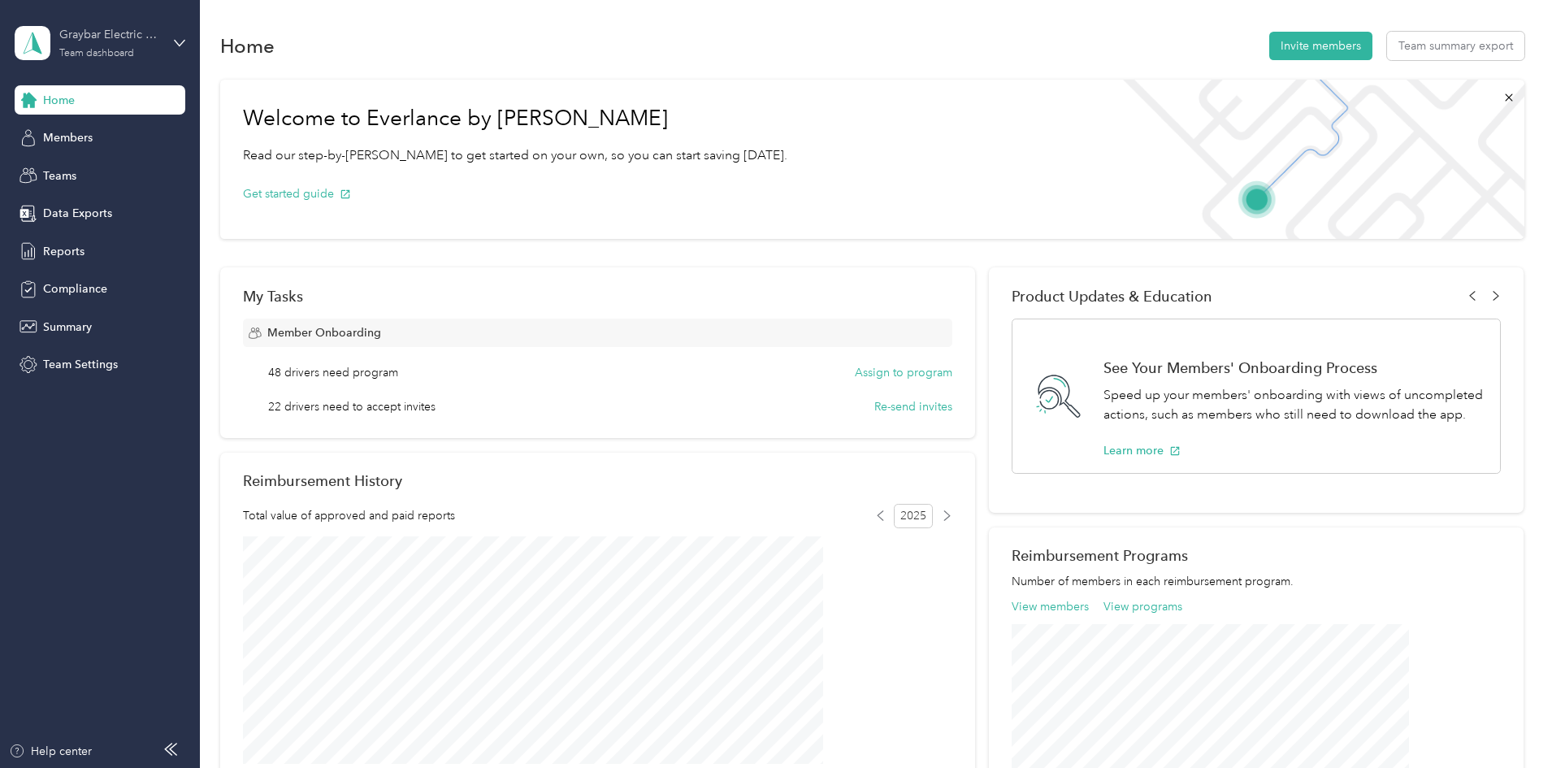
click at [112, 30] on div "Graybar Electric Company, Inc" at bounding box center [110, 34] width 102 height 17
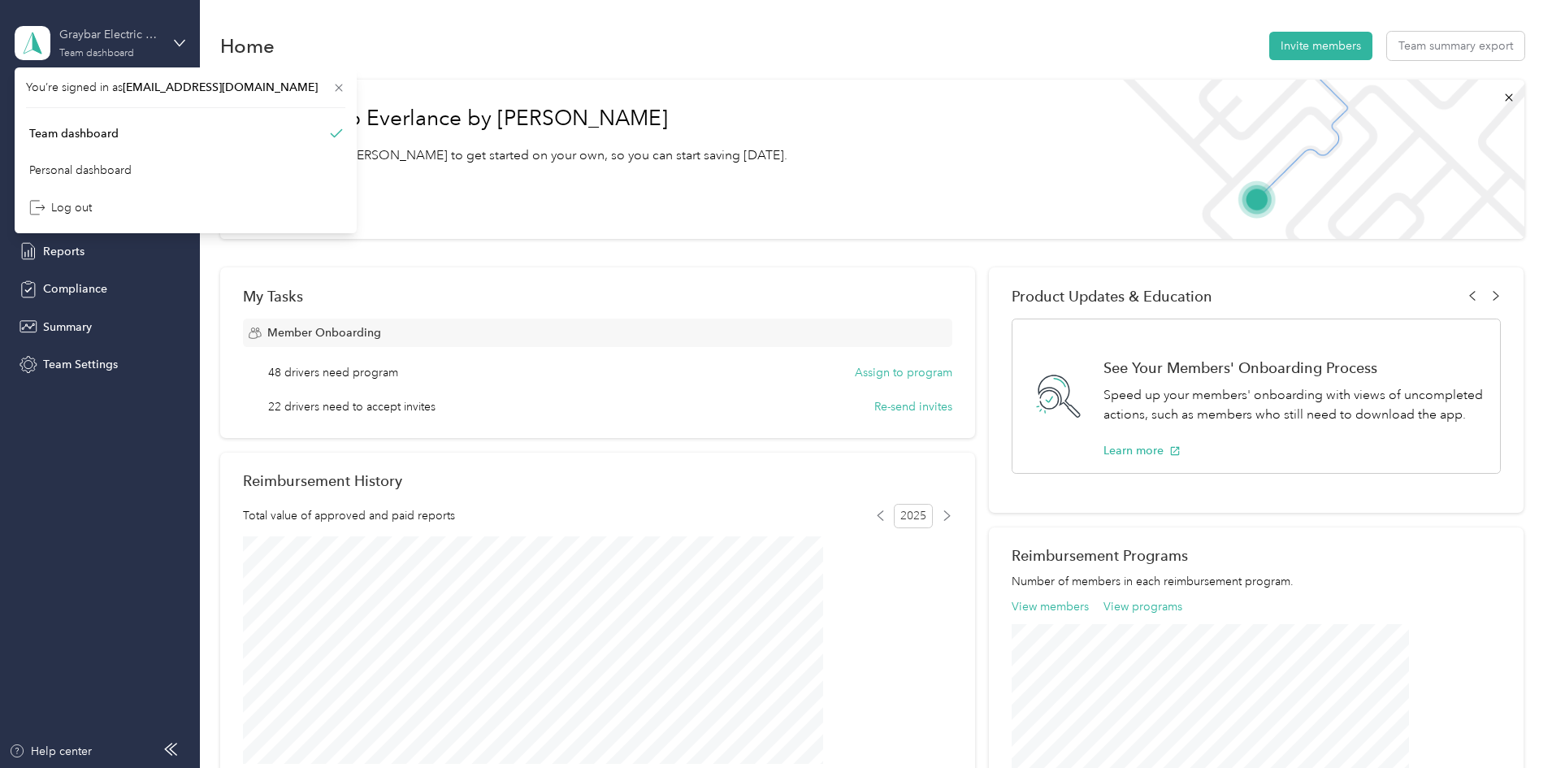
click at [131, 41] on div "Graybar Electric Company, Inc" at bounding box center [110, 34] width 102 height 17
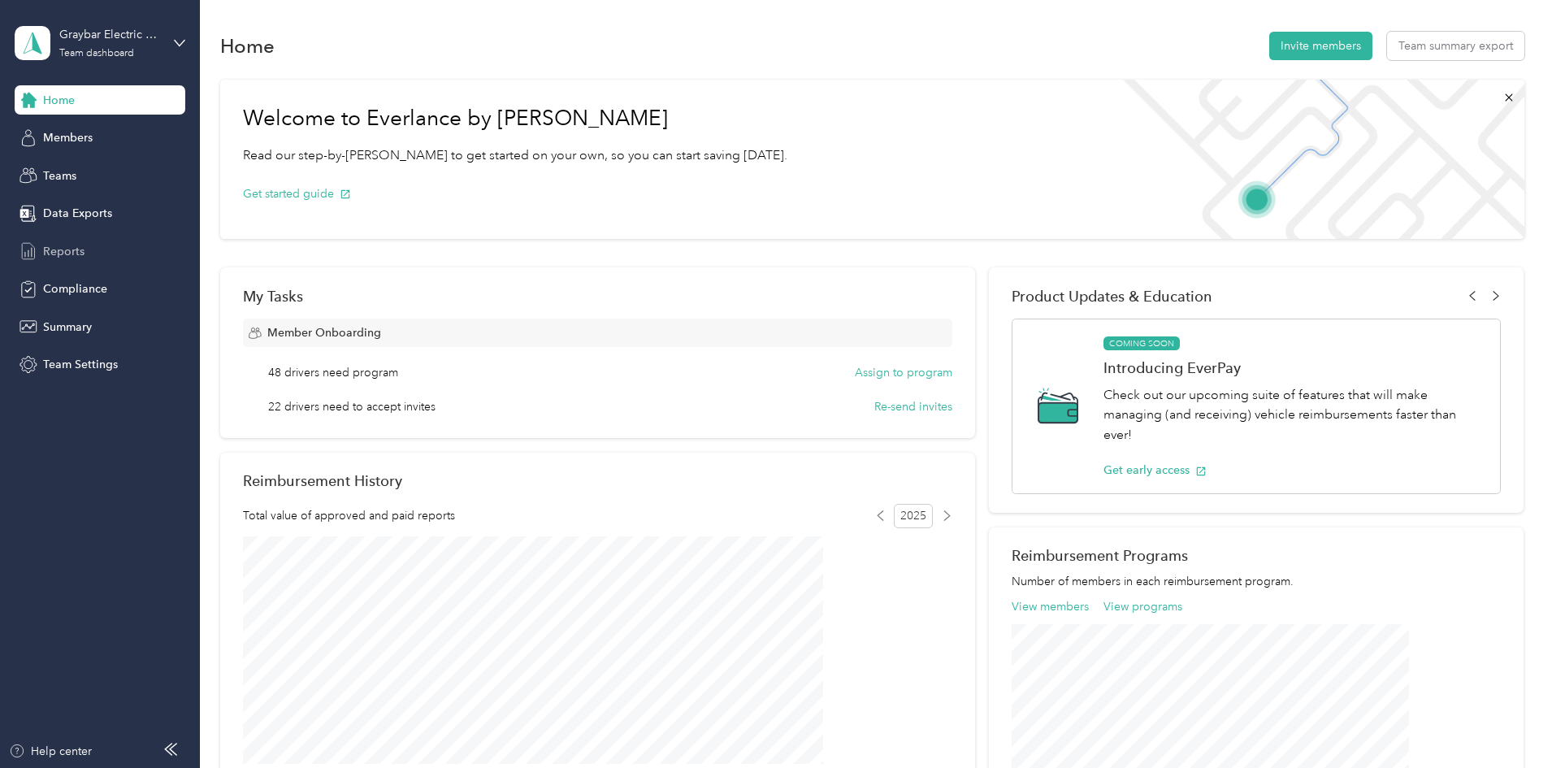
click at [64, 252] on span "Reports" at bounding box center [63, 251] width 41 height 17
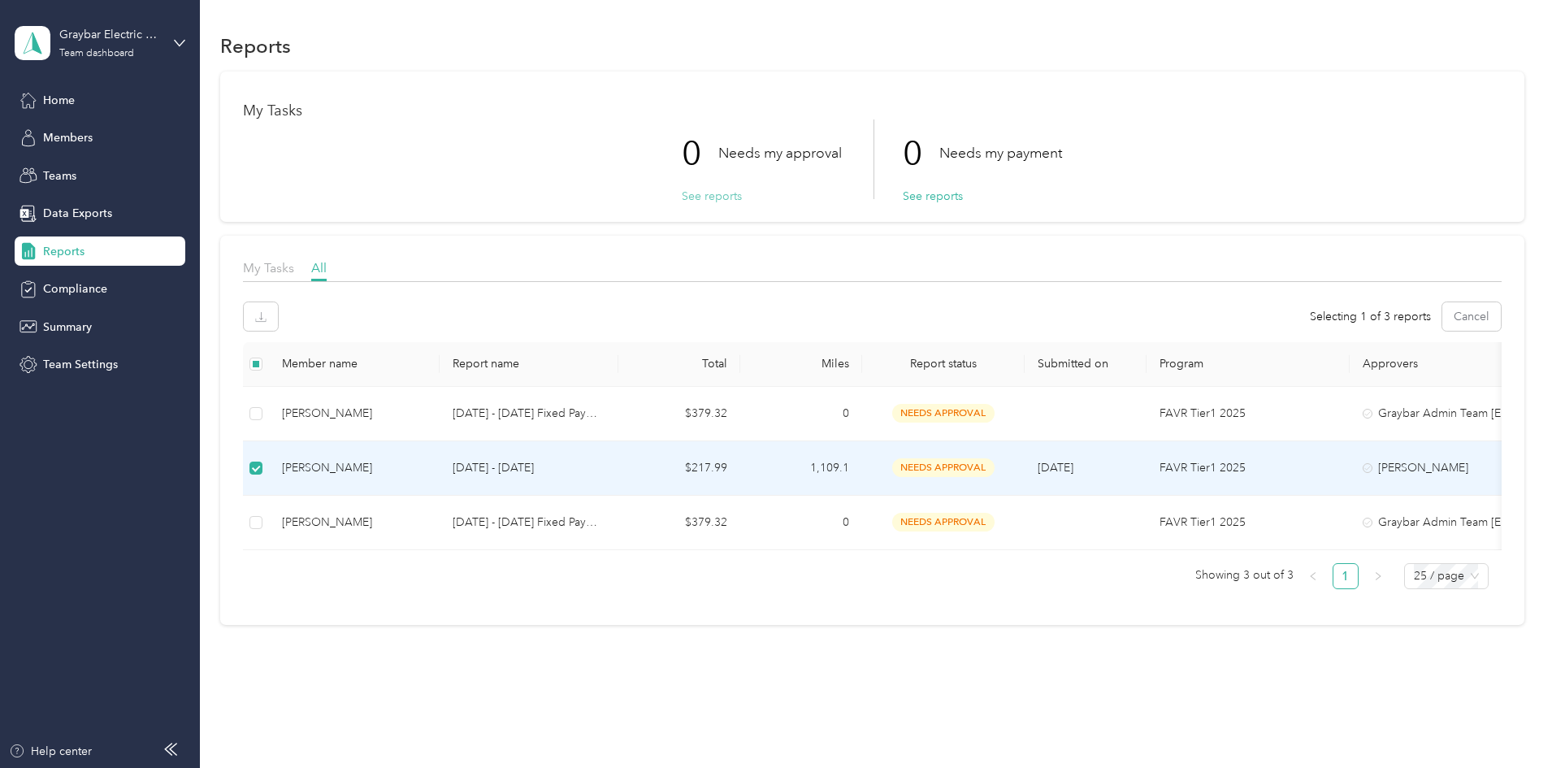
click at [688, 200] on button "See reports" at bounding box center [712, 196] width 60 height 17
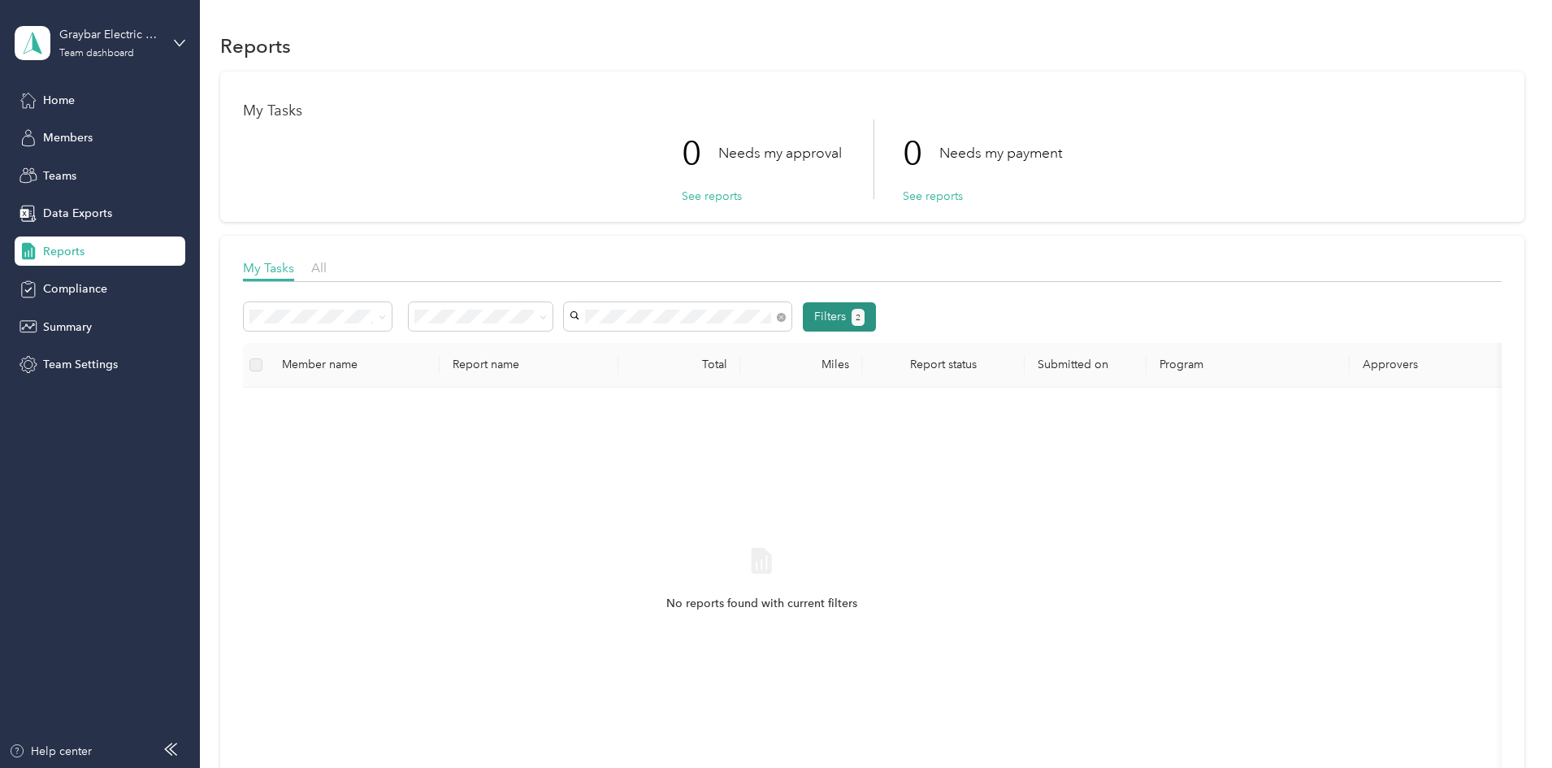
click at [877, 323] on button "Filters 2" at bounding box center [840, 316] width 74 height 29
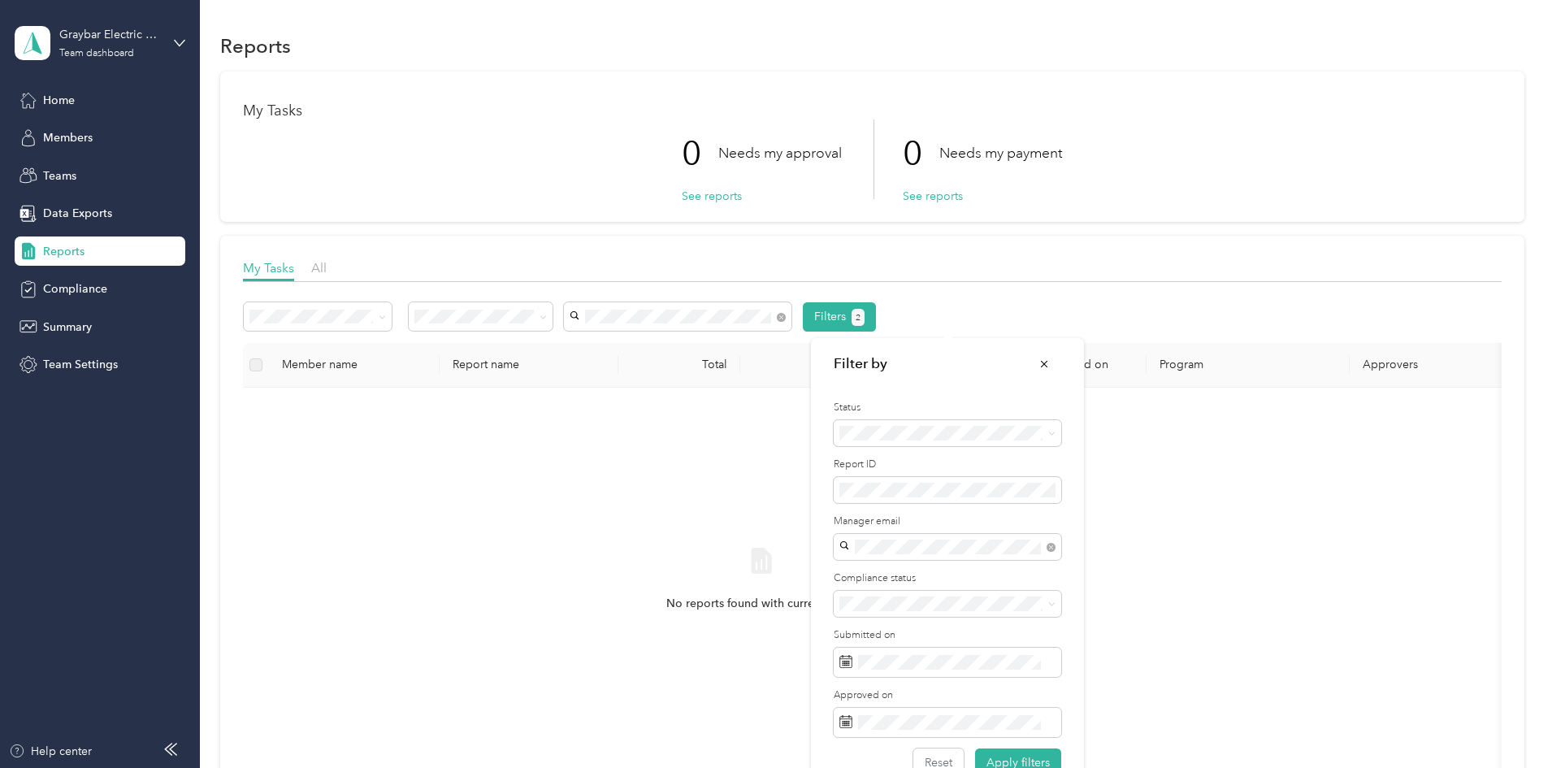
click at [923, 386] on span "[PERSON_NAME]" at bounding box center [890, 393] width 90 height 14
click at [1027, 757] on button "Apply filters" at bounding box center [1018, 763] width 86 height 28
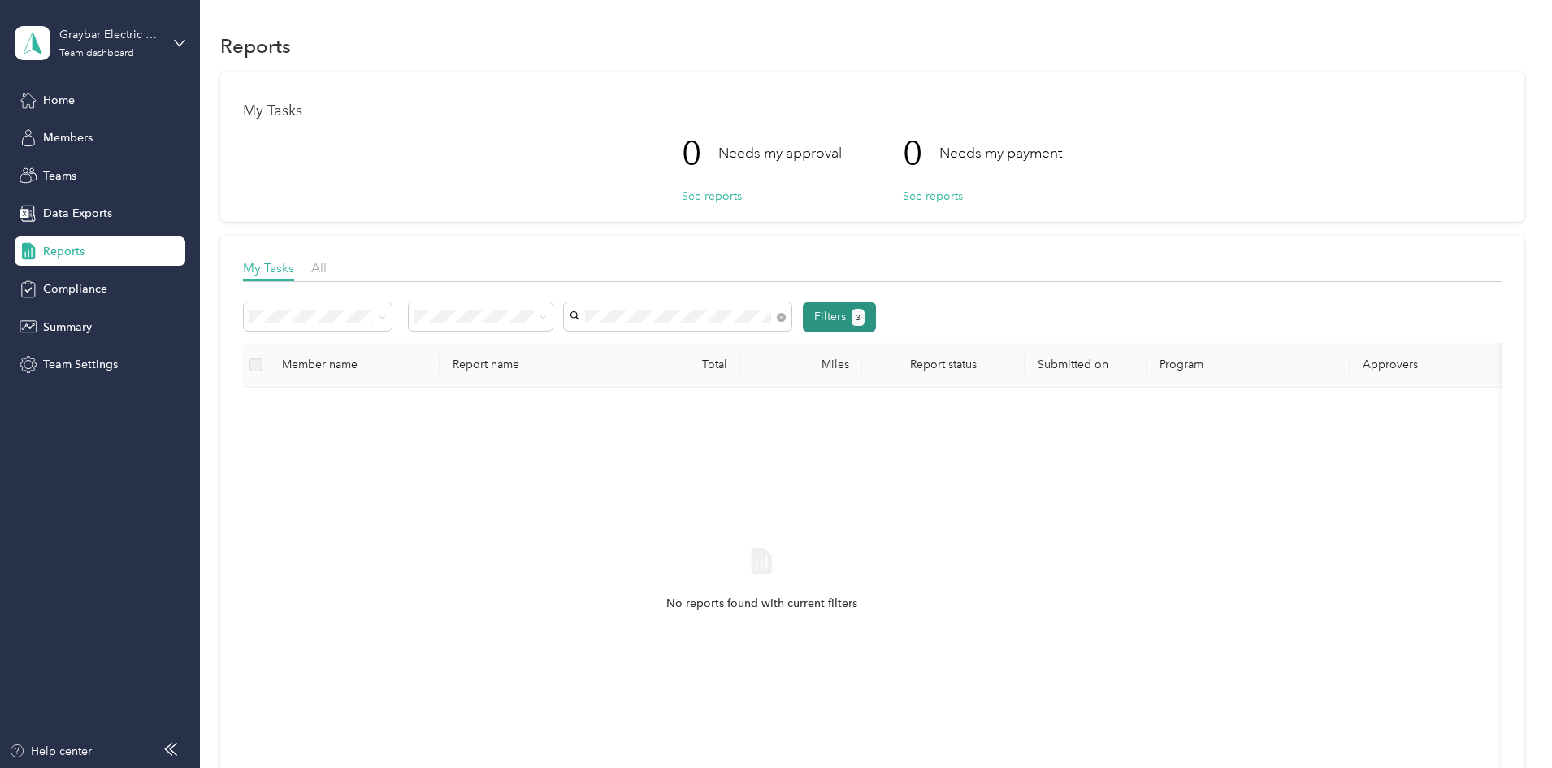
click at [866, 318] on button "3" at bounding box center [859, 317] width 14 height 17
click at [861, 316] on span "3" at bounding box center [858, 317] width 5 height 15
click at [877, 319] on button "Filters 3" at bounding box center [840, 316] width 74 height 29
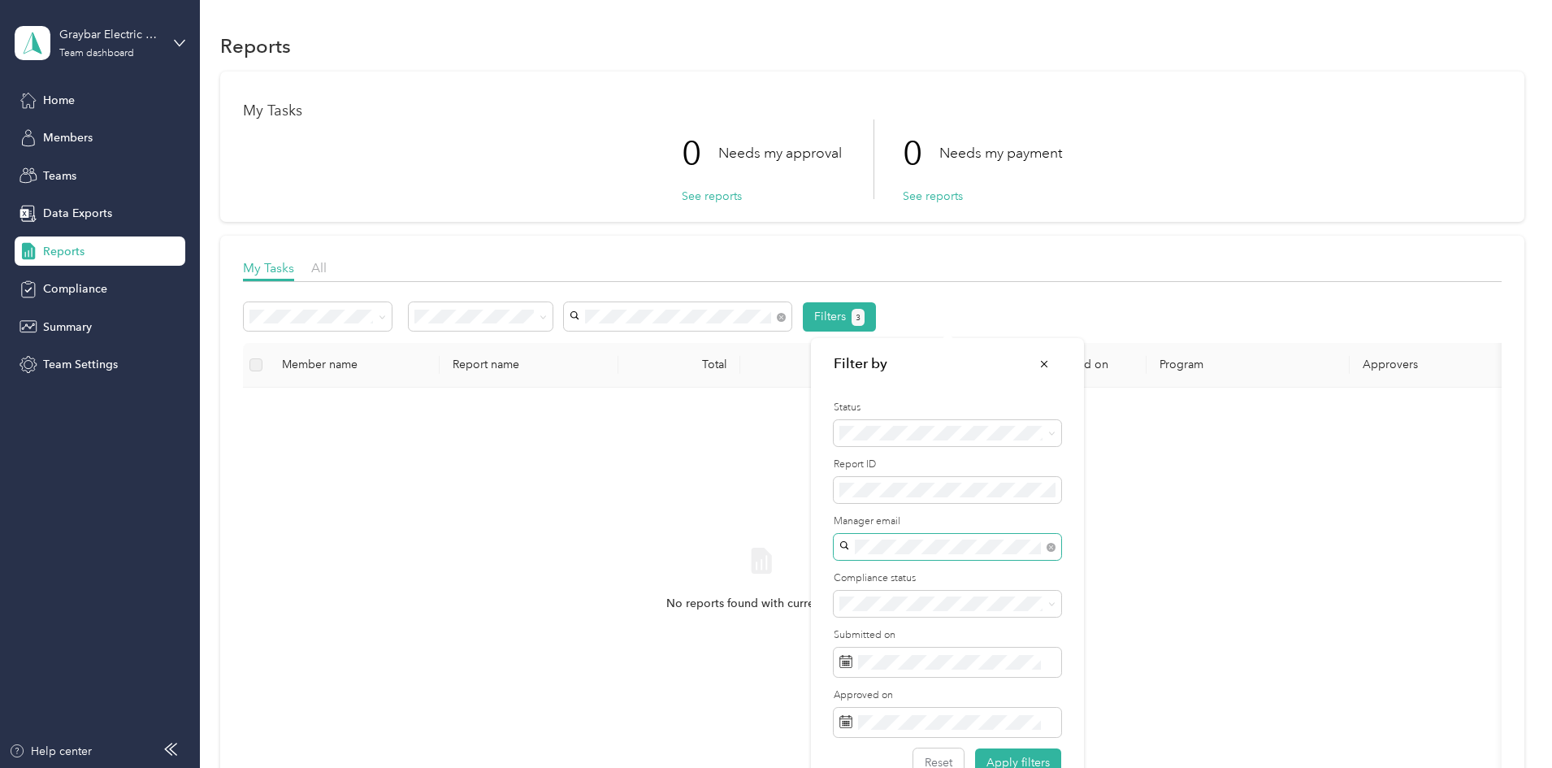
click at [1051, 553] on span at bounding box center [1051, 547] width 9 height 14
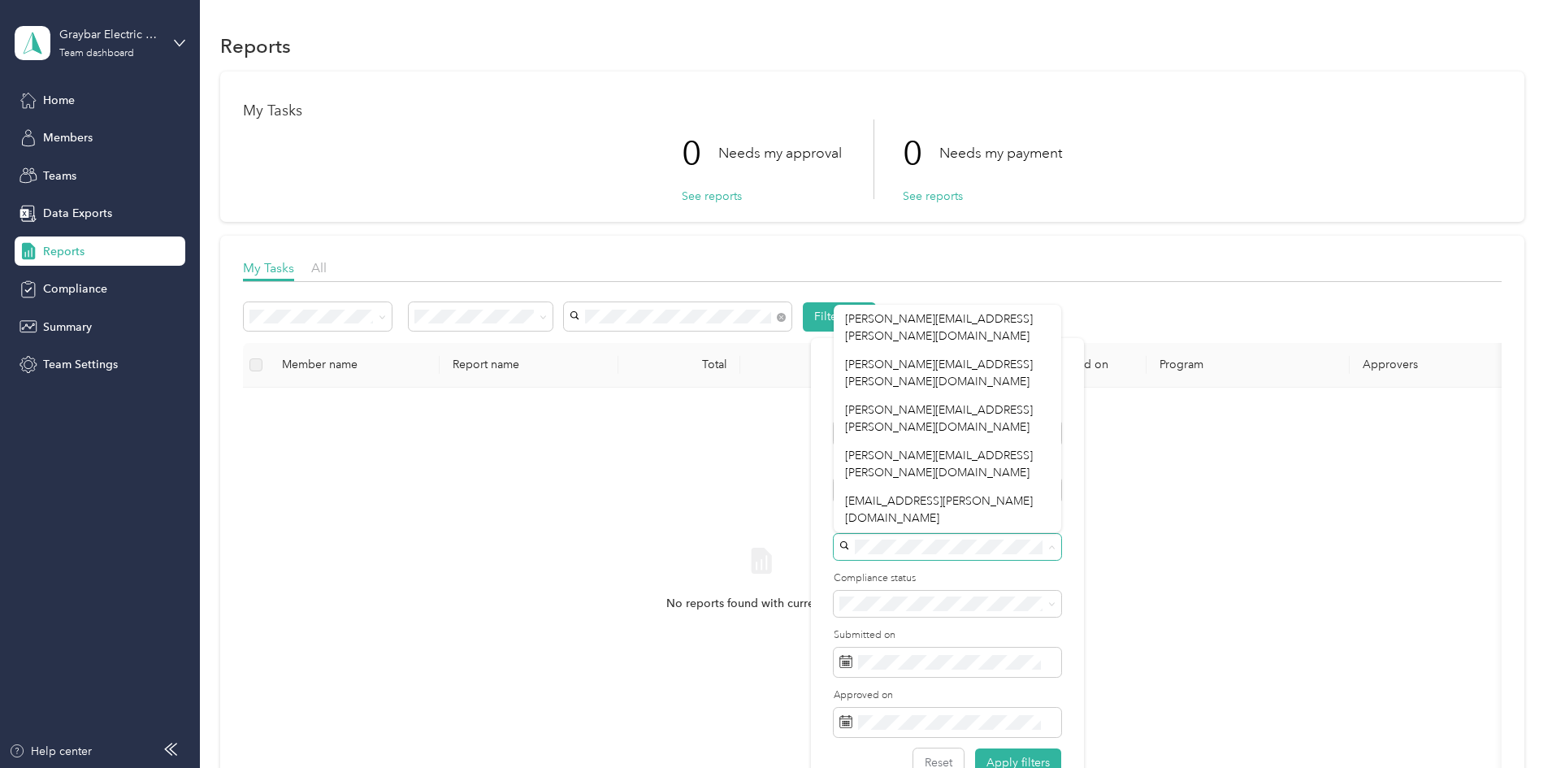
click at [674, 469] on div "No reports found with current filters" at bounding box center [762, 594] width 1012 height 387
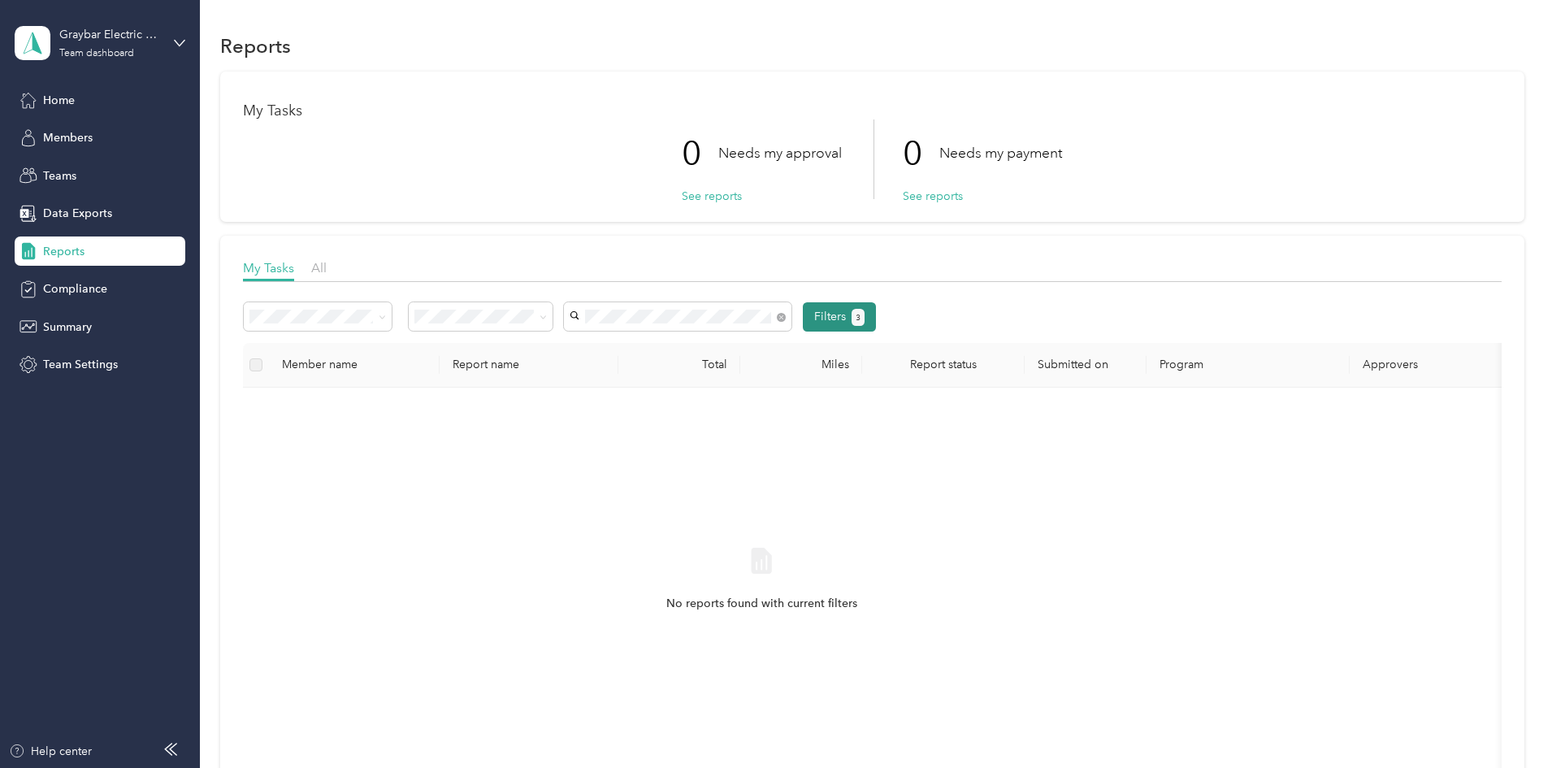
click at [877, 315] on button "Filters 3" at bounding box center [840, 316] width 74 height 29
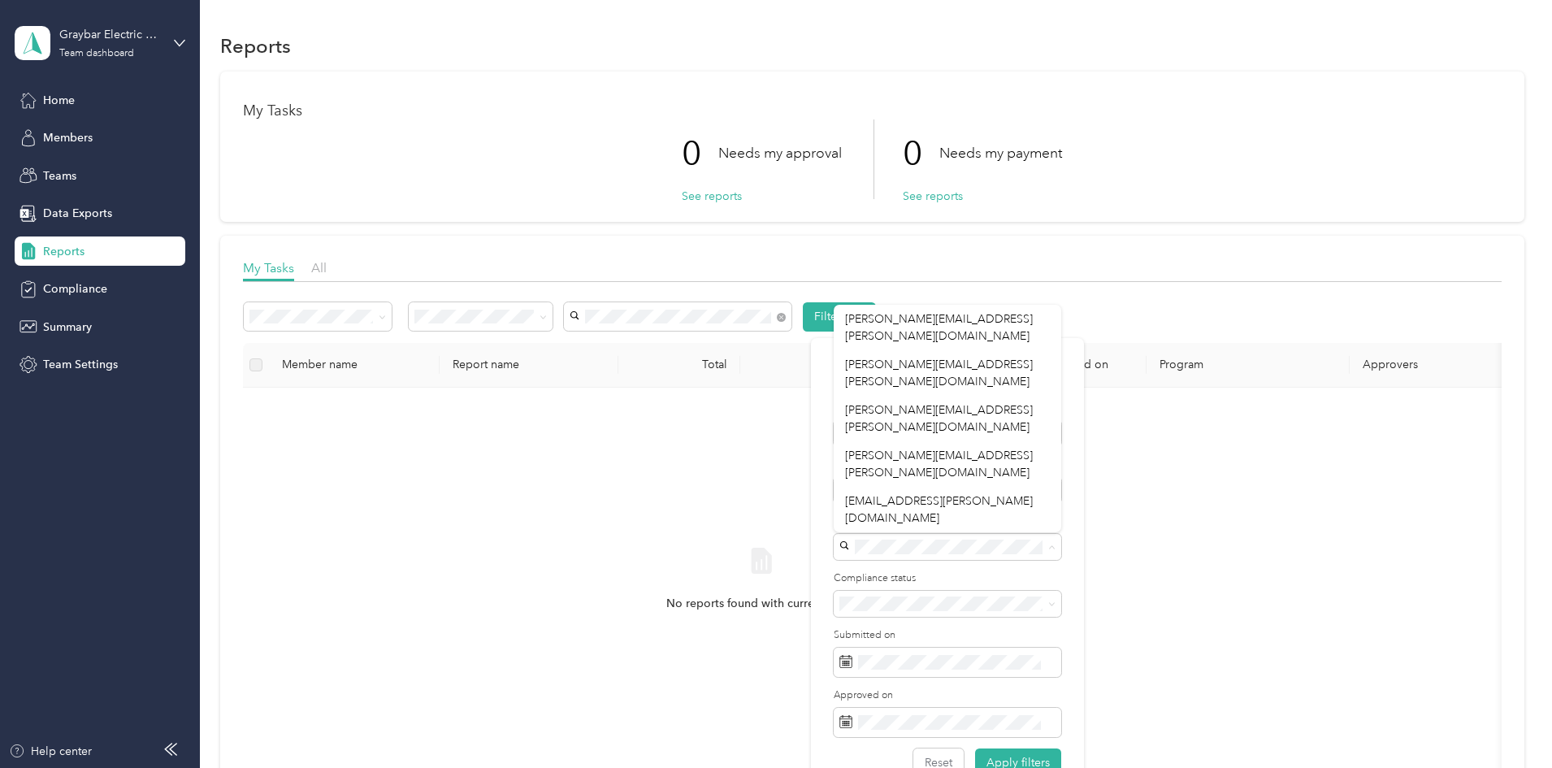
click at [1003, 567] on form "Status Report ID Manager email Compliance status Submitted on Approved on Reset…" at bounding box center [948, 589] width 228 height 376
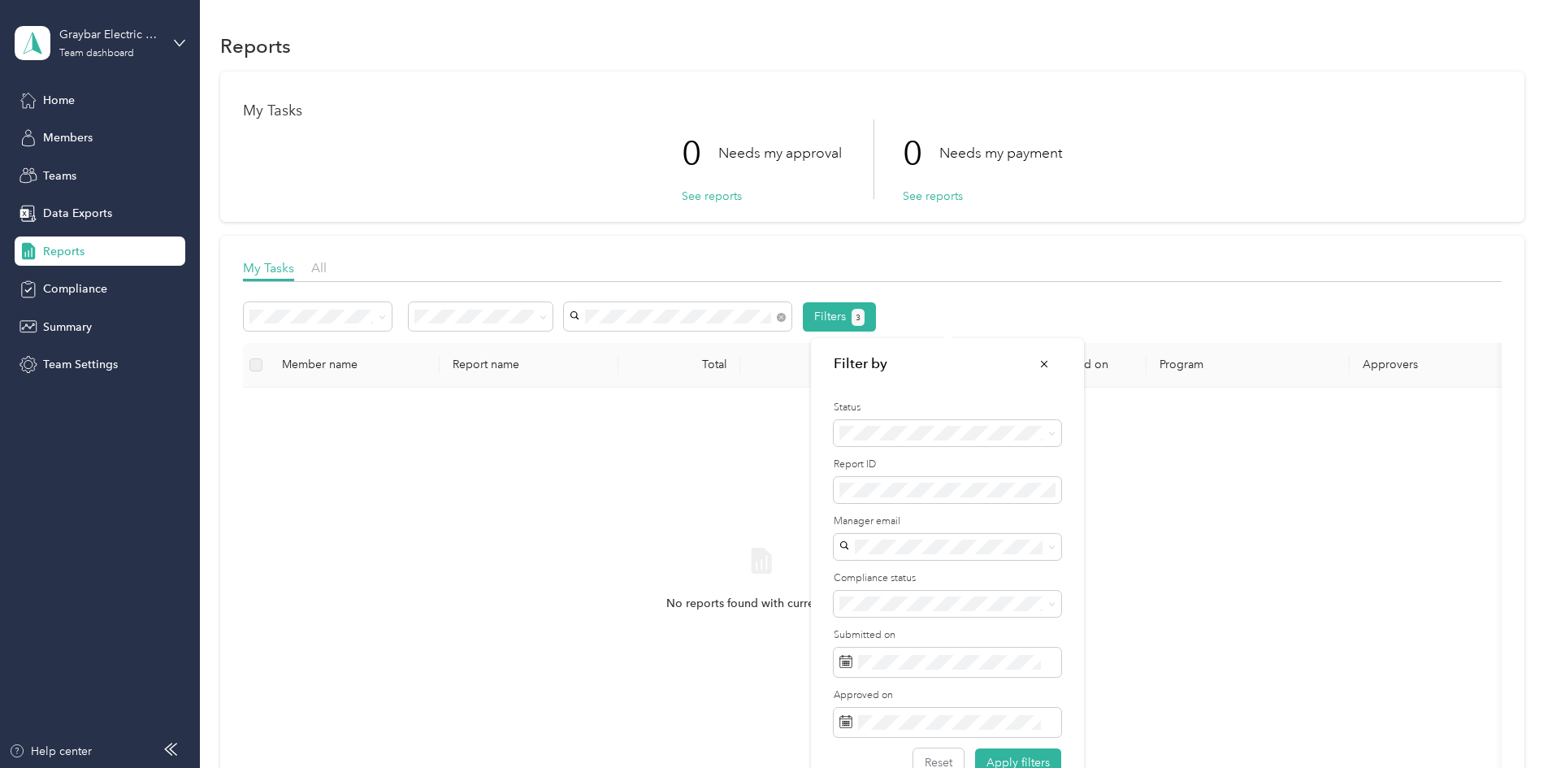
click at [896, 519] on li "Needs my payment" at bounding box center [948, 510] width 228 height 28
click at [923, 460] on div "All" at bounding box center [947, 462] width 205 height 17
click at [787, 462] on div "No reports found with current filters" at bounding box center [762, 594] width 1012 height 387
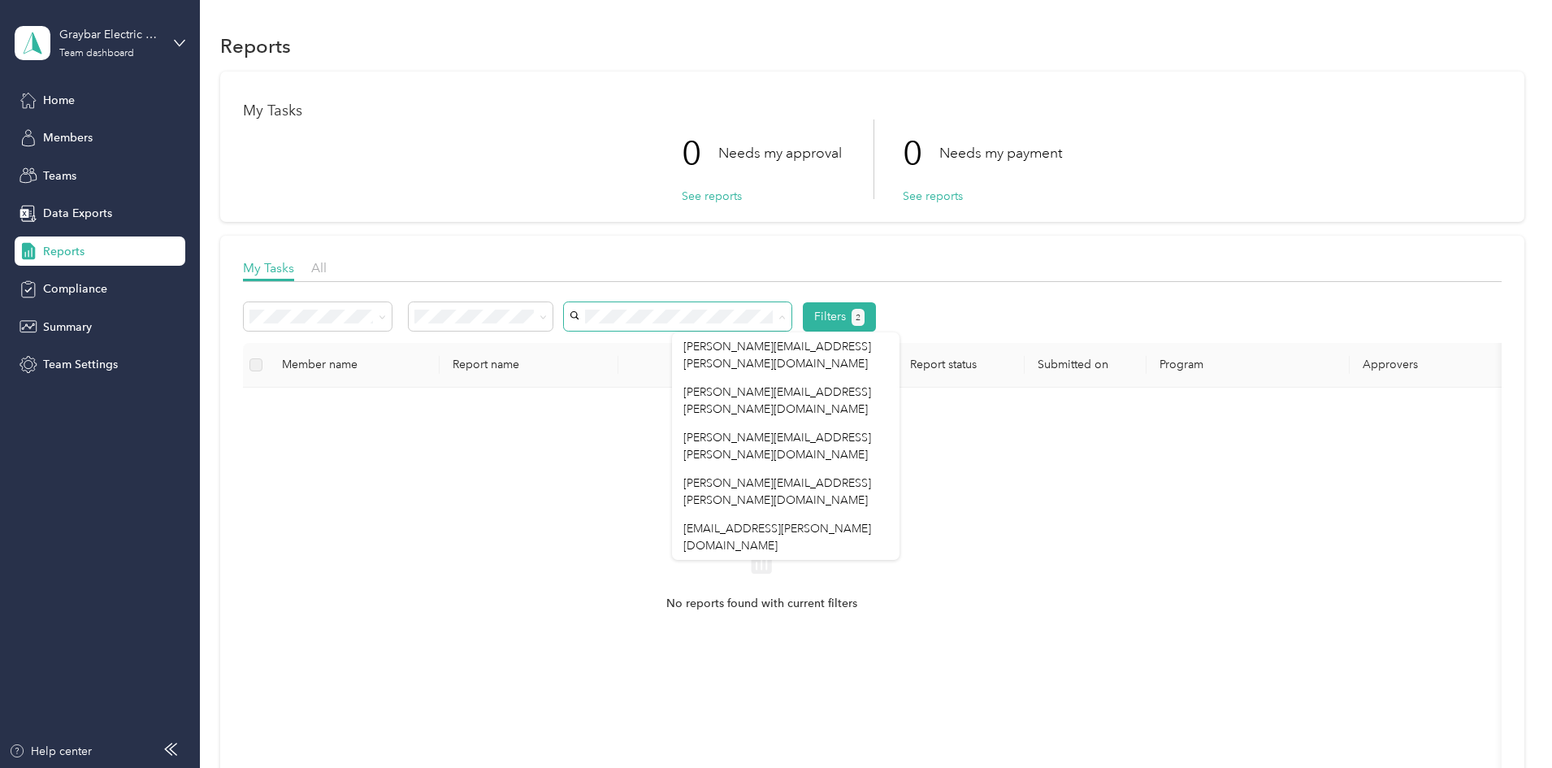
click at [570, 469] on div "No reports found with current filters" at bounding box center [762, 594] width 1012 height 387
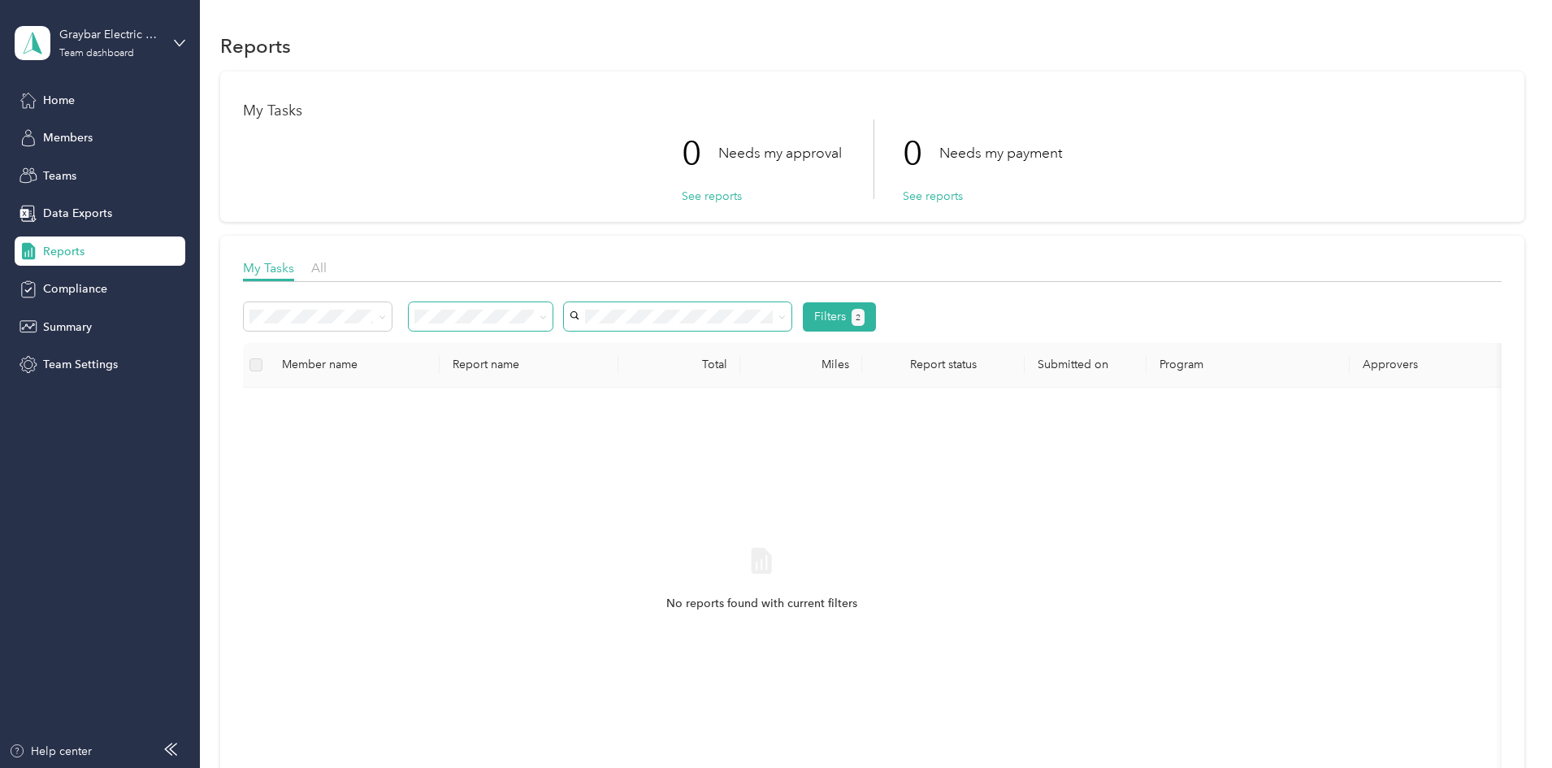
click at [547, 319] on icon at bounding box center [543, 317] width 7 height 7
click at [612, 354] on ol "All Needs my approval Needs my payment Approved by me Rejected by me Paid by me" at bounding box center [589, 417] width 144 height 171
click at [406, 405] on li "All reports" at bounding box center [426, 403] width 148 height 28
click at [76, 287] on span "Compliance" at bounding box center [75, 288] width 64 height 17
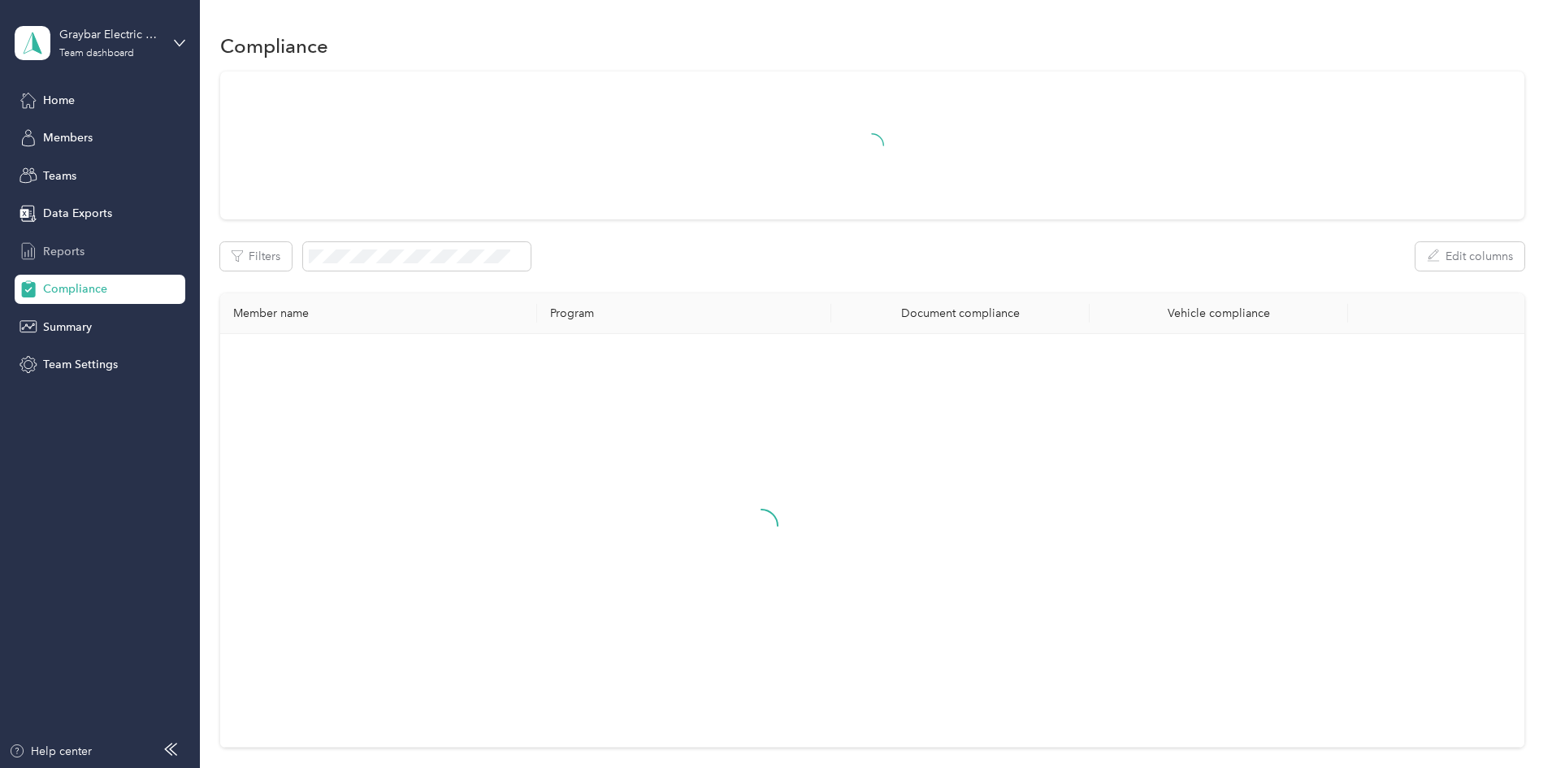
click at [74, 255] on span "Reports" at bounding box center [63, 251] width 41 height 17
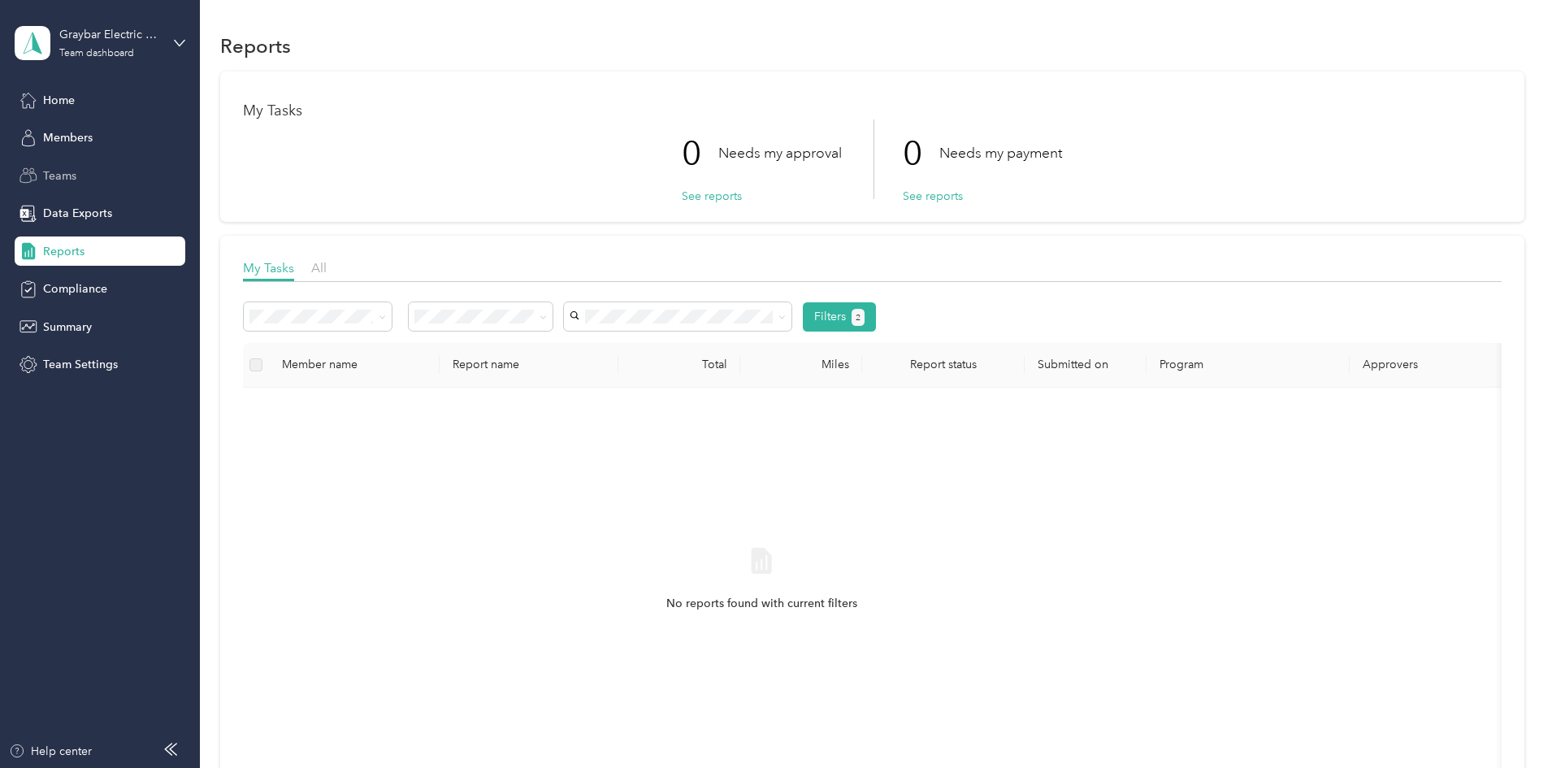
click at [63, 173] on span "Teams" at bounding box center [59, 175] width 33 height 17
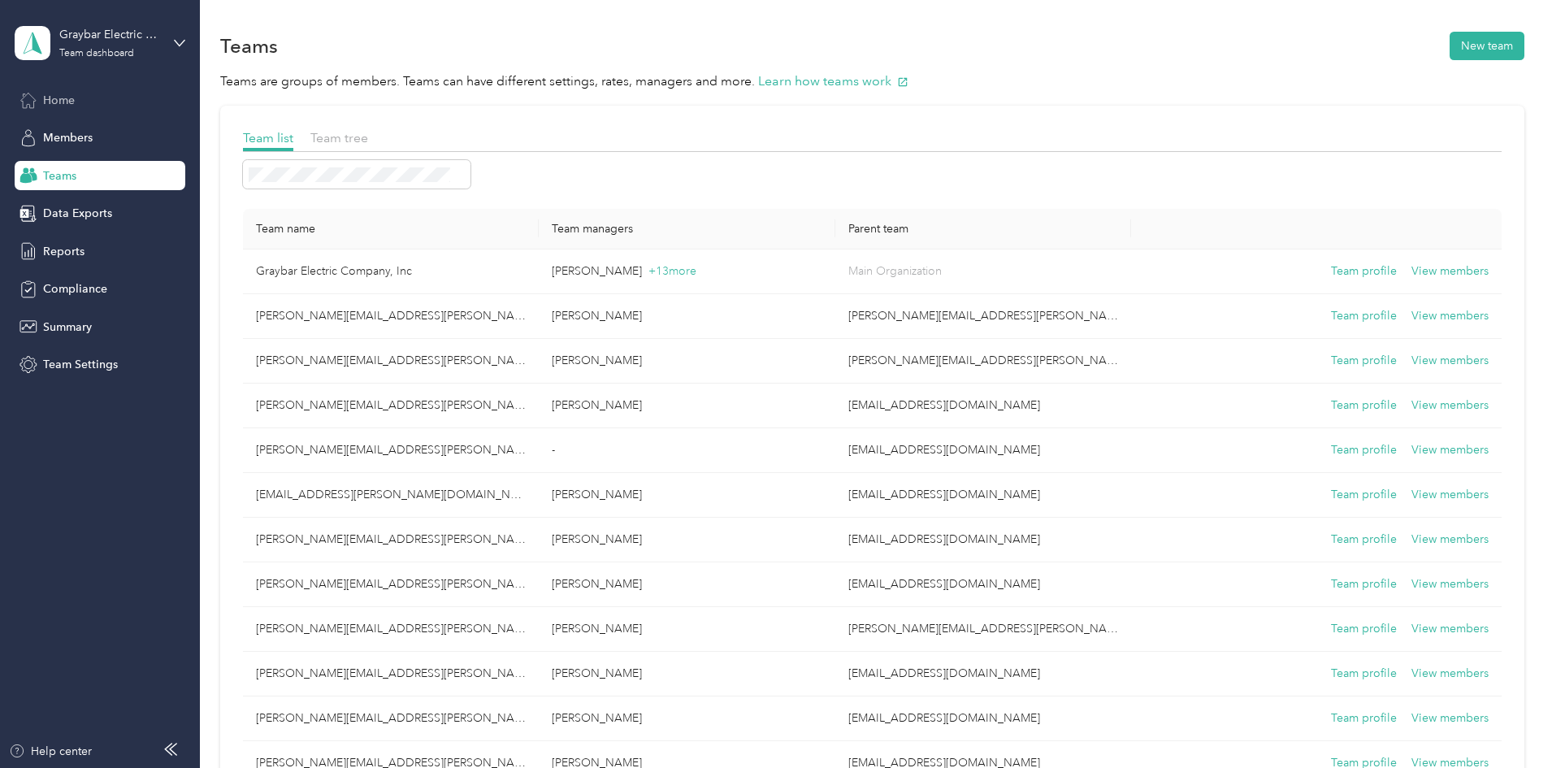
click at [58, 102] on span "Home" at bounding box center [59, 100] width 32 height 17
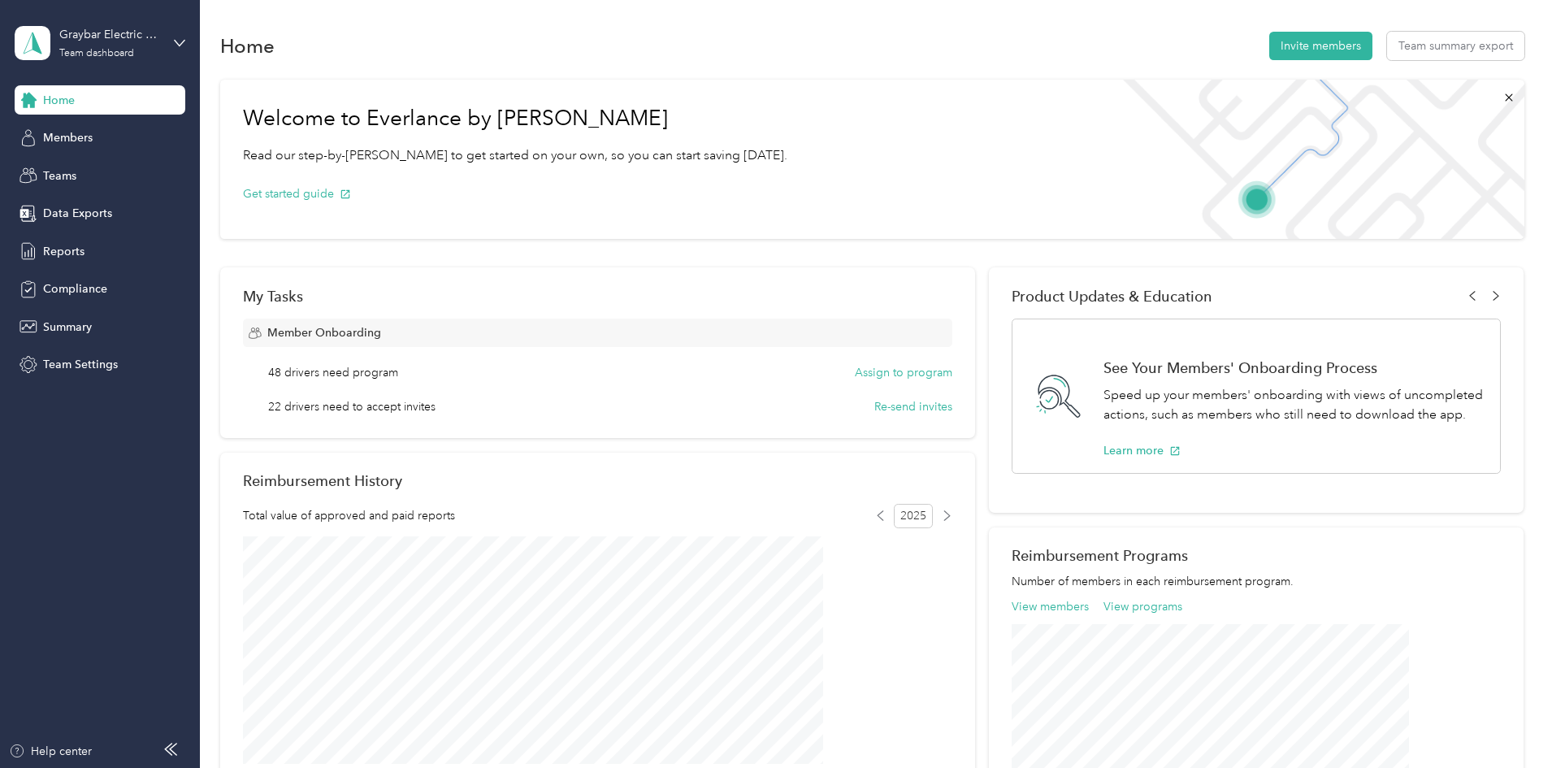
click at [1012, 610] on button "View members" at bounding box center [1050, 606] width 77 height 17
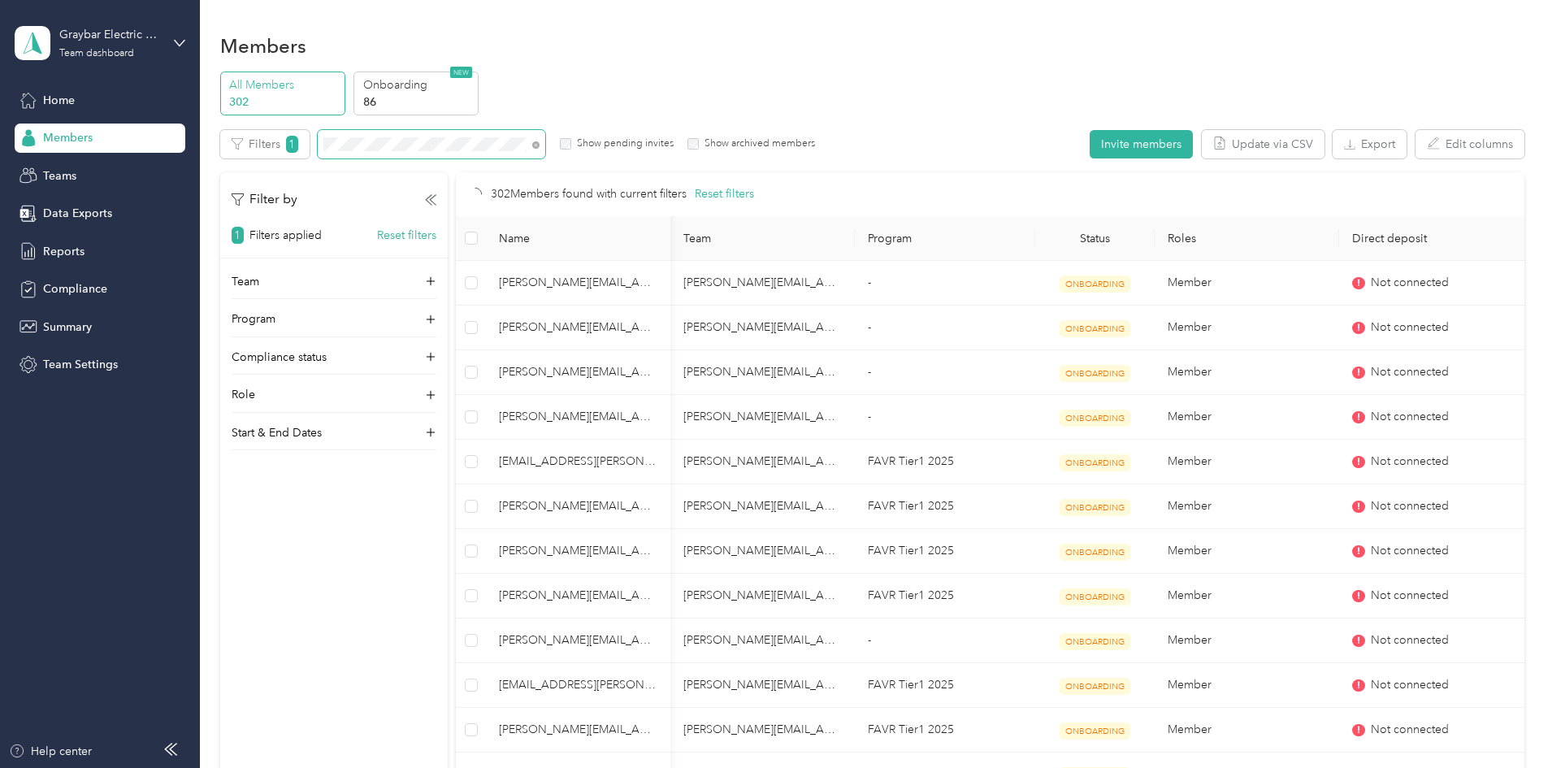
scroll to position [0, 83]
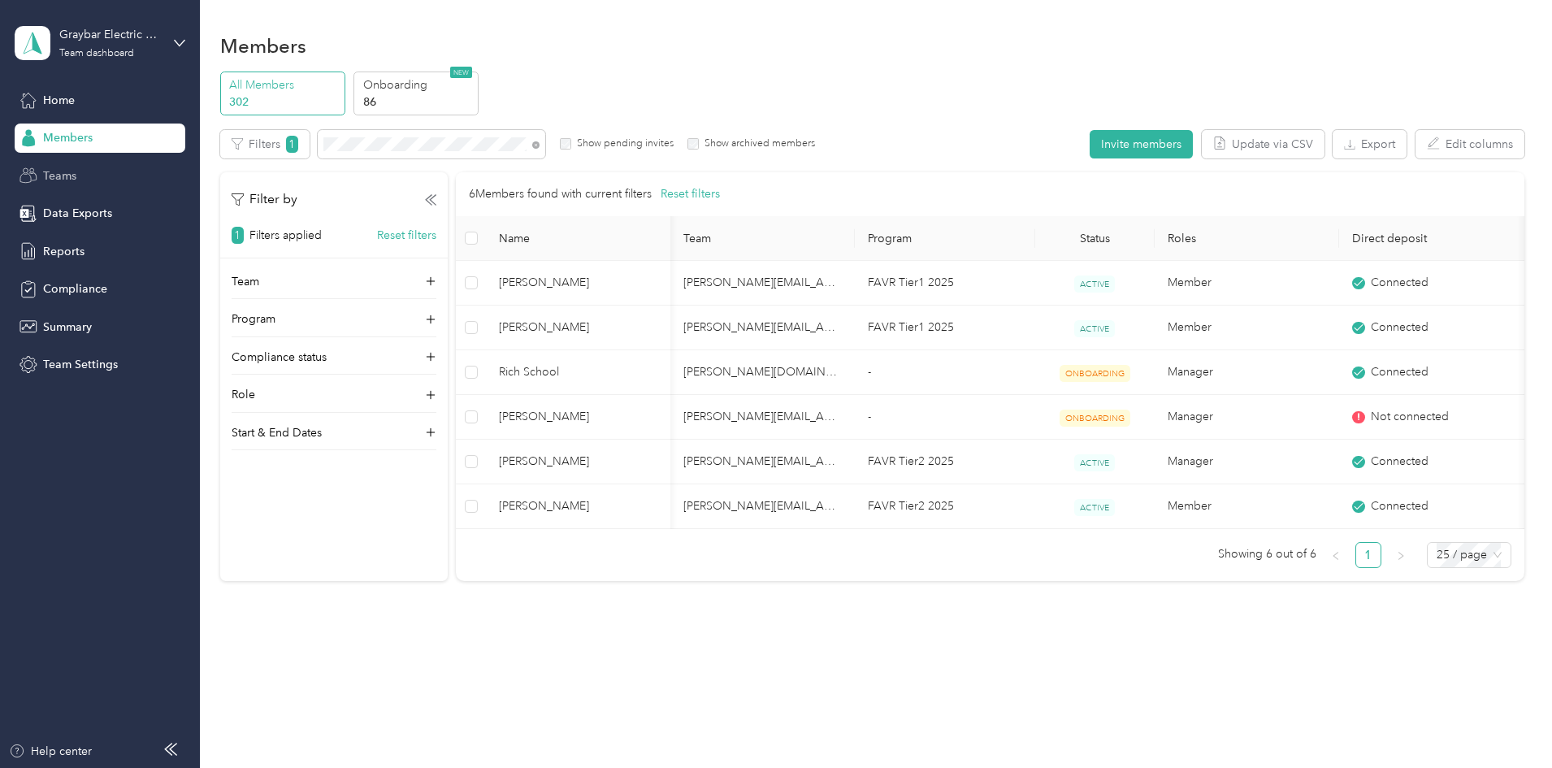
click at [57, 183] on span "Teams" at bounding box center [59, 175] width 33 height 17
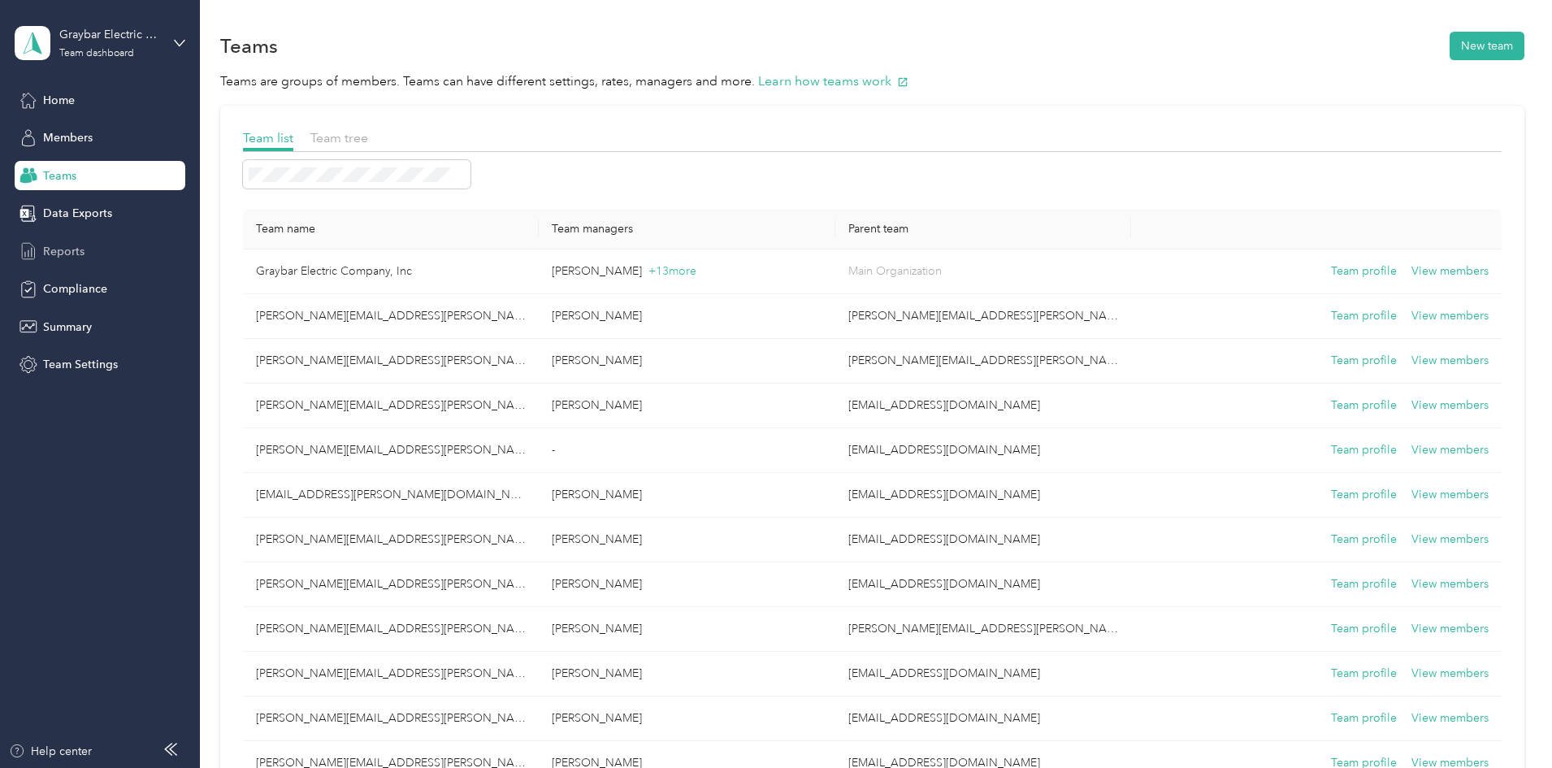
click at [70, 248] on span "Reports" at bounding box center [63, 251] width 41 height 17
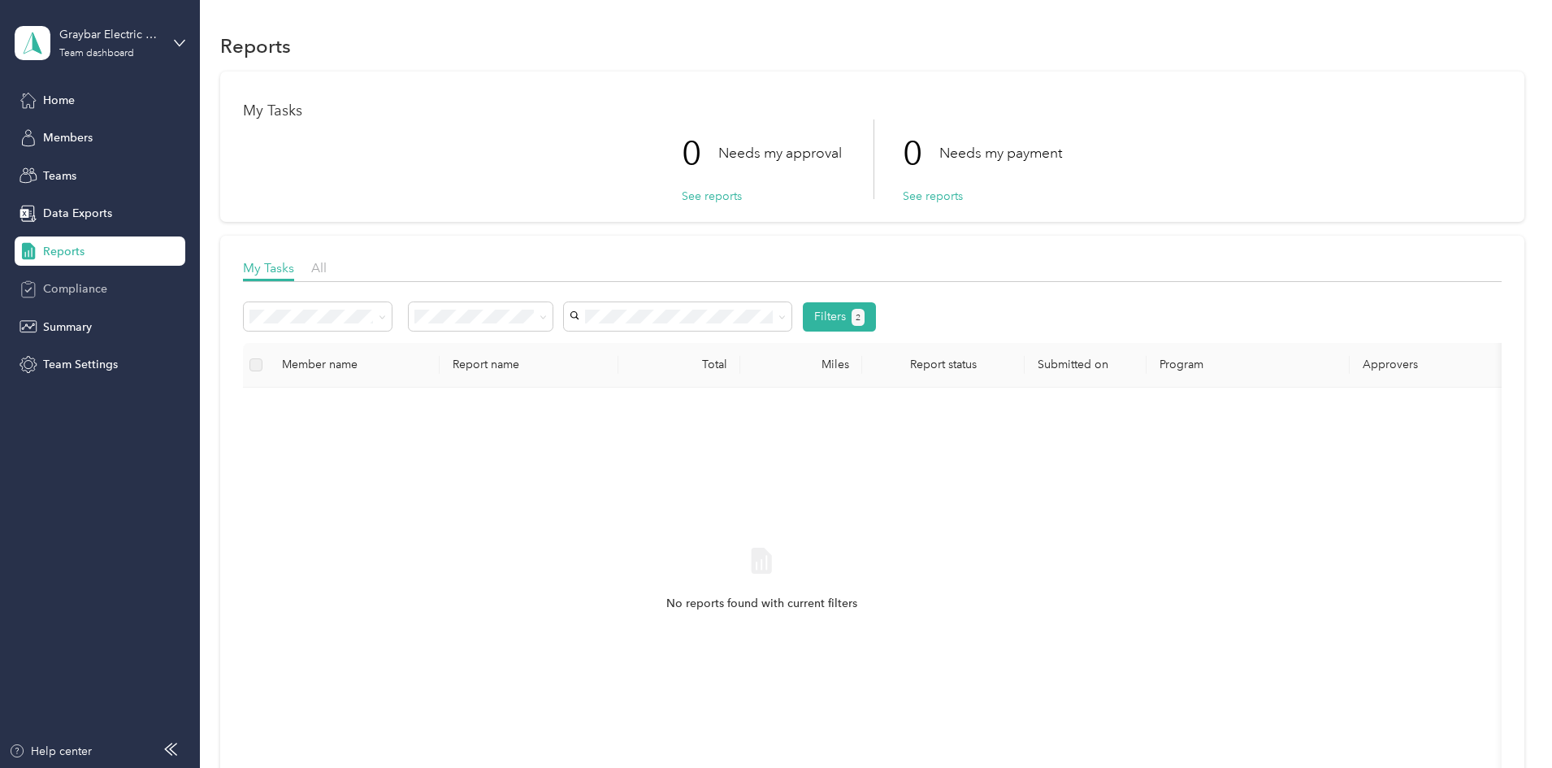
click at [47, 291] on span "Compliance" at bounding box center [75, 288] width 64 height 17
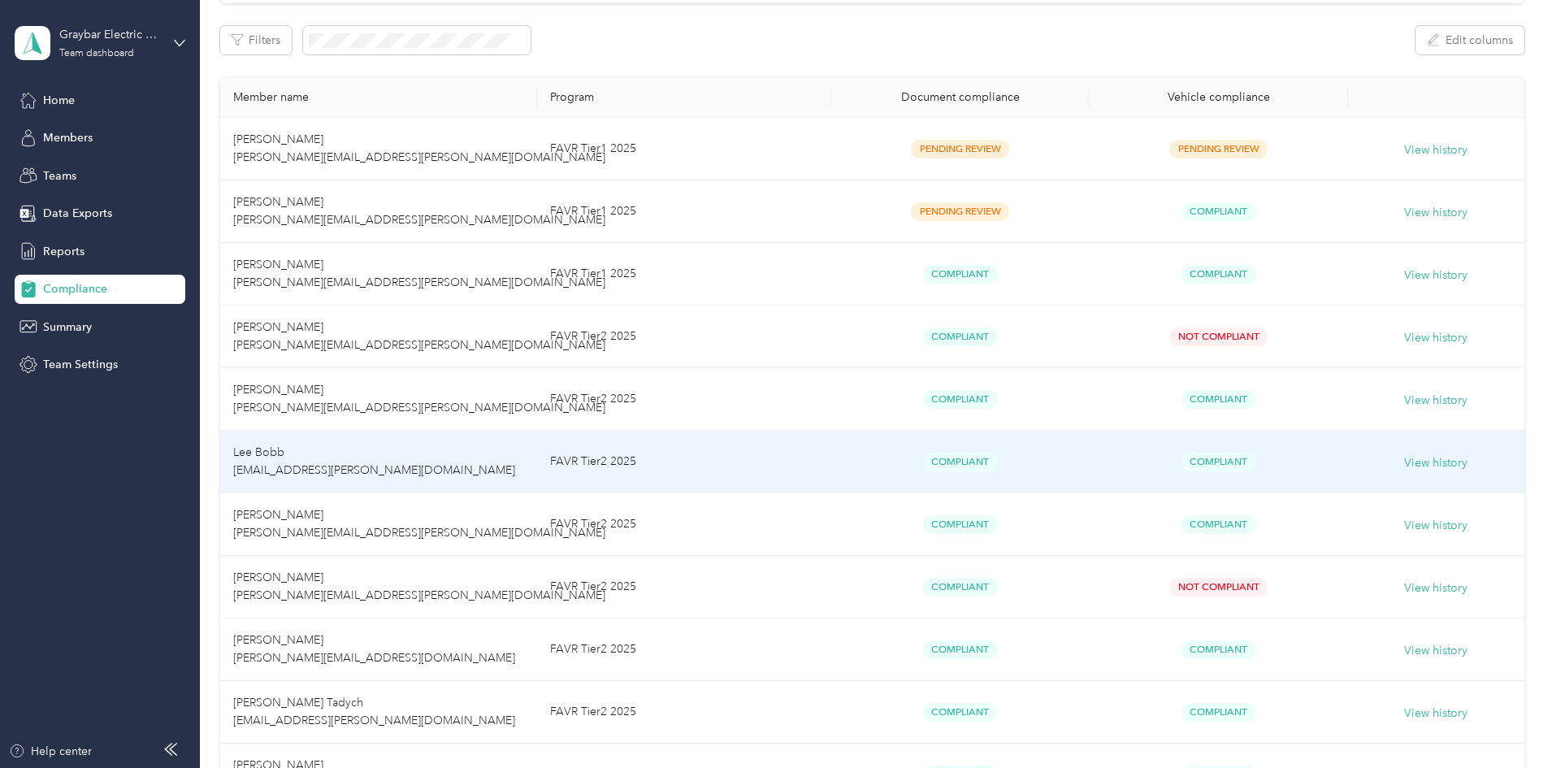
scroll to position [81, 0]
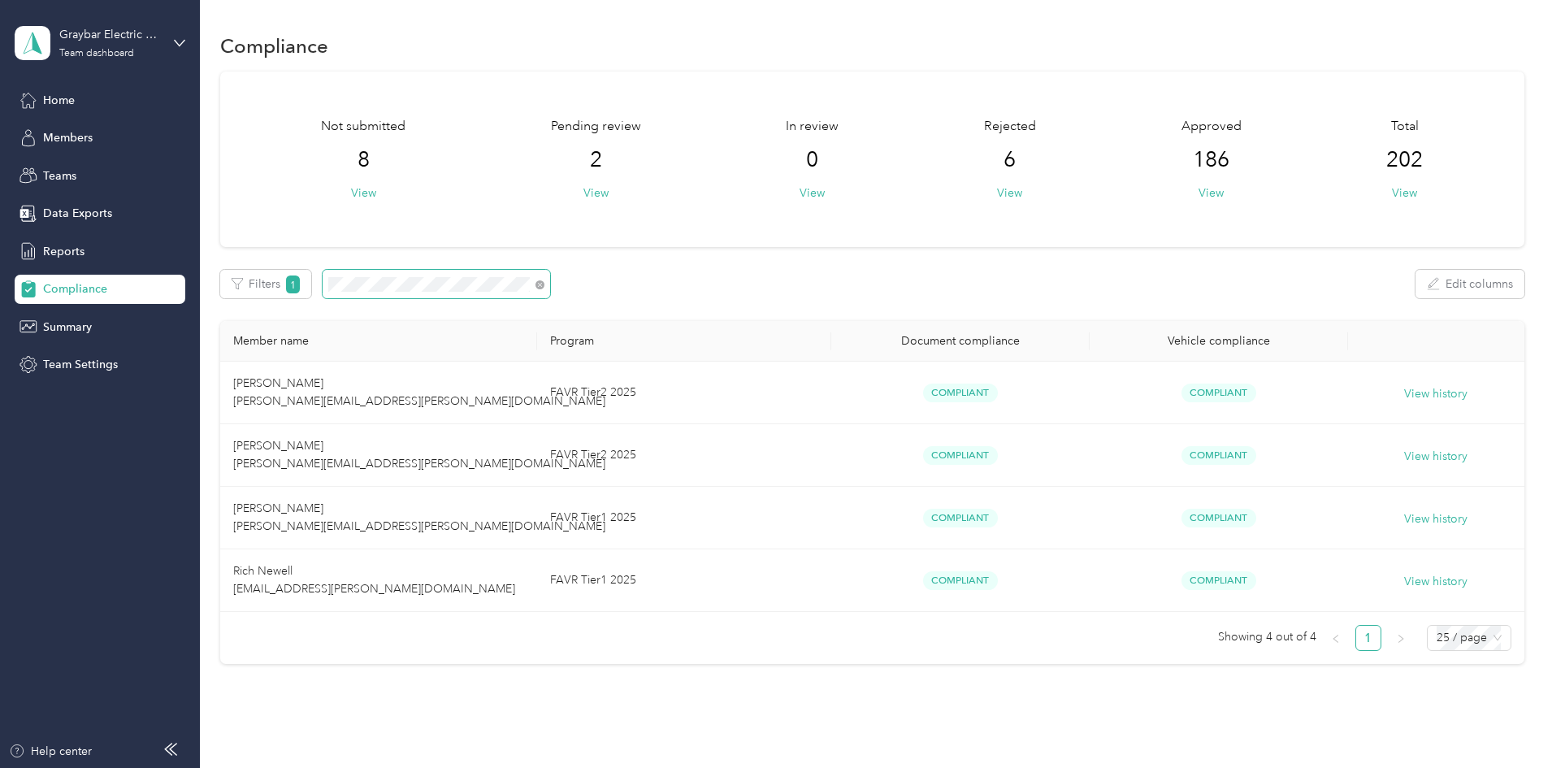
click at [427, 276] on div "Filters 1 Edit columns" at bounding box center [872, 284] width 1305 height 28
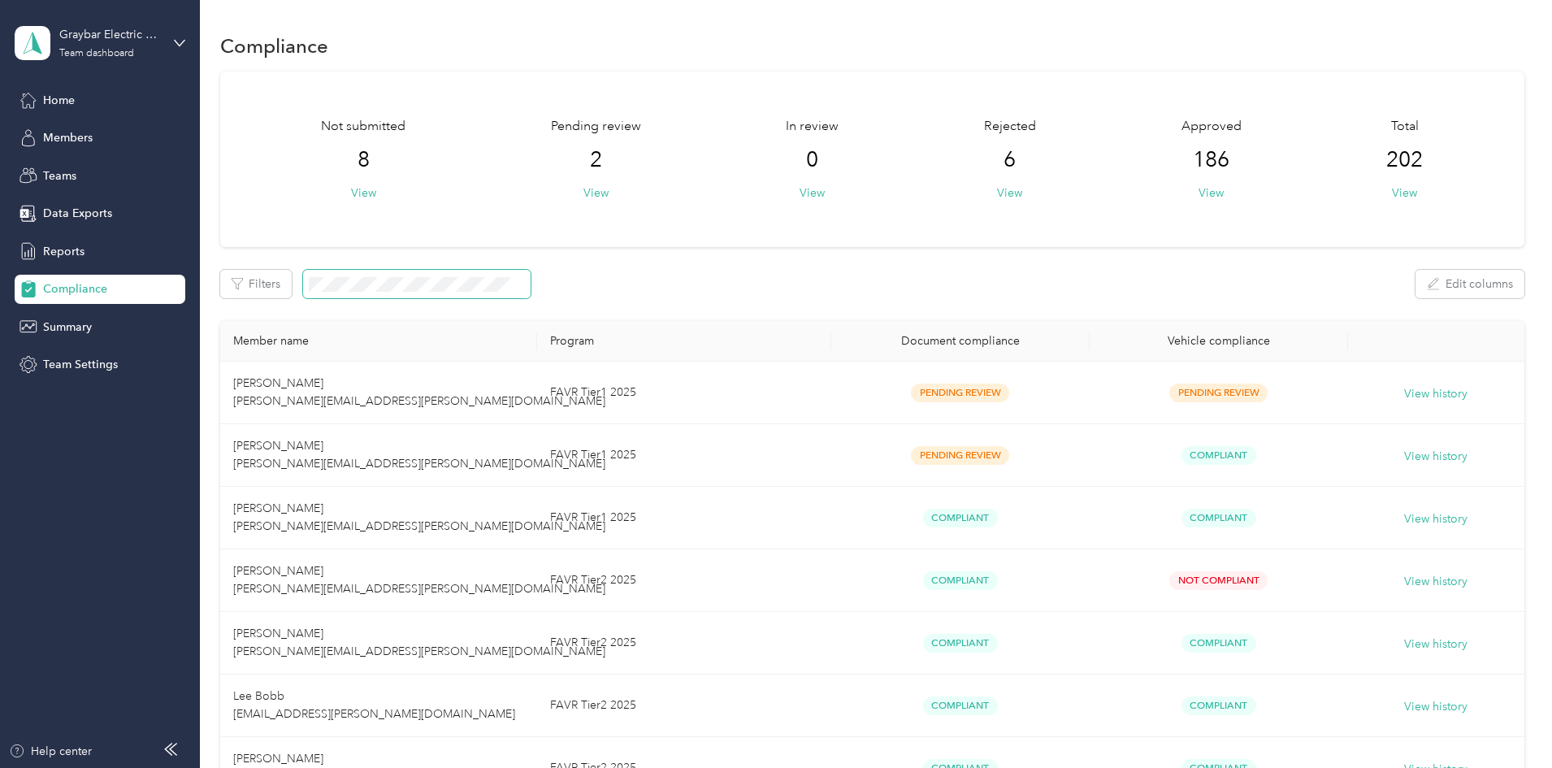
click at [493, 292] on span at bounding box center [417, 284] width 228 height 28
click at [491, 291] on span at bounding box center [417, 284] width 228 height 28
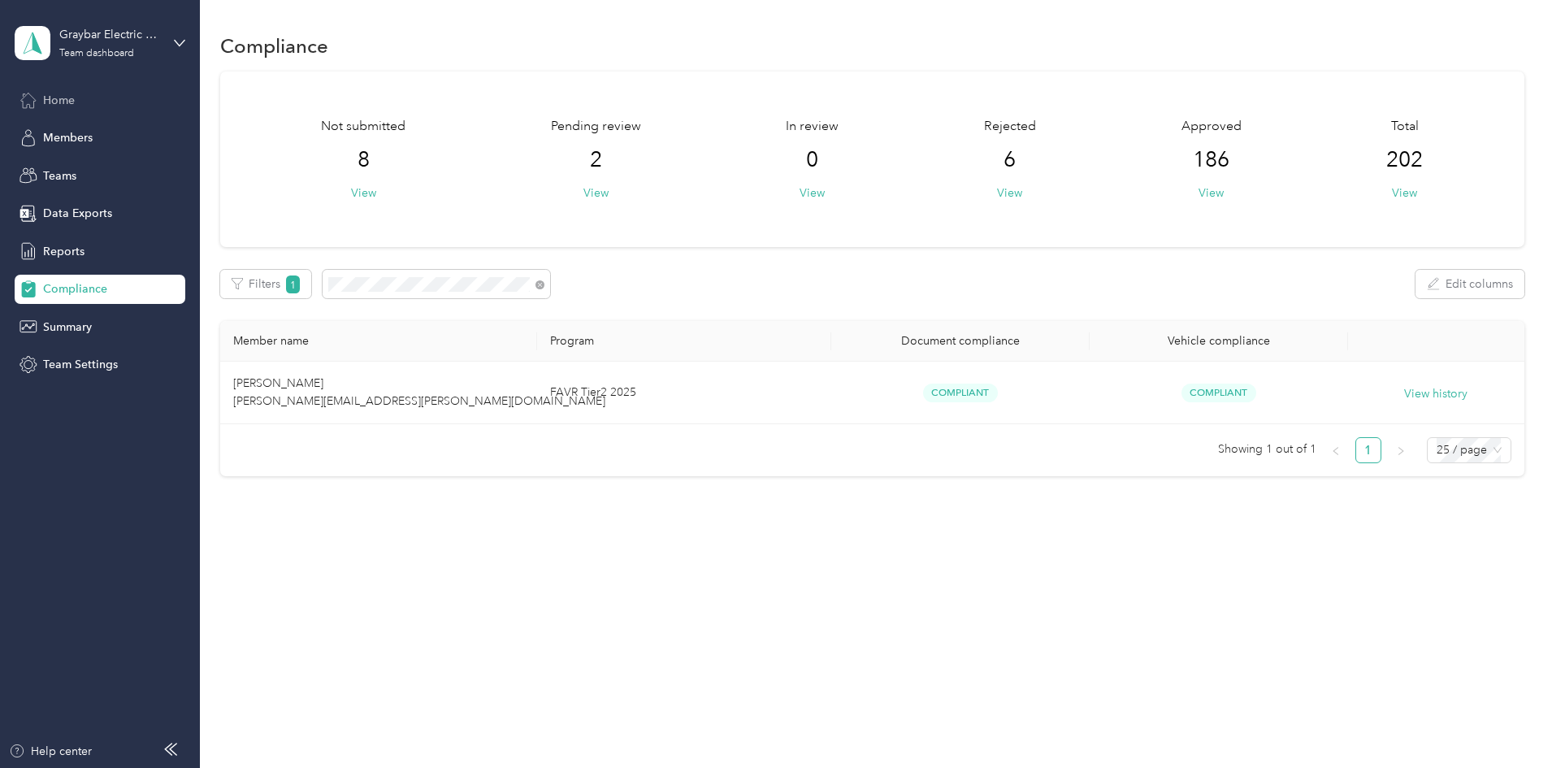
click at [76, 99] on div "Home" at bounding box center [100, 99] width 171 height 29
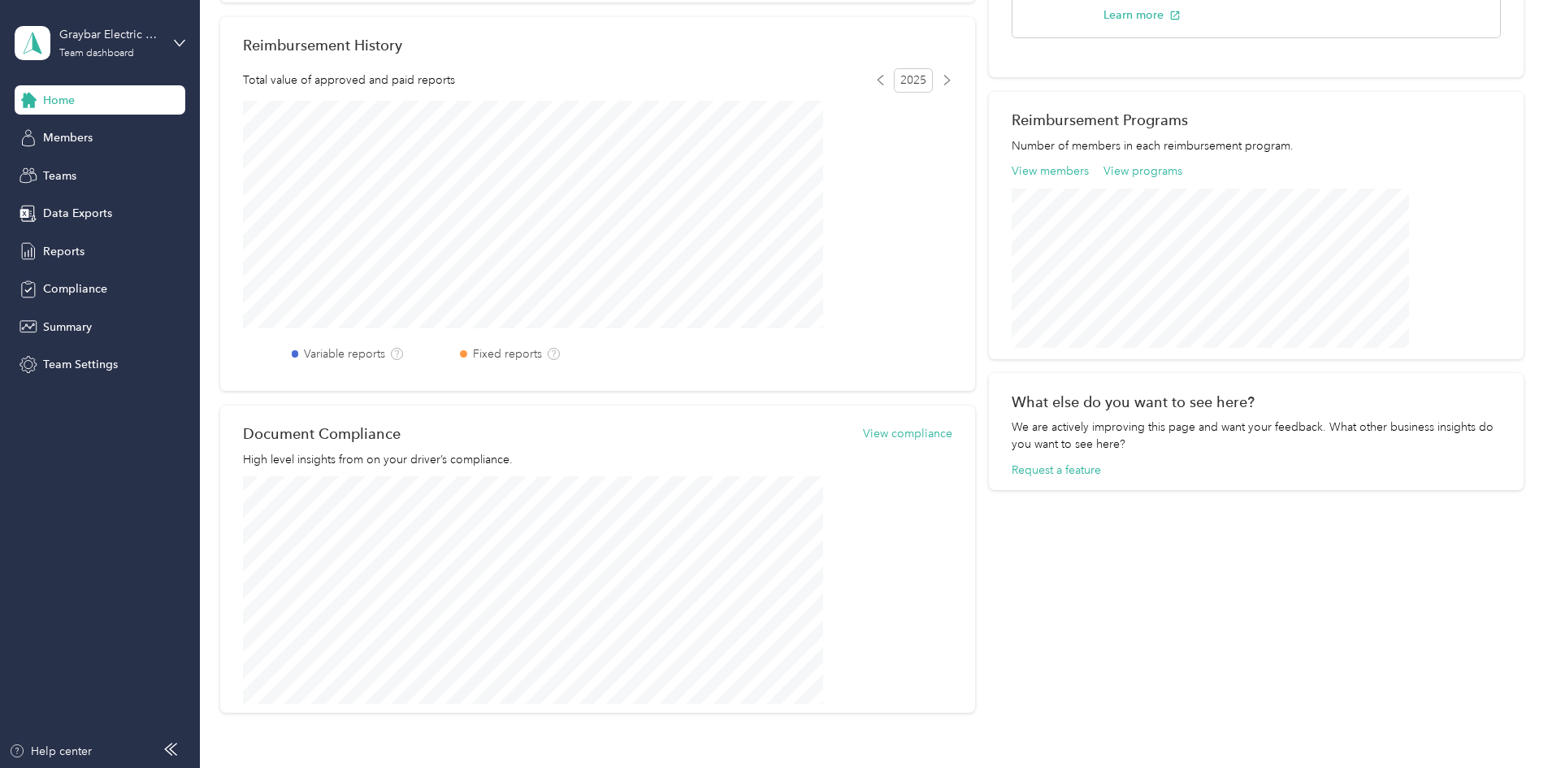
scroll to position [488, 0]
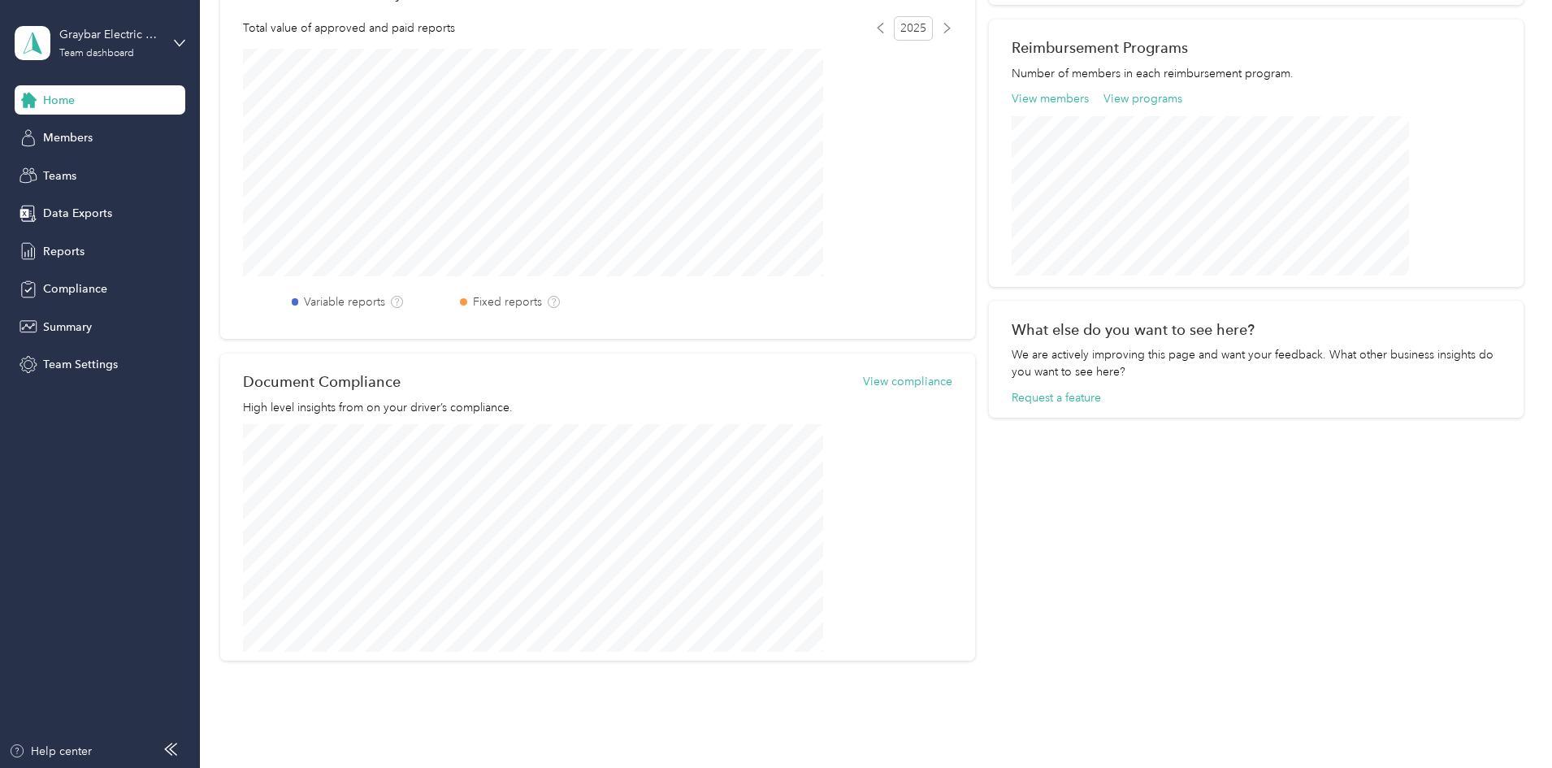
click at [1235, 278] on div "Reimbursement Programs Number of members in each reimbursement program. View me…" at bounding box center [1256, 153] width 535 height 267
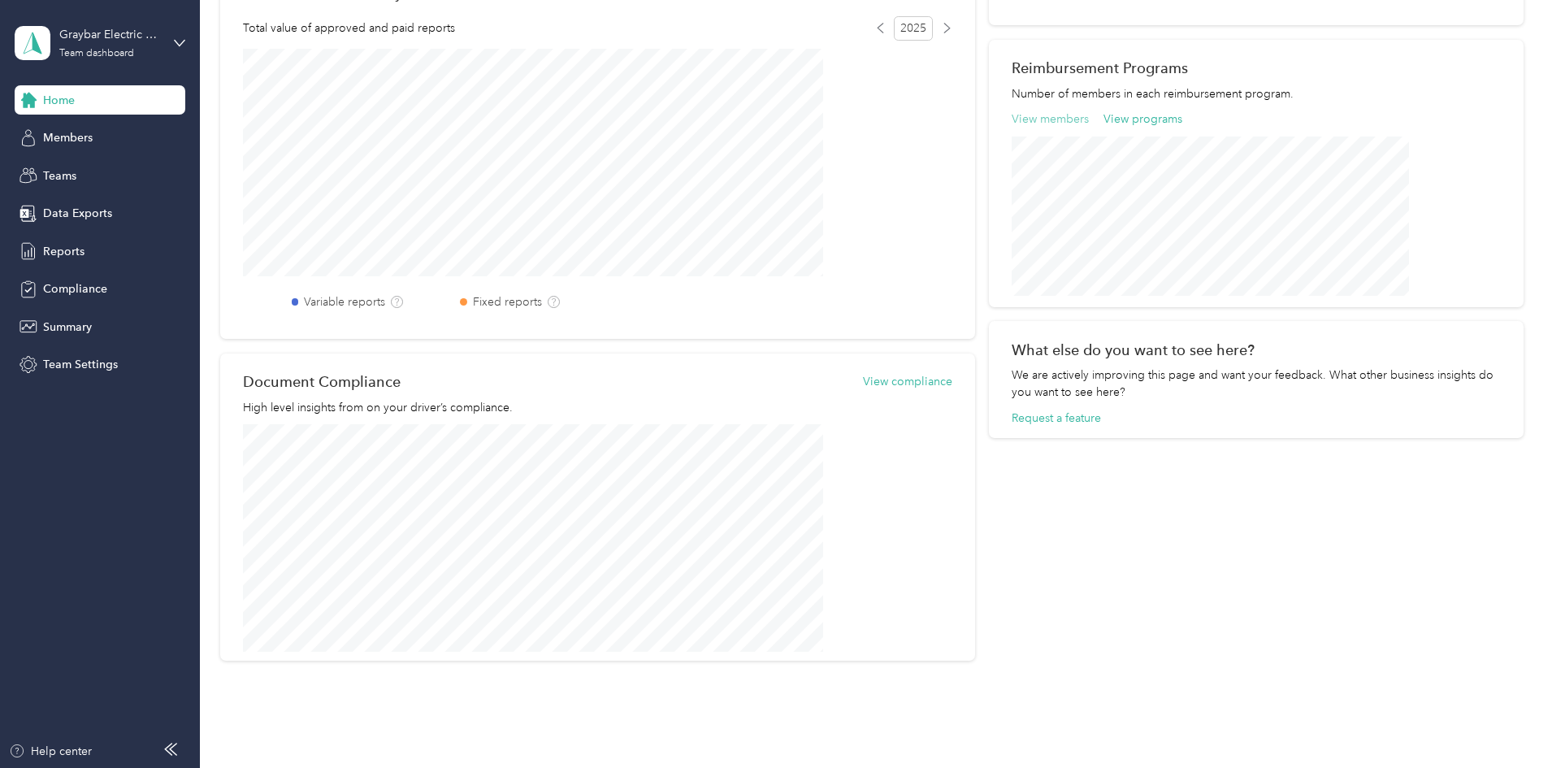
click at [1031, 119] on button "View members" at bounding box center [1050, 119] width 77 height 17
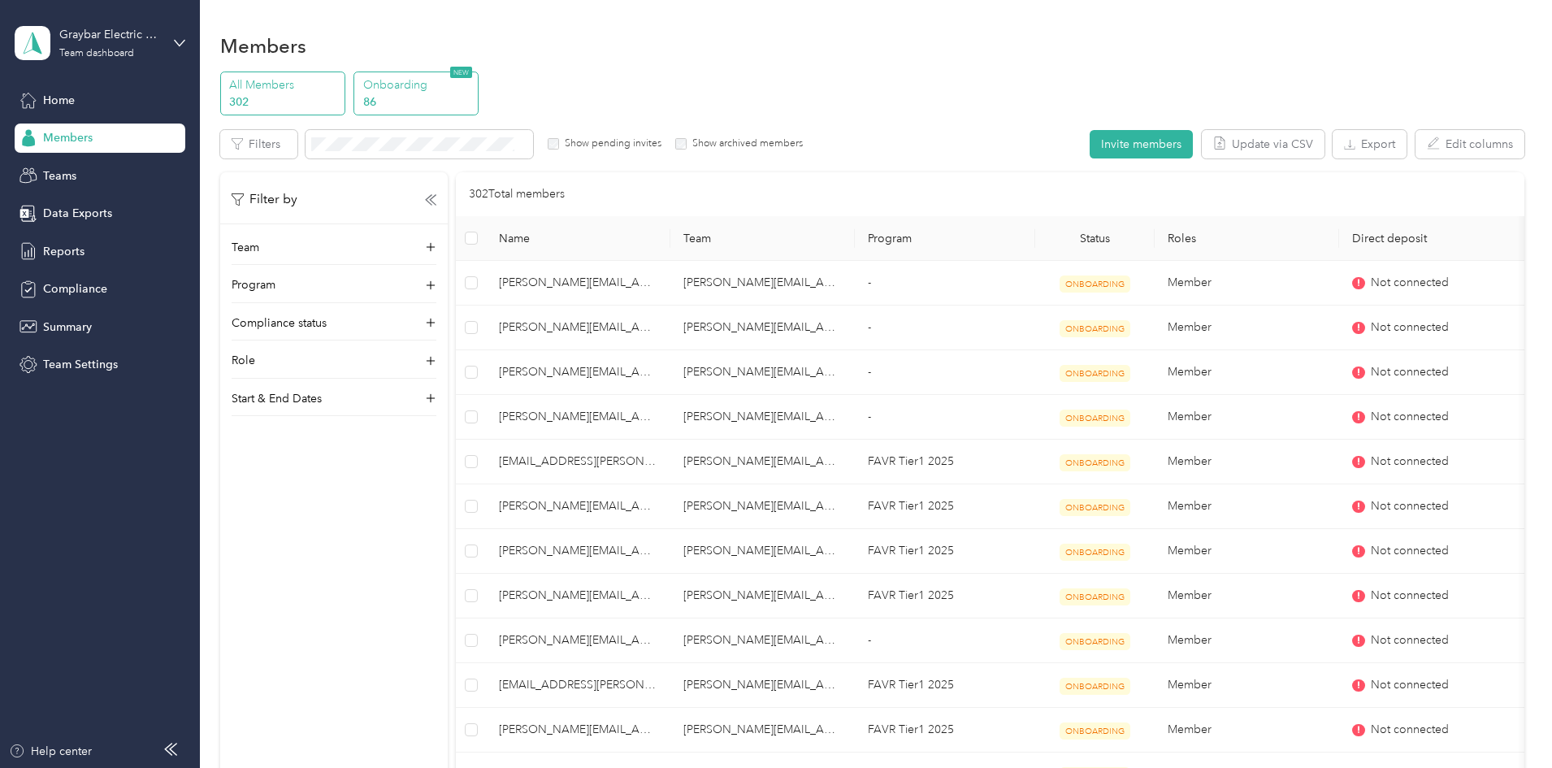
click at [474, 109] on p "86" at bounding box center [418, 101] width 111 height 17
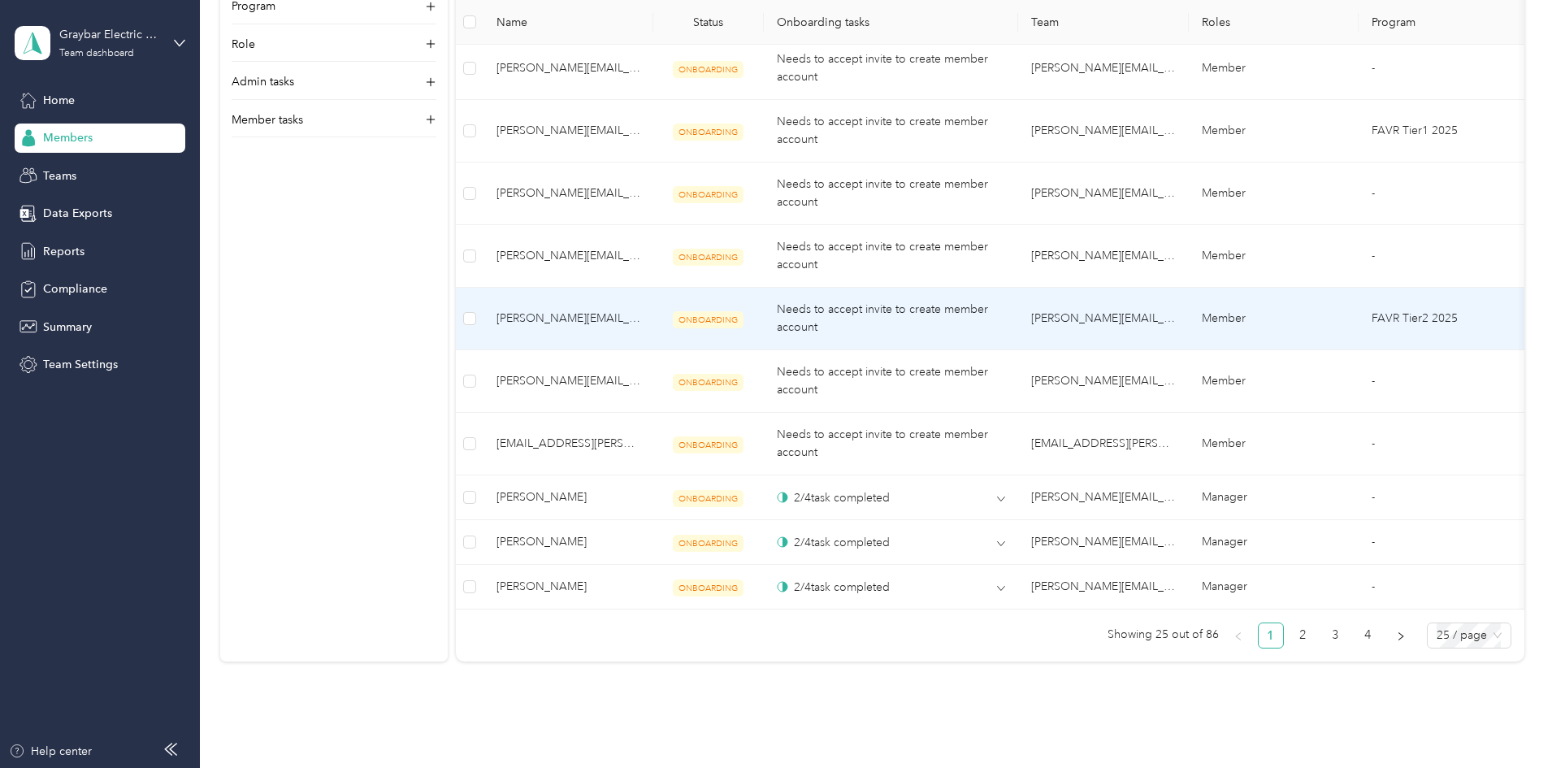
scroll to position [1544, 0]
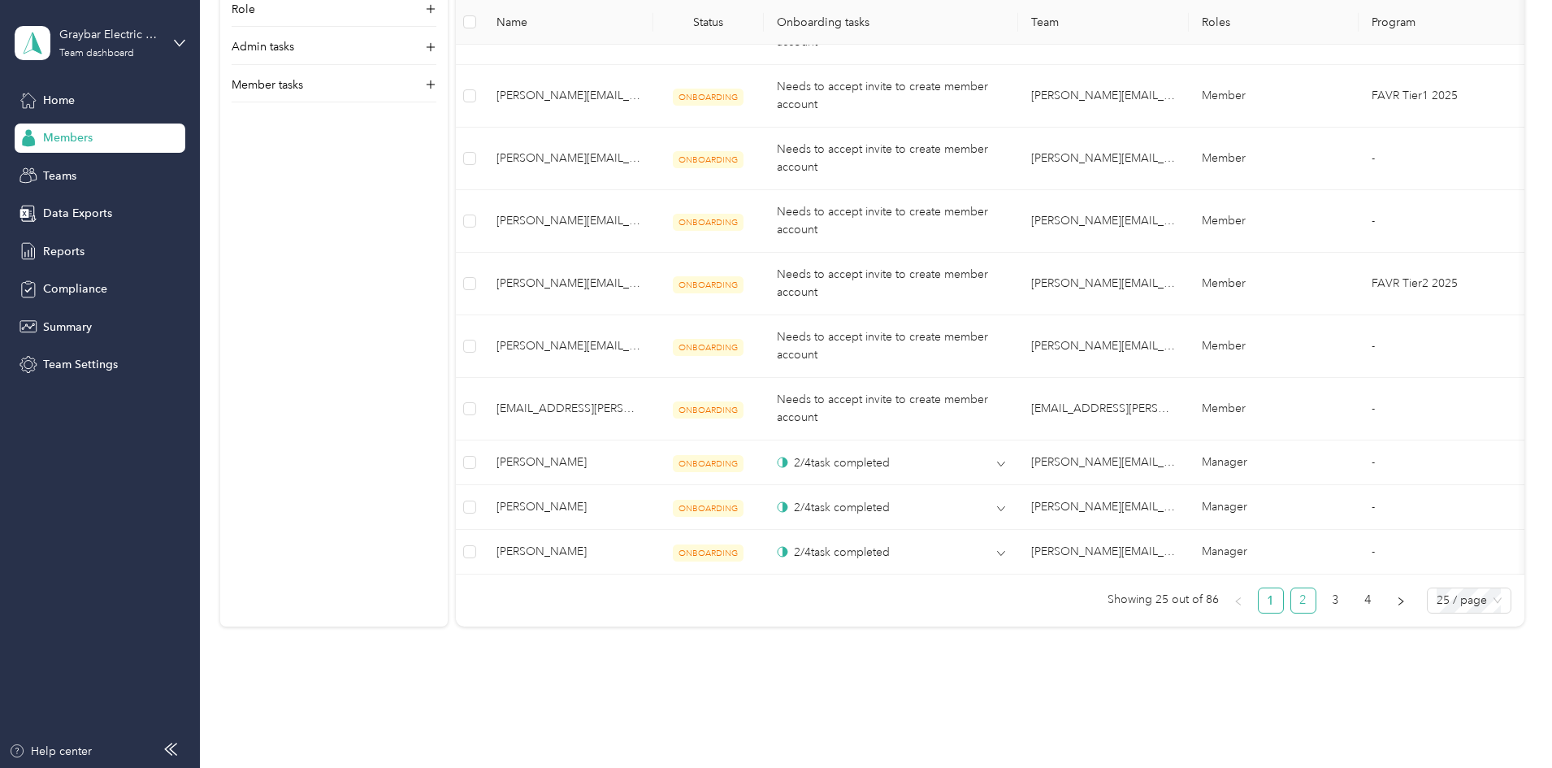
click at [1292, 612] on link "2" at bounding box center [1304, 600] width 24 height 24
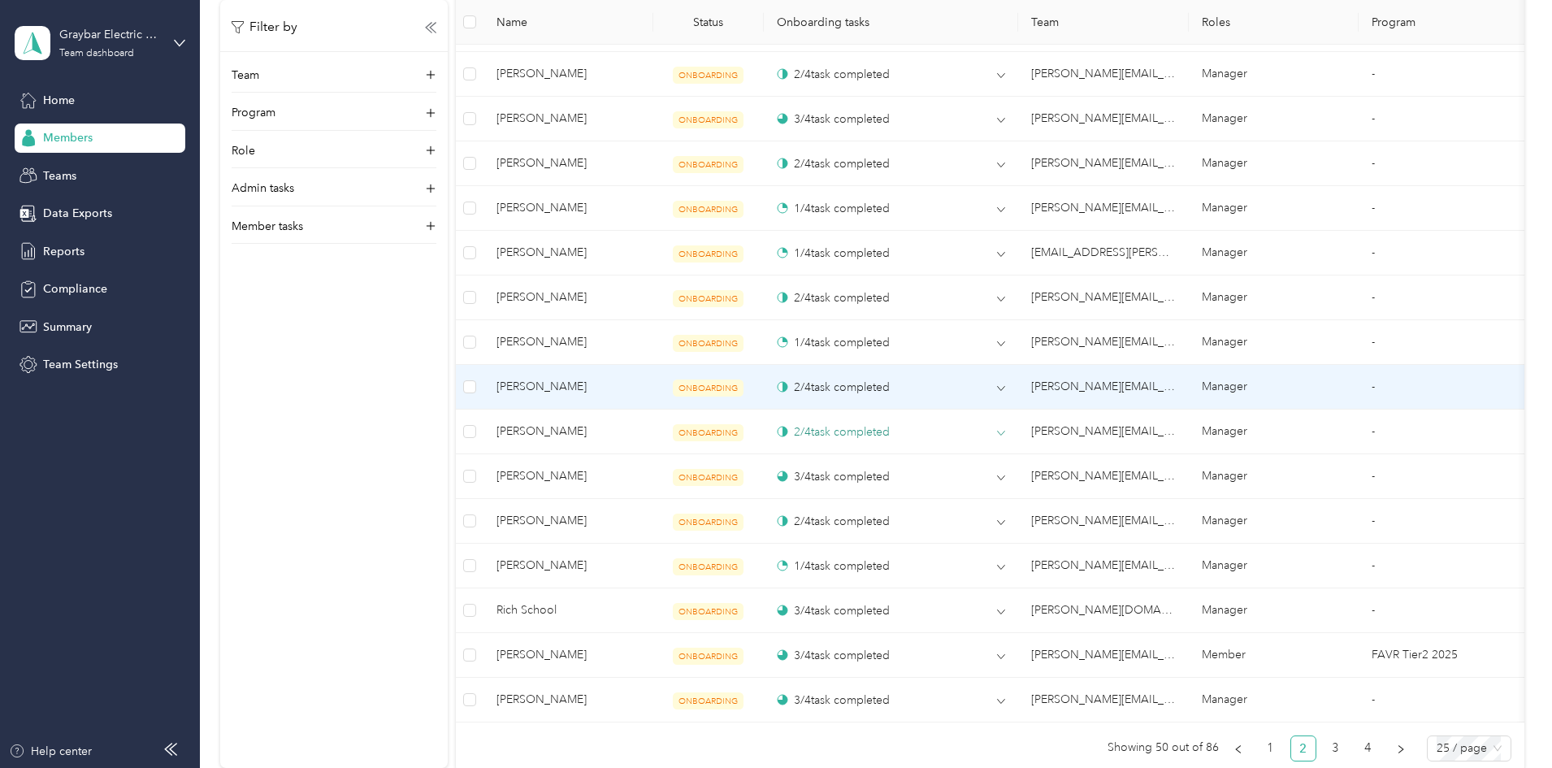
scroll to position [1041, 0]
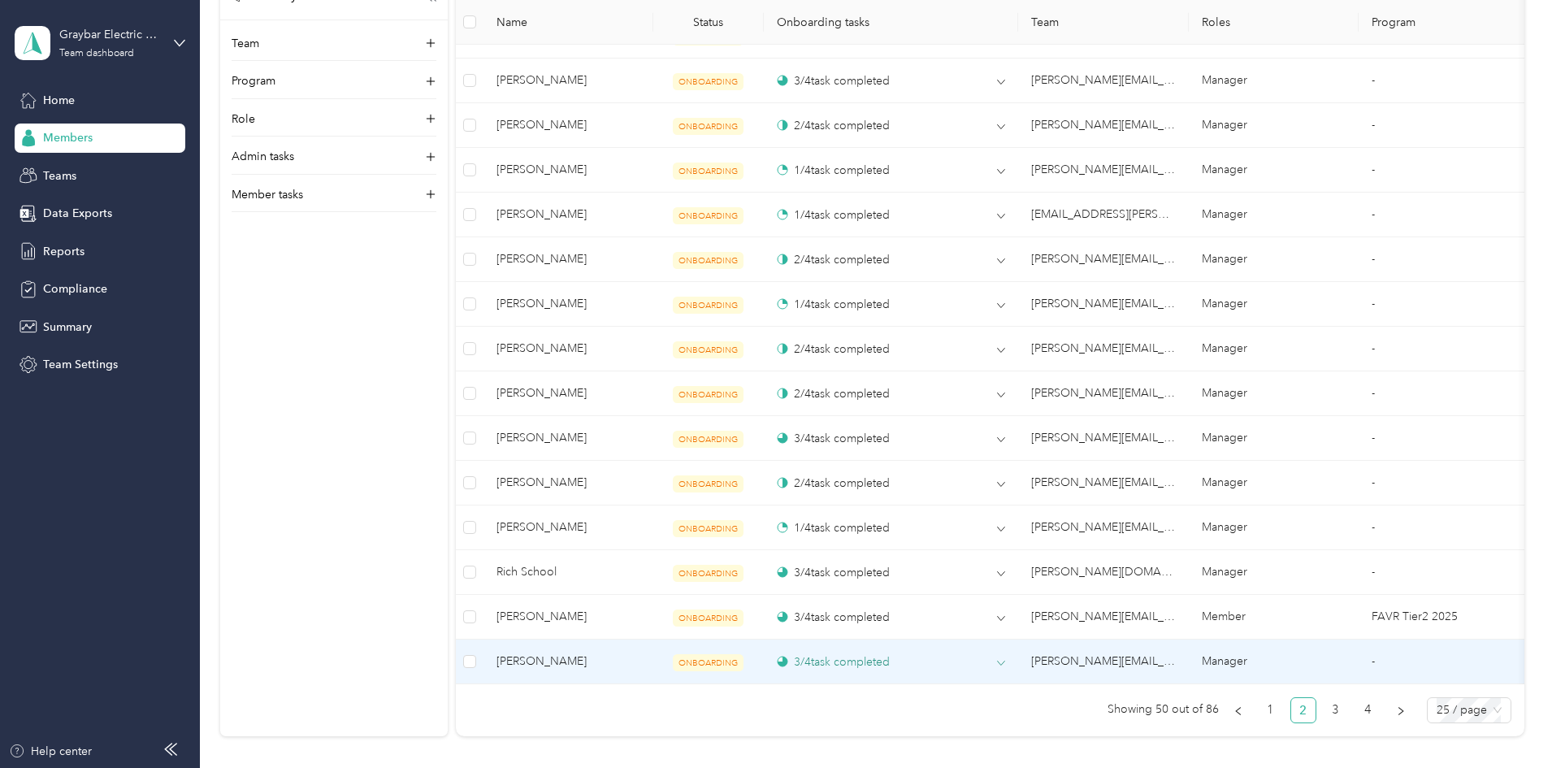
click at [890, 667] on div "3 / 4 task completed" at bounding box center [833, 661] width 113 height 17
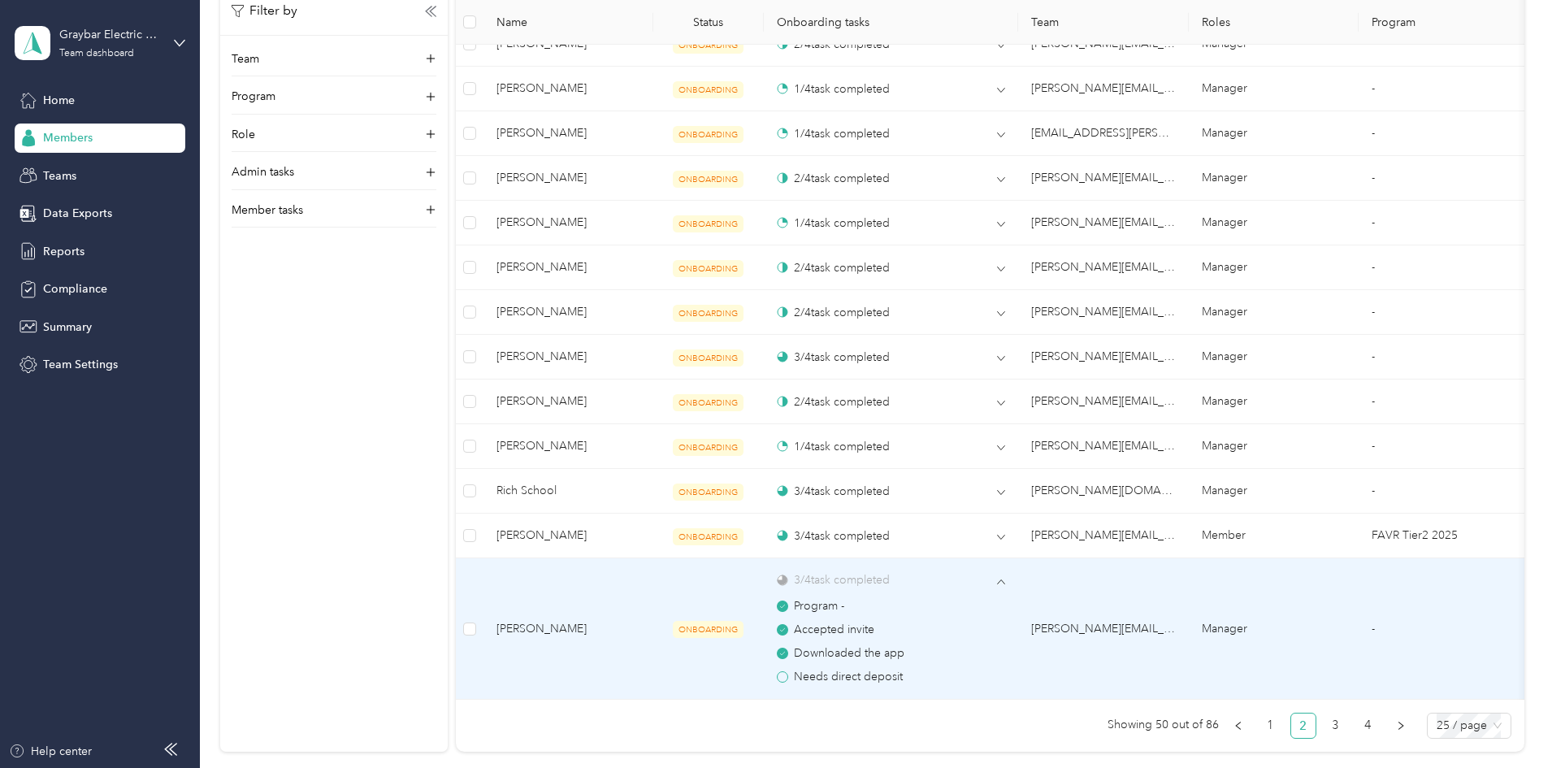
scroll to position [1204, 0]
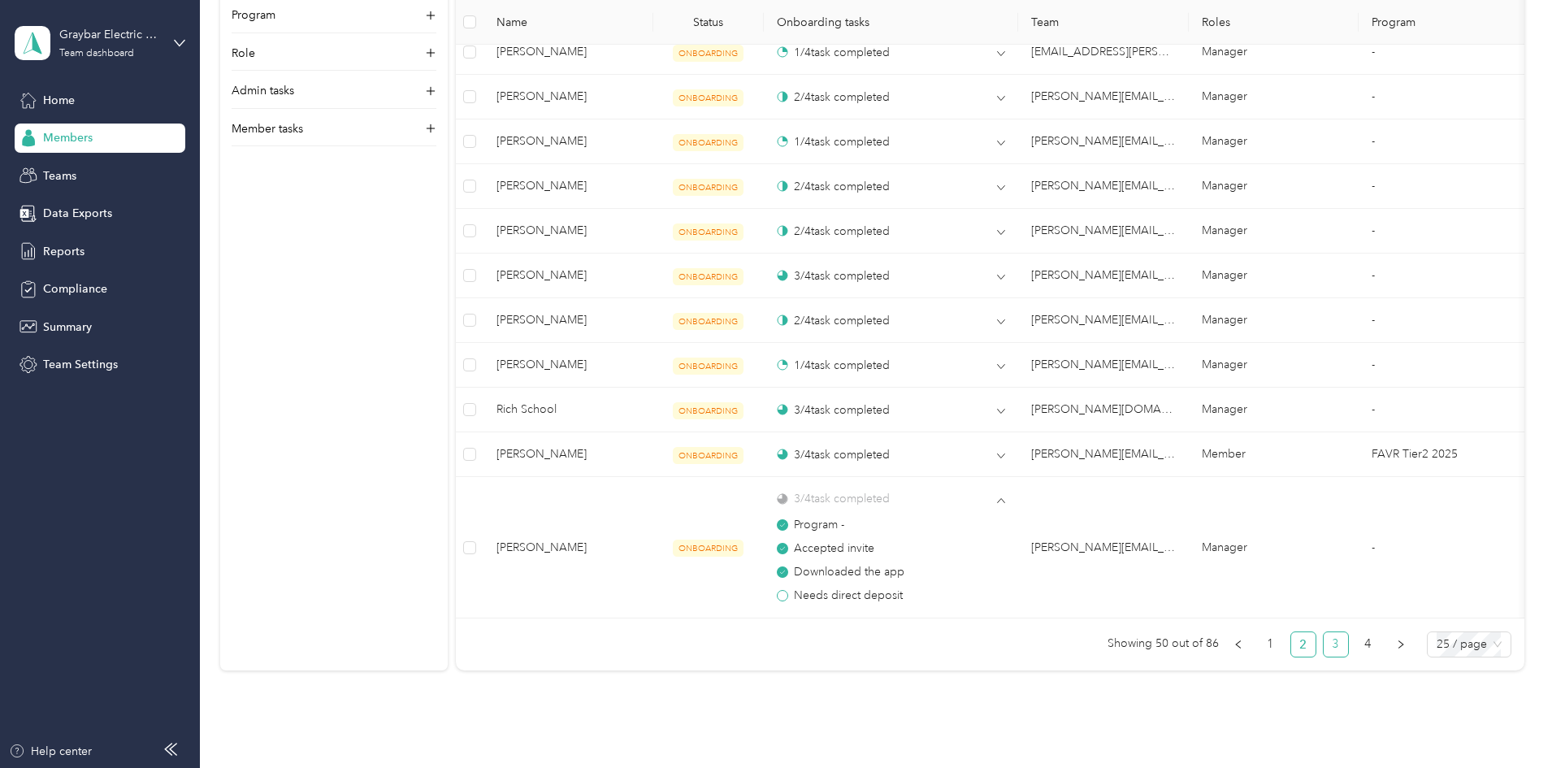
click at [1324, 657] on link "3" at bounding box center [1336, 644] width 24 height 24
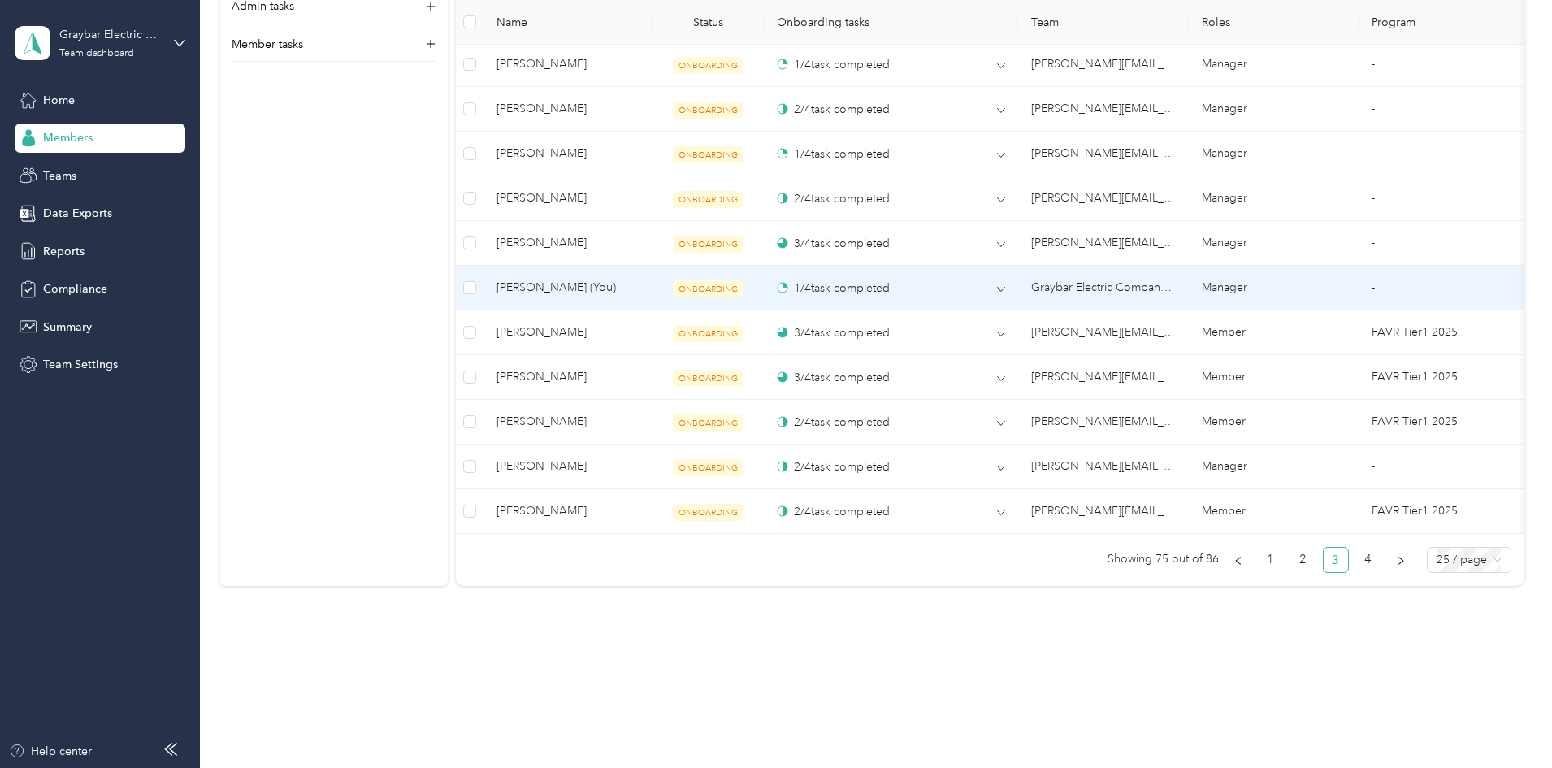
click at [640, 279] on span "[PERSON_NAME] (You)" at bounding box center [569, 288] width 144 height 18
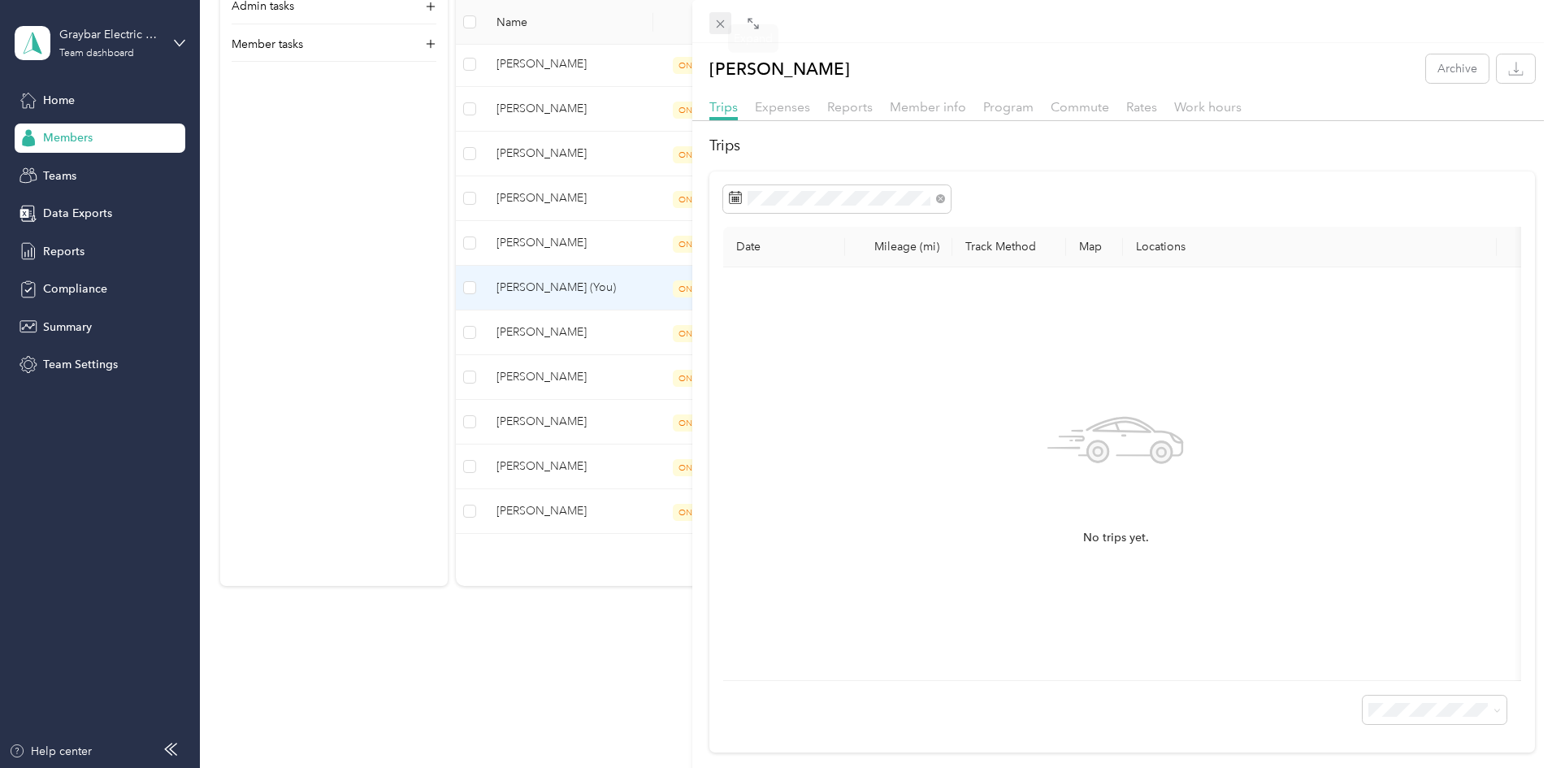
click at [723, 23] on icon at bounding box center [721, 24] width 14 height 14
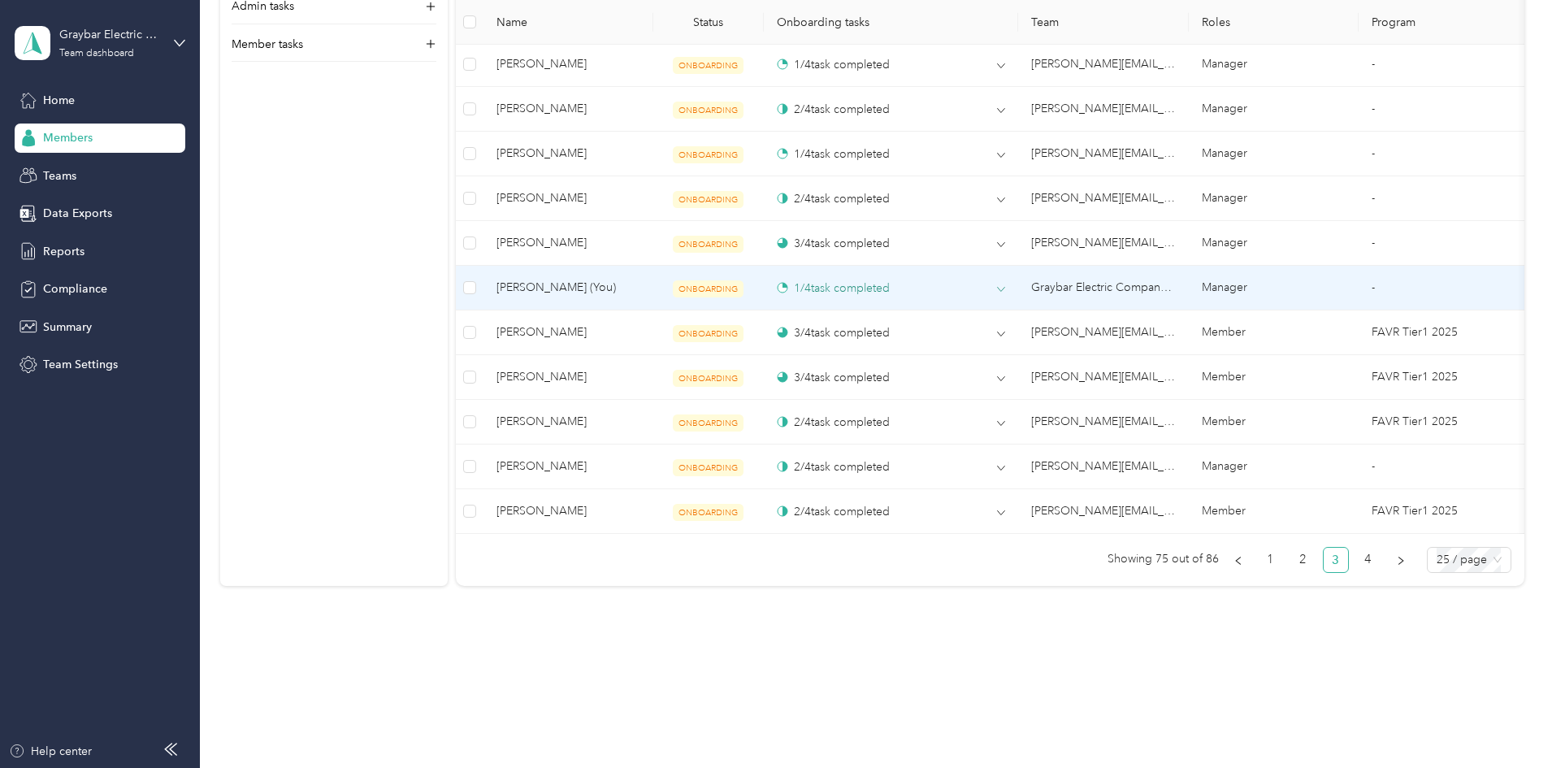
click at [890, 280] on div "1 / 4 task completed" at bounding box center [833, 288] width 113 height 17
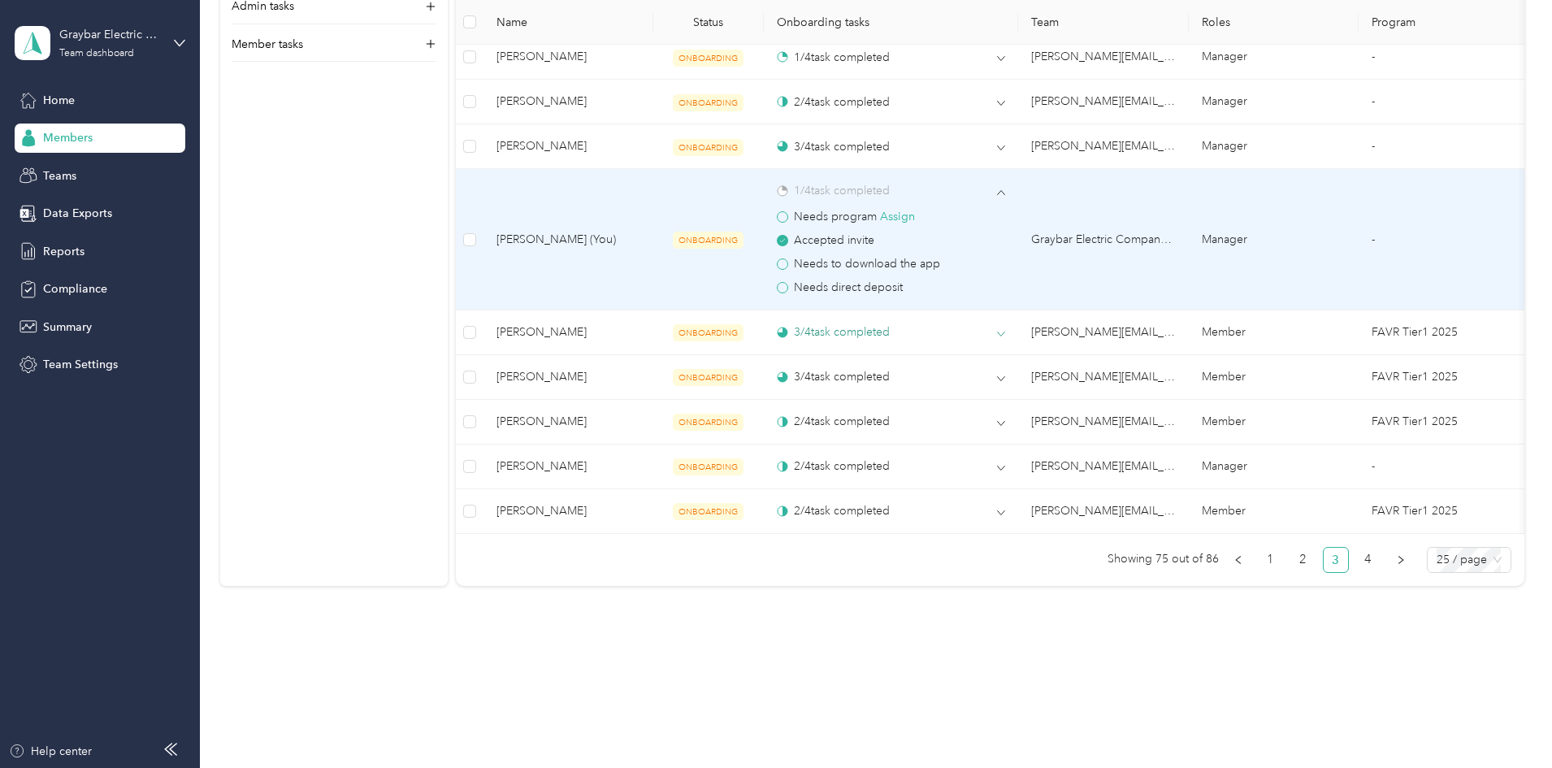
scroll to position [1300, 0]
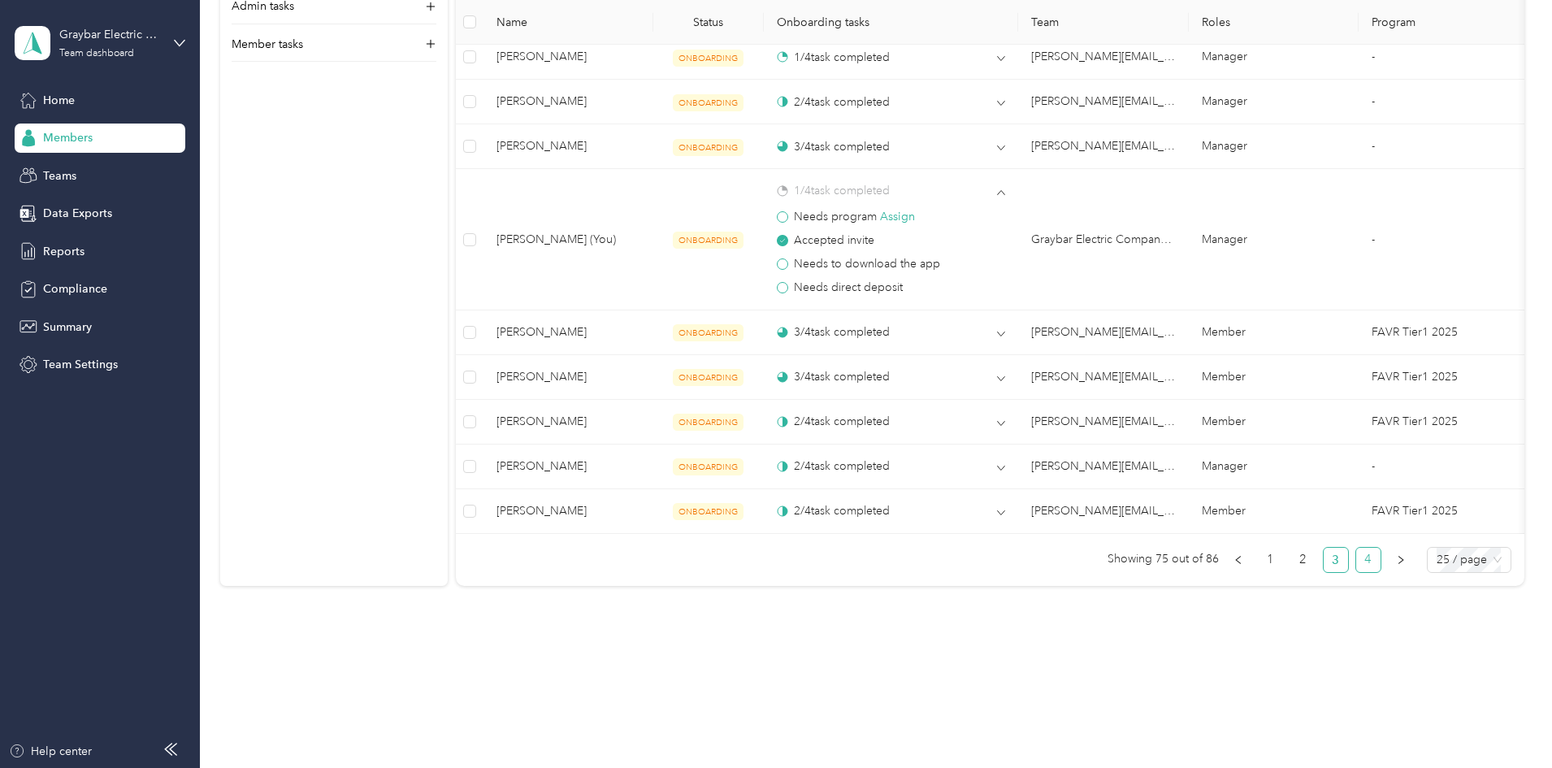
click at [1357, 562] on link "4" at bounding box center [1369, 560] width 24 height 24
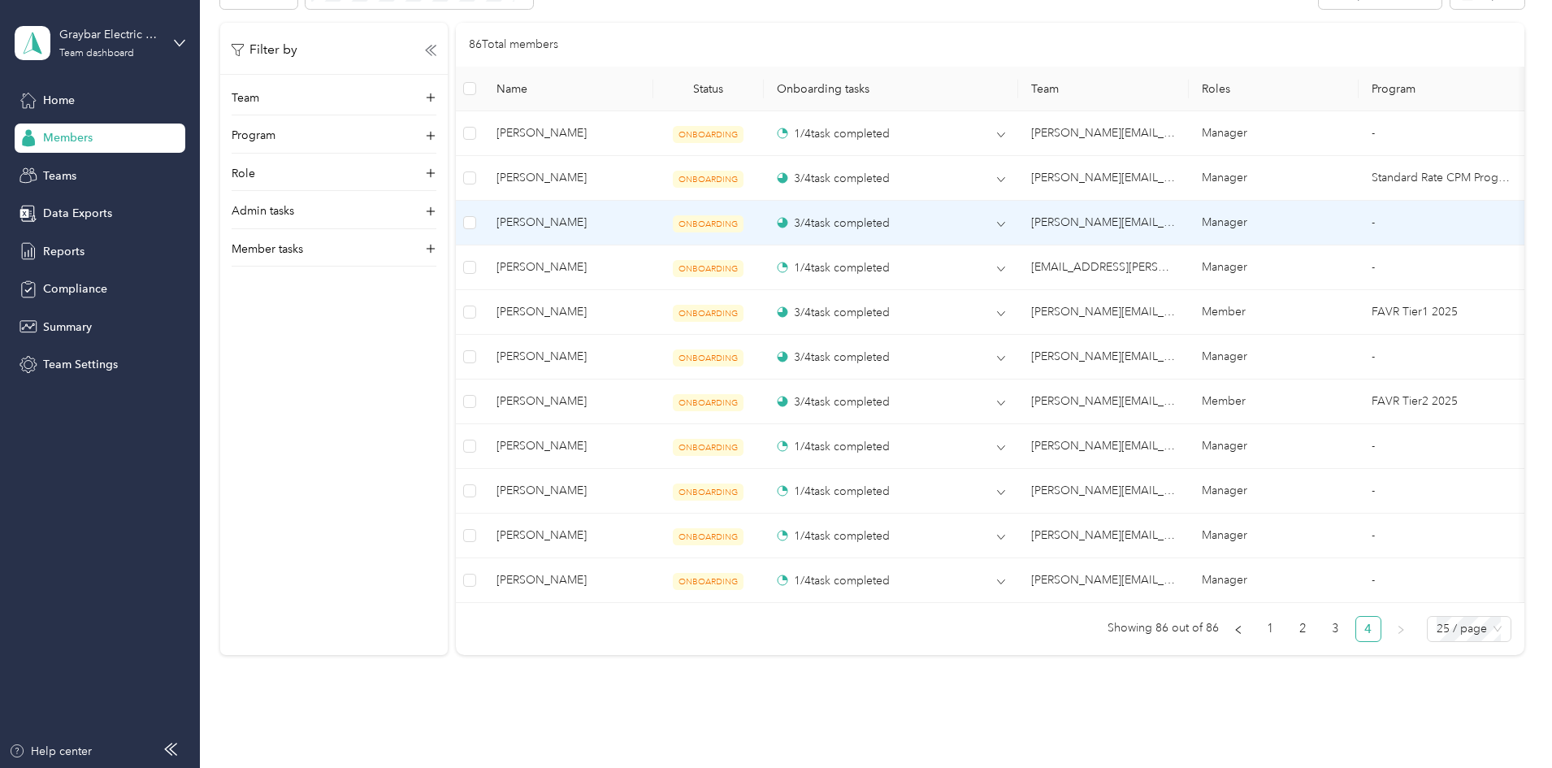
scroll to position [578, 0]
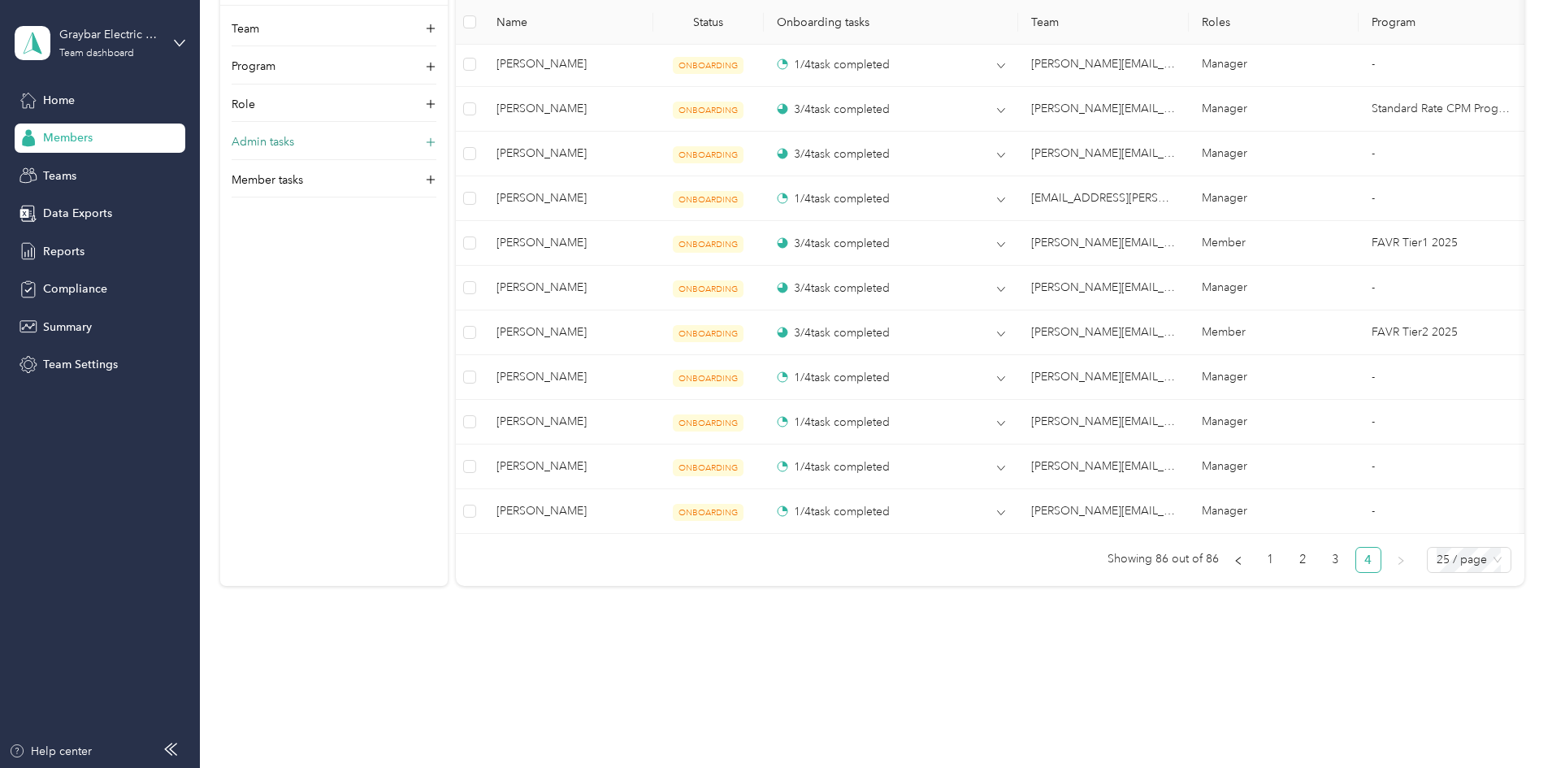
click at [294, 135] on p "Admin tasks" at bounding box center [263, 141] width 63 height 17
click at [255, 99] on p "Role" at bounding box center [244, 104] width 24 height 17
